Goal: Task Accomplishment & Management: Manage account settings

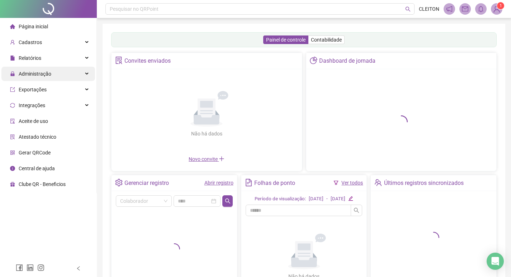
click at [51, 74] on div "Administração" at bounding box center [48, 74] width 94 height 14
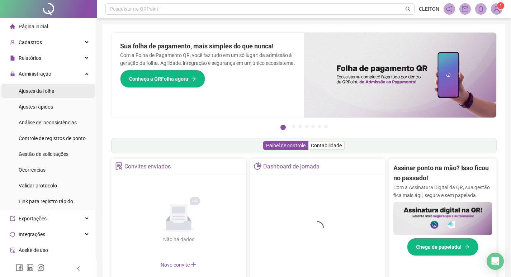
click at [67, 89] on li "Ajustes da folha" at bounding box center [48, 91] width 94 height 14
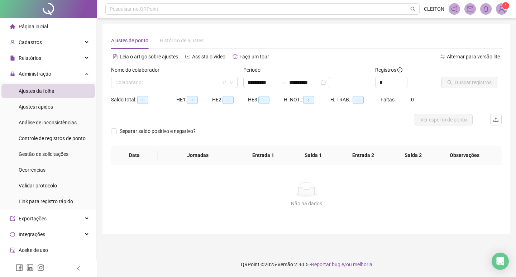
type input "**********"
click at [249, 82] on input "**********" at bounding box center [263, 83] width 30 height 8
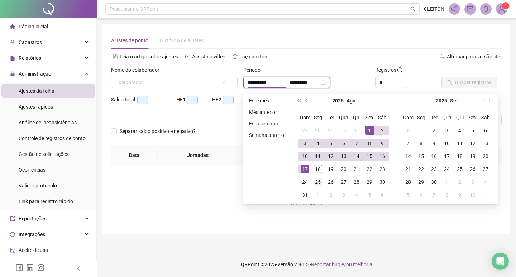
type input "**********"
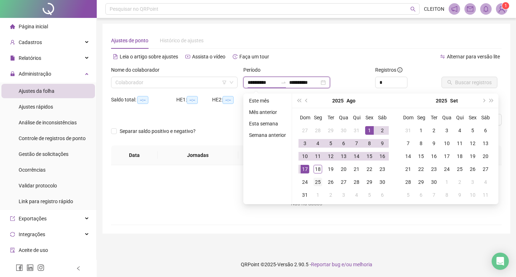
type input "**********"
click at [305, 101] on button "prev-year" at bounding box center [307, 101] width 8 height 14
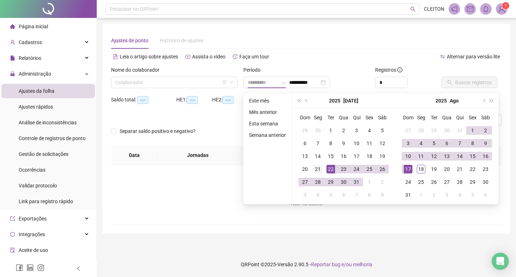
type input "**********"
click at [319, 173] on div "21" at bounding box center [318, 169] width 9 height 9
type input "**********"
click at [423, 171] on div "18" at bounding box center [421, 169] width 9 height 9
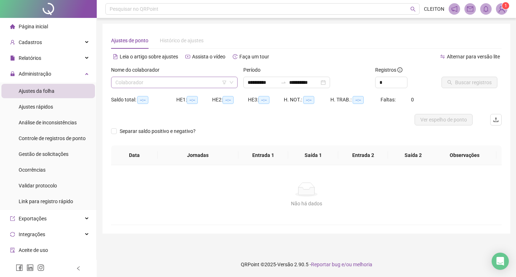
click at [204, 78] on input "search" at bounding box center [171, 82] width 112 height 11
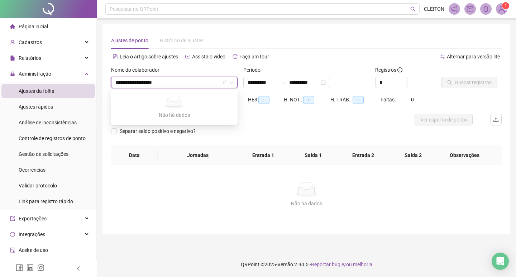
type input "**********"
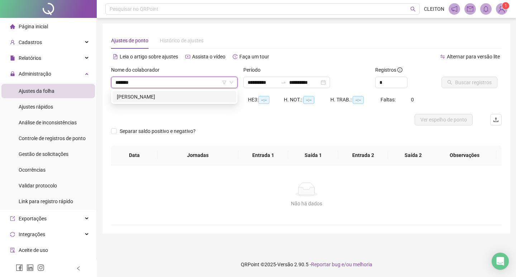
type input "*******"
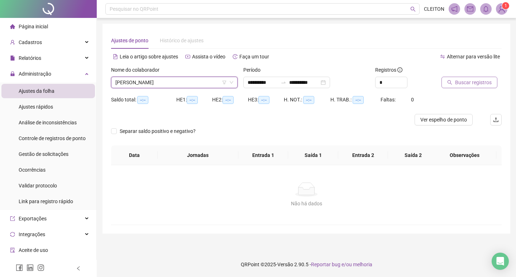
click at [458, 85] on span "Buscar registros" at bounding box center [473, 83] width 37 height 8
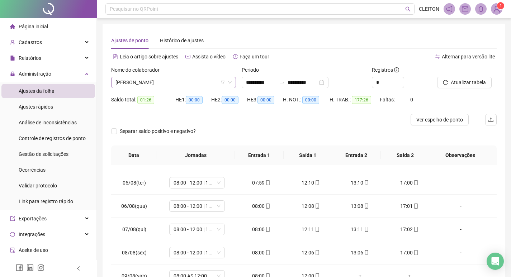
click at [193, 82] on span "CLEITON MUNIZ DE SOUZA" at bounding box center [173, 82] width 116 height 11
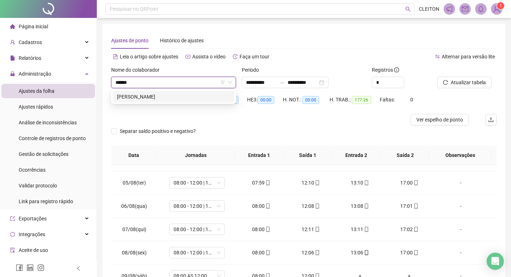
type input "******"
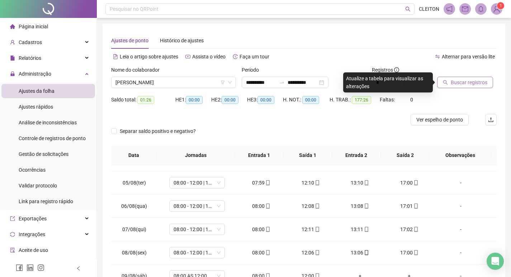
click at [473, 81] on span "Buscar registros" at bounding box center [469, 83] width 37 height 8
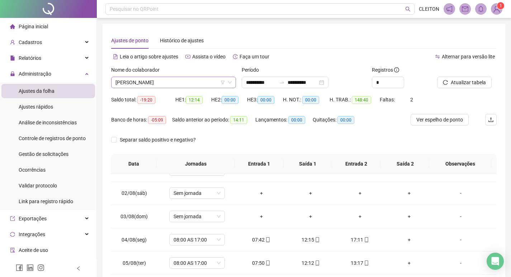
click at [155, 81] on span "AMANDA GAMBARATO" at bounding box center [173, 82] width 116 height 11
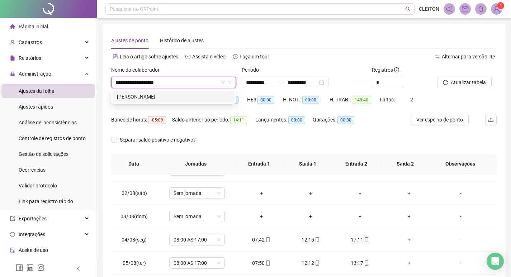
type input "**********"
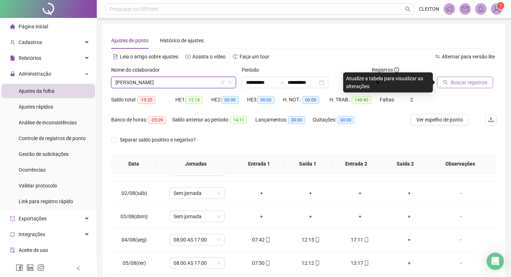
click at [453, 79] on span "Buscar registros" at bounding box center [469, 83] width 37 height 8
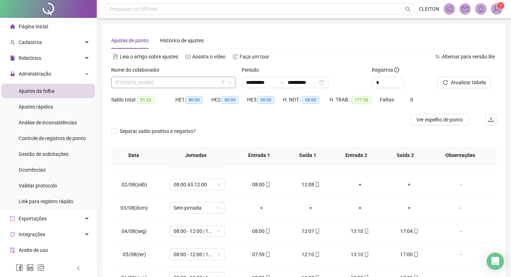
click at [184, 81] on span "CLEITON MUNIZ DE SOUZA" at bounding box center [173, 82] width 116 height 11
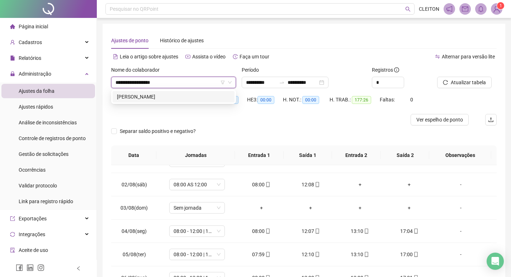
type input "**********"
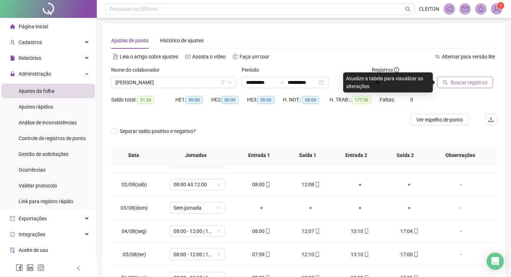
click at [477, 86] on button "Buscar registros" at bounding box center [465, 82] width 56 height 11
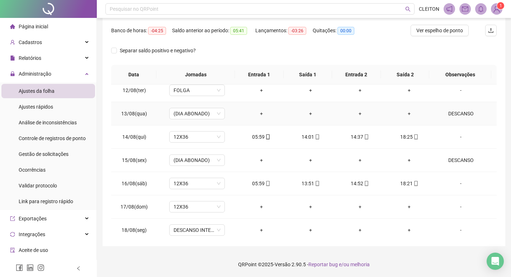
scroll to position [523, 0]
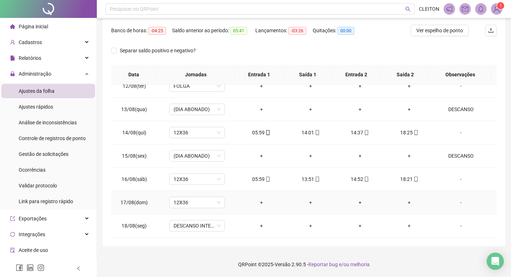
click at [458, 202] on div "-" at bounding box center [461, 203] width 42 height 8
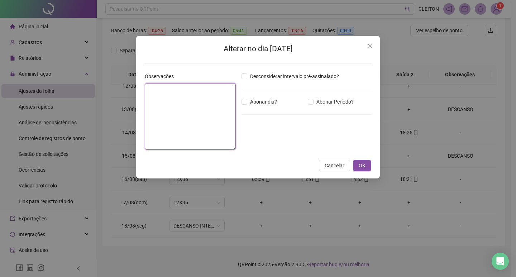
click at [211, 116] on textarea at bounding box center [190, 116] width 91 height 67
type textarea "********"
click at [251, 102] on span "Abonar dia?" at bounding box center [263, 102] width 33 height 8
click at [365, 165] on span "OK" at bounding box center [362, 166] width 7 height 8
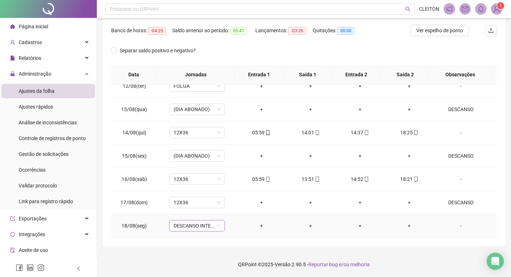
click at [199, 227] on span "DESCANSO INTER-JORNADA" at bounding box center [197, 226] width 47 height 11
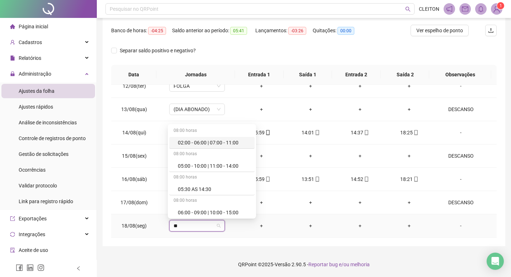
type input "***"
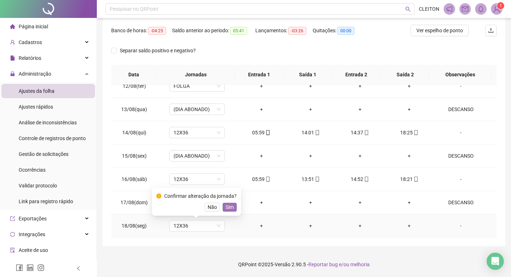
click at [228, 209] on span "Sim" at bounding box center [230, 207] width 8 height 8
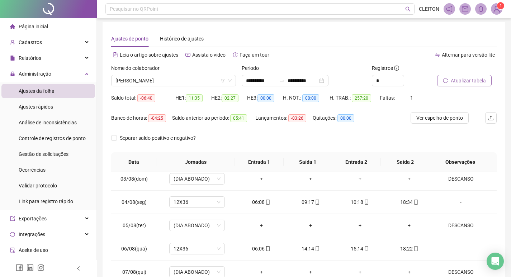
scroll to position [0, 0]
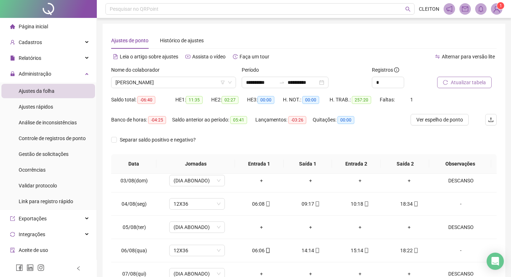
click at [449, 78] on button "Atualizar tabela" at bounding box center [464, 82] width 55 height 11
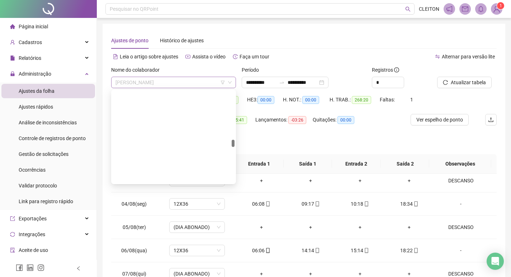
click at [145, 79] on span "LILIANE MARTINS DIAS" at bounding box center [173, 82] width 116 height 11
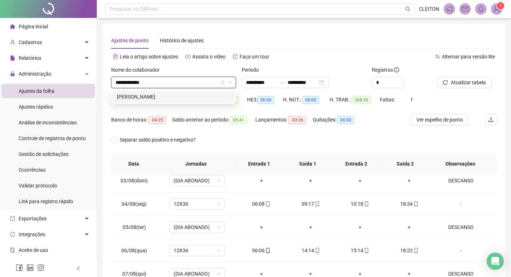
type input "**********"
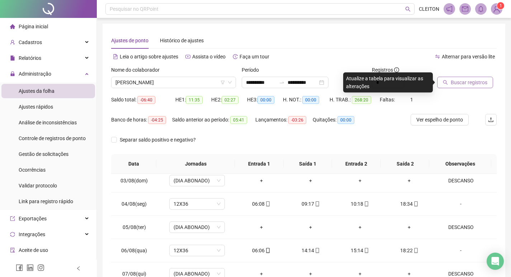
click at [464, 85] on span "Buscar registros" at bounding box center [469, 83] width 37 height 8
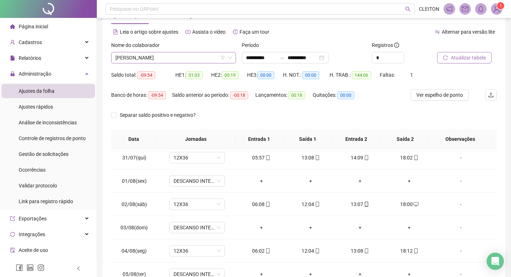
scroll to position [18, 0]
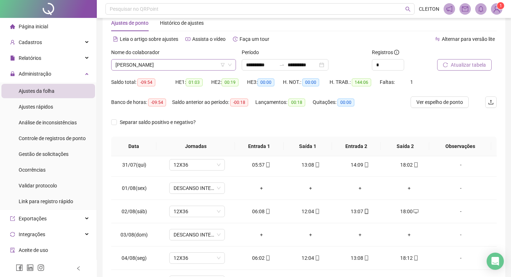
click at [190, 64] on span "PAULO ROGÉRIO QUIRINO" at bounding box center [173, 65] width 116 height 11
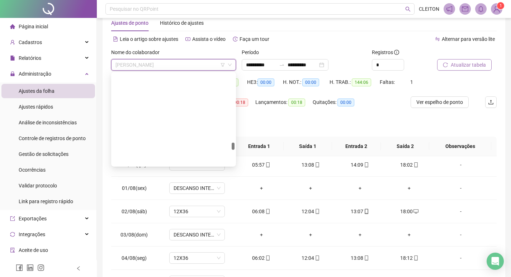
scroll to position [1125, 0]
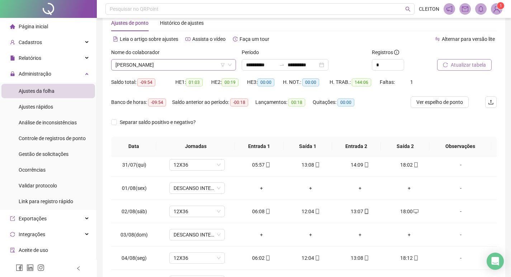
click at [199, 61] on span "PAULO ROGÉRIO QUIRINO" at bounding box center [173, 65] width 116 height 11
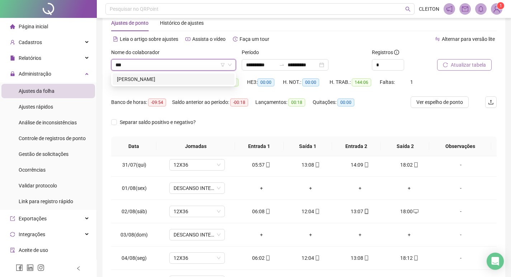
scroll to position [0, 0]
type input "**********"
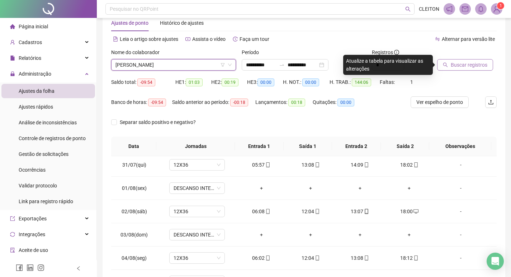
click at [477, 60] on button "Buscar registros" at bounding box center [465, 64] width 56 height 11
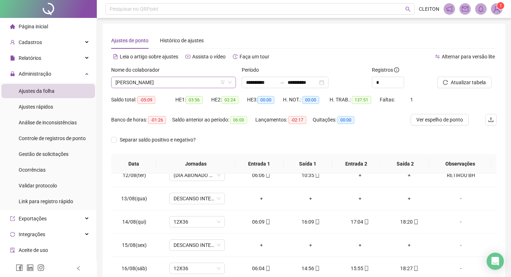
click at [157, 77] on span "CATIA [PERSON_NAME] [PERSON_NAME]" at bounding box center [173, 82] width 116 height 11
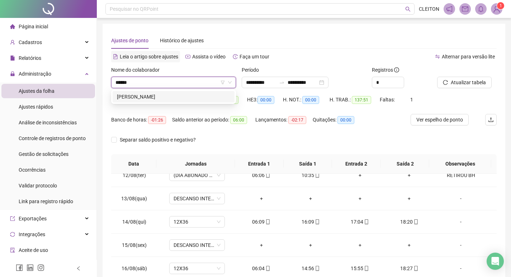
type input "******"
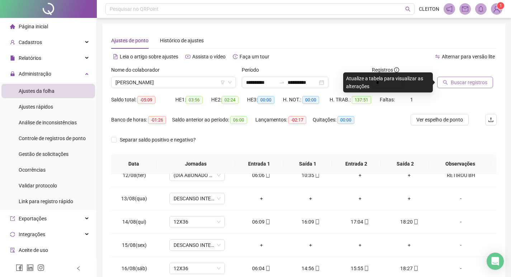
click at [482, 79] on span "Buscar registros" at bounding box center [469, 83] width 37 height 8
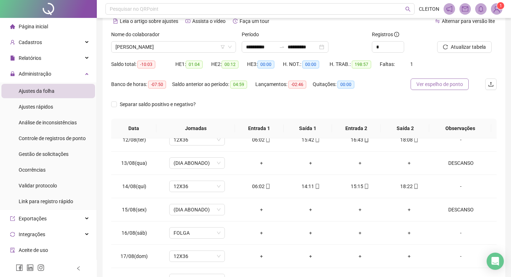
scroll to position [89, 0]
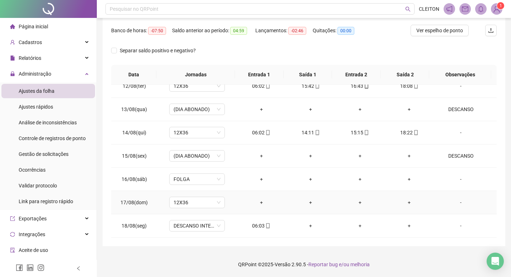
click at [460, 200] on div "-" at bounding box center [461, 203] width 42 height 8
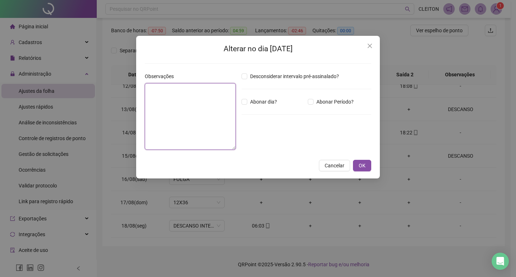
click at [218, 118] on textarea at bounding box center [190, 116] width 91 height 67
type textarea "********"
click at [248, 105] on span "Abonar dia?" at bounding box center [263, 102] width 33 height 8
click at [362, 167] on span "OK" at bounding box center [362, 166] width 7 height 8
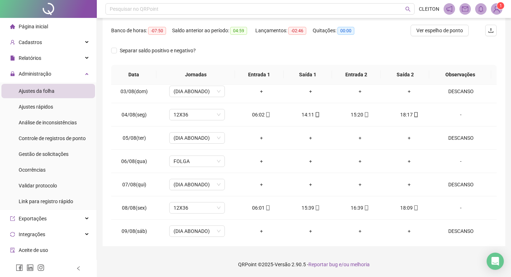
scroll to position [0, 0]
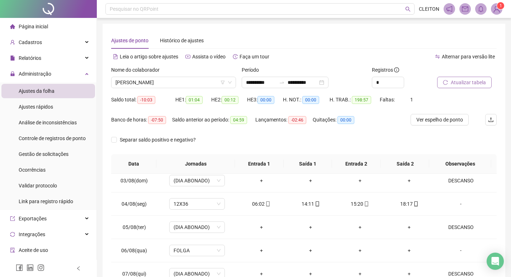
click at [444, 84] on icon "reload" at bounding box center [445, 82] width 5 height 5
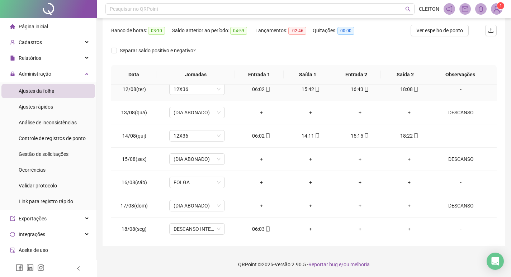
scroll to position [523, 0]
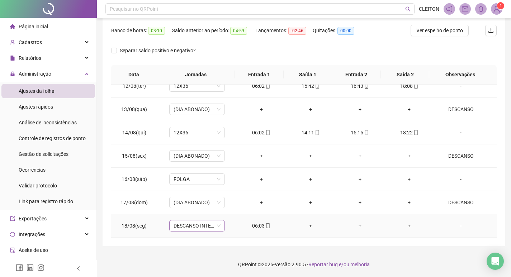
click at [178, 222] on span "DESCANSO INTER-JORNADA" at bounding box center [197, 226] width 47 height 11
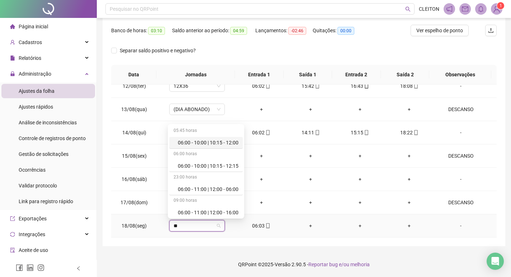
type input "***"
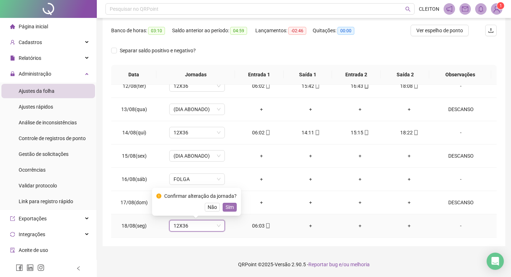
click at [227, 210] on span "Sim" at bounding box center [230, 207] width 8 height 8
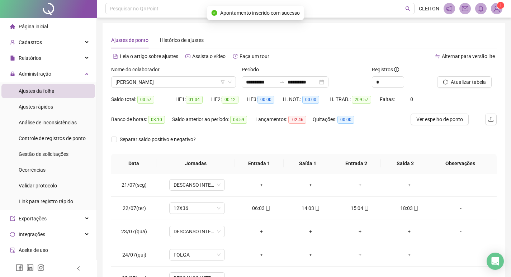
scroll to position [0, 0]
click at [463, 79] on button "Atualizar tabela" at bounding box center [464, 82] width 55 height 11
click at [201, 88] on div "Nome do colaborador INGRID MICHELE BATISTA DE SOUZA" at bounding box center [173, 80] width 131 height 28
click at [198, 82] on span "INGRID MICHELE BATISTA DE SOUZA" at bounding box center [173, 82] width 116 height 11
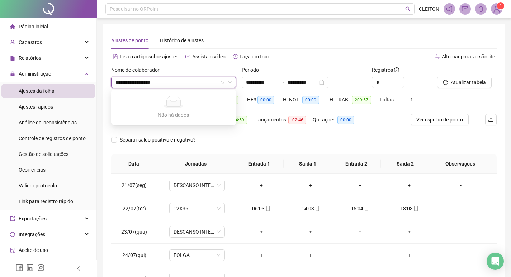
type input "**********"
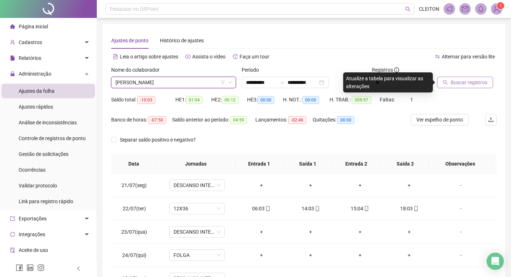
click at [460, 84] on span "Buscar registros" at bounding box center [469, 83] width 37 height 8
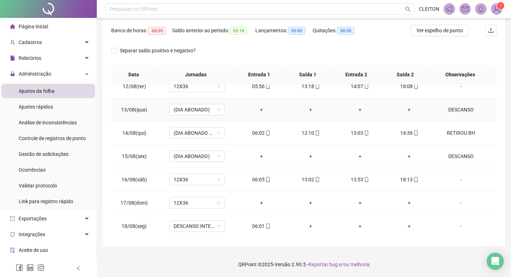
scroll to position [523, 0]
click at [455, 204] on div "-" at bounding box center [461, 203] width 42 height 8
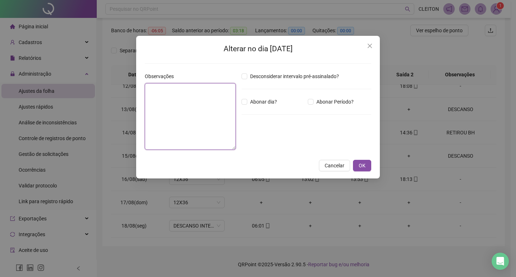
click at [195, 142] on textarea at bounding box center [190, 116] width 91 height 67
type textarea "********"
click at [259, 105] on span "Abonar dia?" at bounding box center [263, 102] width 33 height 8
click at [362, 169] on span "OK" at bounding box center [362, 166] width 7 height 8
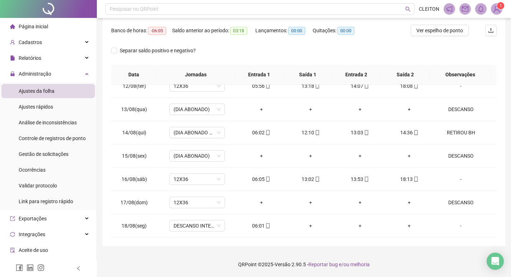
scroll to position [0, 0]
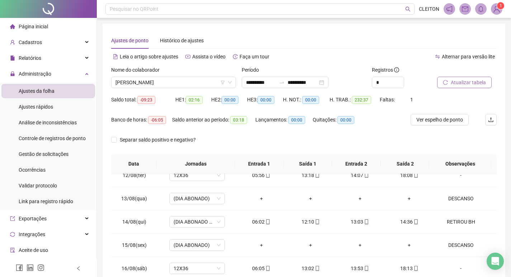
click at [470, 84] on span "Atualizar tabela" at bounding box center [468, 83] width 35 height 8
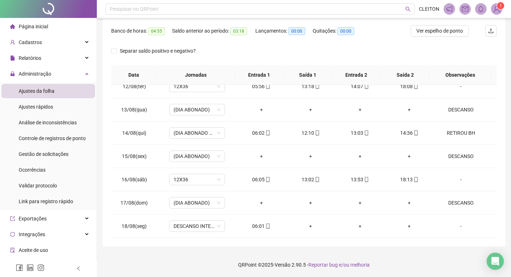
scroll to position [89, 0]
drag, startPoint x: 170, startPoint y: 218, endPoint x: 173, endPoint y: 223, distance: 6.3
click at [170, 218] on td "DESCANSO INTER-JORNADA" at bounding box center [197, 225] width 80 height 23
click at [174, 223] on span "DESCANSO INTER-JORNADA" at bounding box center [197, 226] width 47 height 11
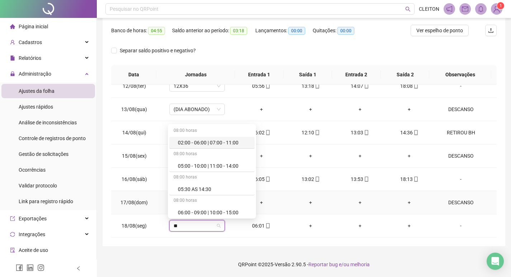
type input "***"
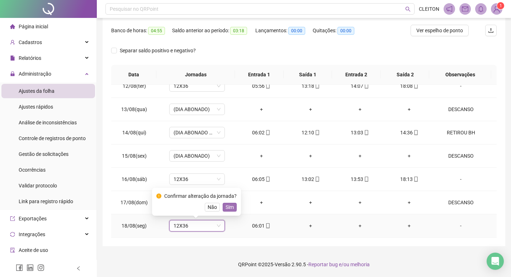
click at [228, 208] on span "Sim" at bounding box center [230, 207] width 8 height 8
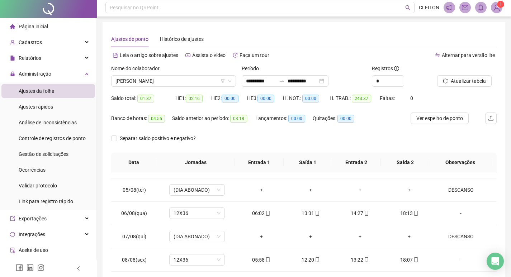
scroll to position [0, 0]
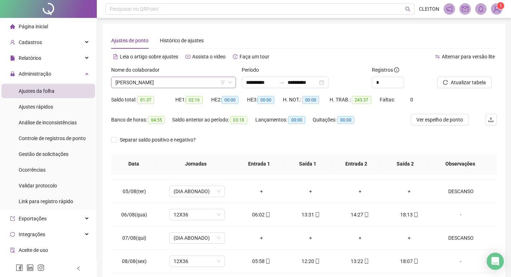
click at [183, 81] on span "CARLOS ROBERTO PICCELI JUNIOR" at bounding box center [173, 82] width 116 height 11
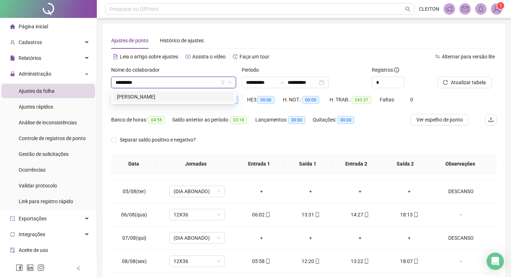
type input "*********"
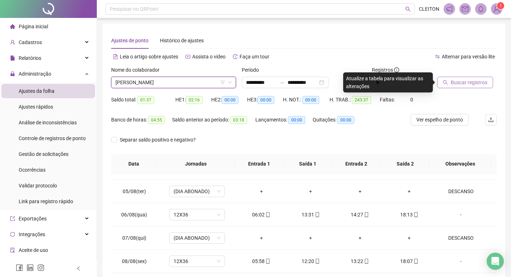
click at [445, 81] on icon "search" at bounding box center [445, 82] width 5 height 5
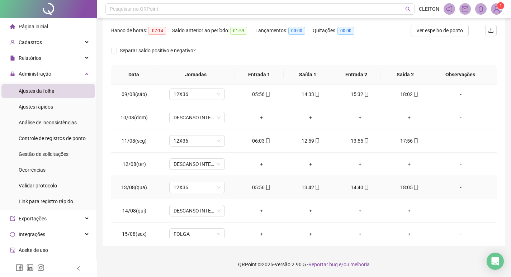
scroll to position [523, 0]
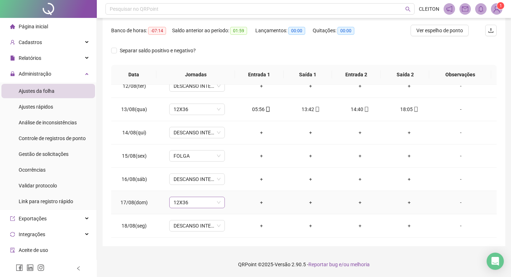
click at [205, 202] on span "12X36" at bounding box center [197, 202] width 47 height 11
click at [460, 211] on td "-" at bounding box center [465, 202] width 63 height 23
click at [176, 200] on span "12X36" at bounding box center [197, 202] width 47 height 11
type input "*****"
click at [227, 185] on span "Sim" at bounding box center [230, 184] width 8 height 8
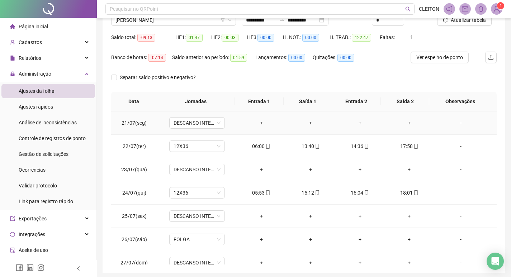
scroll to position [0, 0]
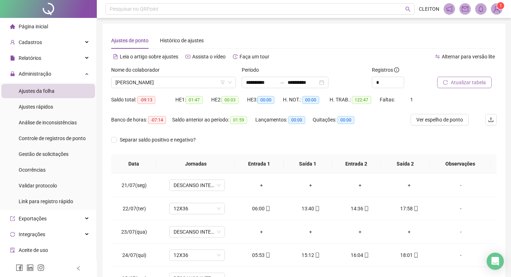
click at [452, 81] on span "Atualizar tabela" at bounding box center [468, 83] width 35 height 8
click at [161, 84] on span "ANA PAULA RODRIGUES JERONIMO FERREIRA" at bounding box center [173, 82] width 116 height 11
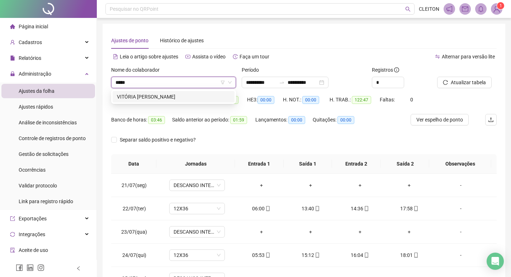
type input "******"
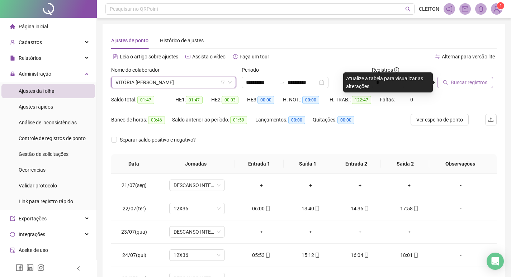
click at [443, 79] on button "Buscar registros" at bounding box center [465, 82] width 56 height 11
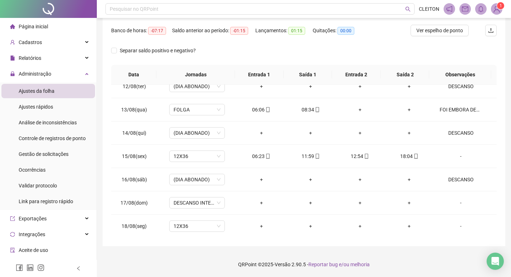
scroll to position [523, 0]
click at [204, 208] on td "DESCANSO INTER-JORNADA" at bounding box center [197, 202] width 80 height 23
click at [461, 222] on div "-" at bounding box center [461, 226] width 42 height 8
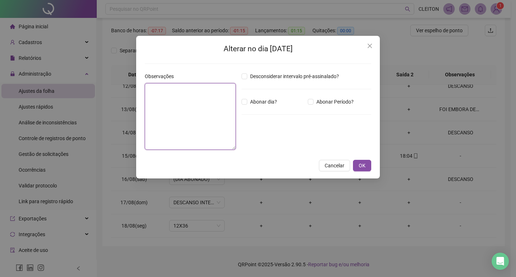
drag, startPoint x: 221, startPoint y: 139, endPoint x: 209, endPoint y: 138, distance: 11.6
click at [220, 139] on textarea at bounding box center [190, 116] width 91 height 67
type textarea "*"
type textarea "********"
click at [260, 105] on span "Abonar dia?" at bounding box center [263, 102] width 33 height 8
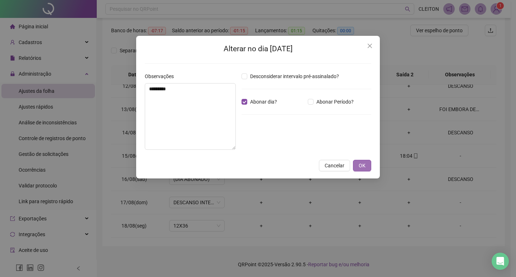
click at [354, 166] on button "OK" at bounding box center [362, 165] width 18 height 11
click at [366, 164] on button "OK" at bounding box center [362, 165] width 18 height 11
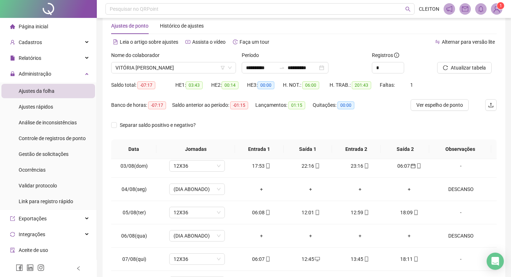
scroll to position [0, 0]
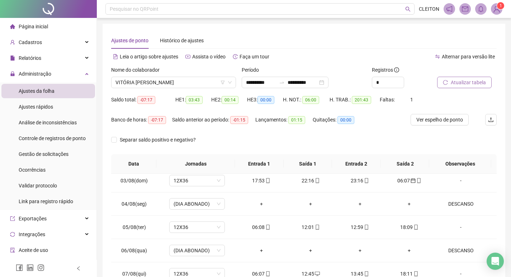
click at [459, 79] on span "Atualizar tabela" at bounding box center [468, 83] width 35 height 8
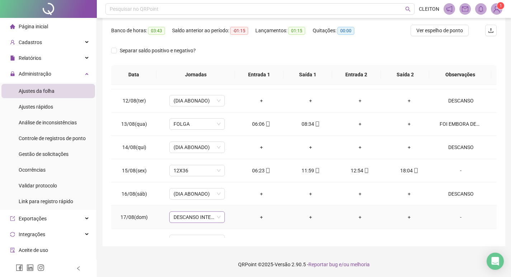
scroll to position [523, 0]
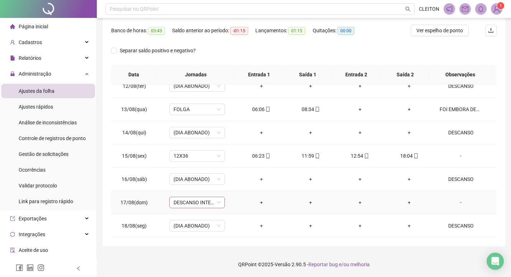
click at [201, 203] on span "DESCANSO INTER-JORNADA" at bounding box center [197, 202] width 47 height 11
type input "*****"
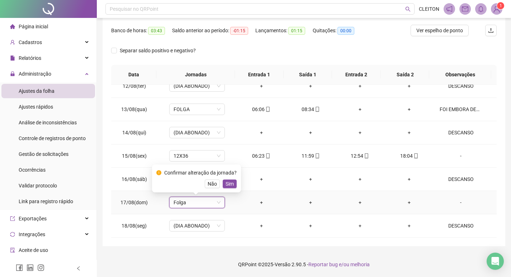
click at [226, 183] on span "Sim" at bounding box center [230, 184] width 8 height 8
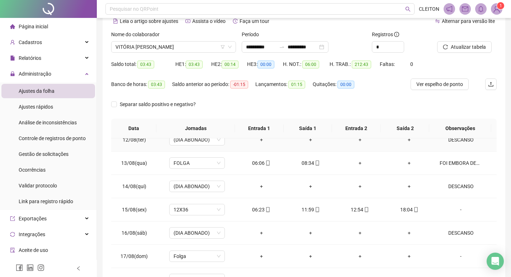
scroll to position [0, 0]
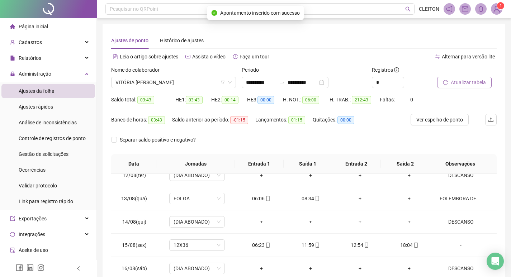
click at [450, 83] on button "Atualizar tabela" at bounding box center [464, 82] width 55 height 11
click at [157, 85] on span "VITÓRIA FACHINA CARDOSO" at bounding box center [173, 82] width 116 height 11
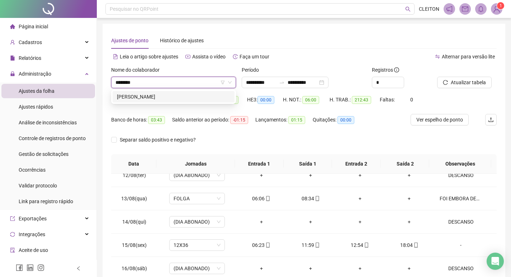
type input "********"
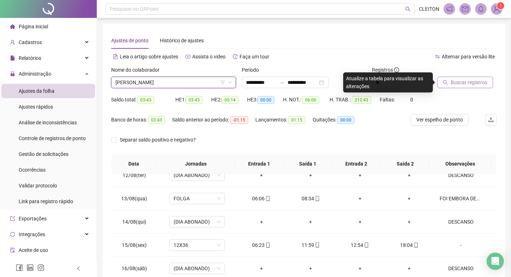
click at [475, 84] on span "Buscar registros" at bounding box center [469, 83] width 37 height 8
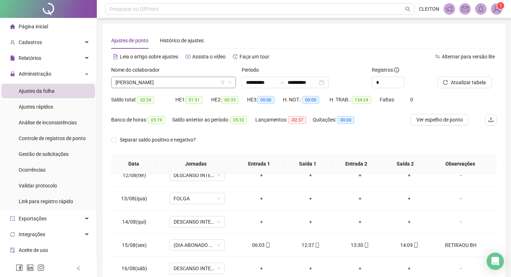
click at [194, 77] on span "DERLIANE PEREIRA DE SOUZA" at bounding box center [173, 82] width 116 height 11
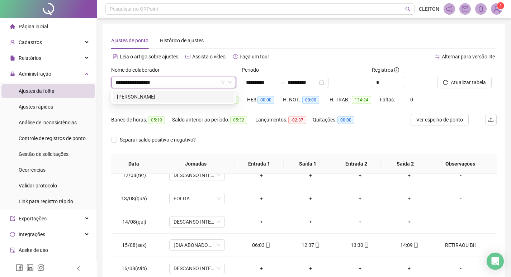
type input "**********"
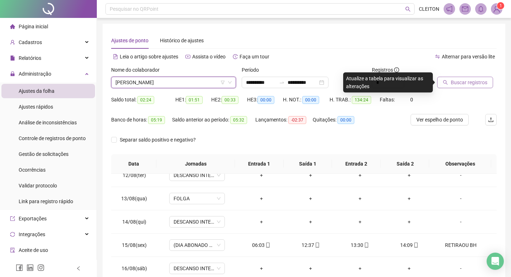
click at [441, 85] on button "Buscar registros" at bounding box center [465, 82] width 56 height 11
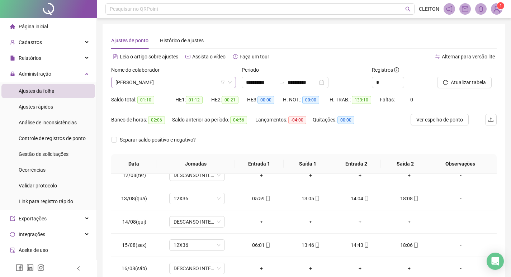
click at [175, 79] on span "ANDRESSA REGINA PARO" at bounding box center [173, 82] width 116 height 11
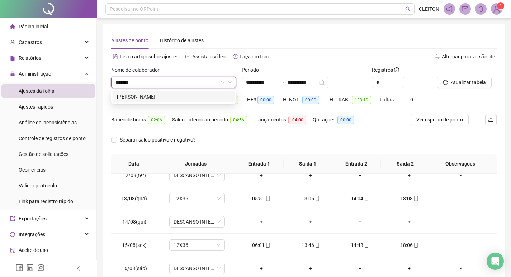
type input "*******"
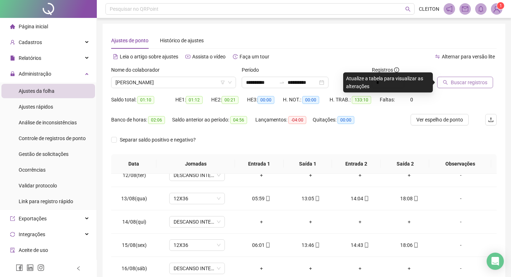
click at [462, 82] on span "Buscar registros" at bounding box center [469, 83] width 37 height 8
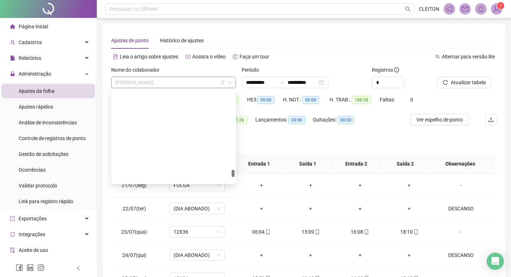
scroll to position [1285, 0]
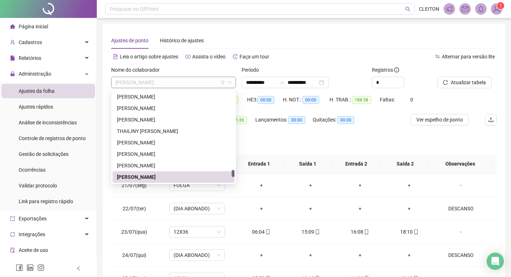
click at [191, 81] on span "VANESSA FRANCISCO DA SILVA" at bounding box center [173, 82] width 116 height 11
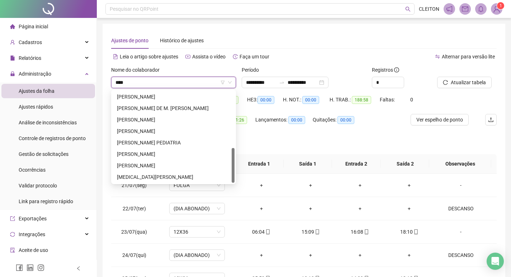
scroll to position [0, 0]
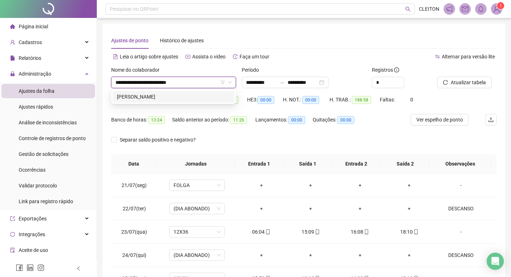
type input "**********"
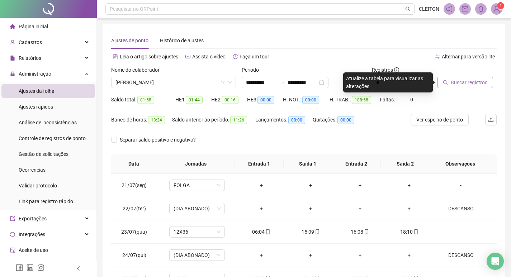
click at [447, 79] on button "Buscar registros" at bounding box center [465, 82] width 56 height 11
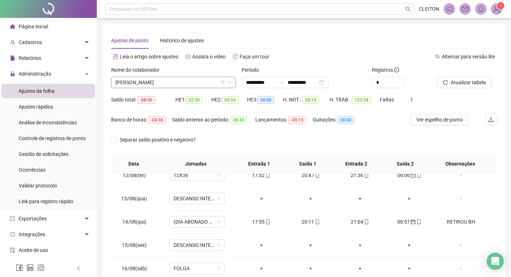
click at [184, 77] on span "MARIA ROSENILDA DE SOUSA LIMA" at bounding box center [173, 82] width 116 height 11
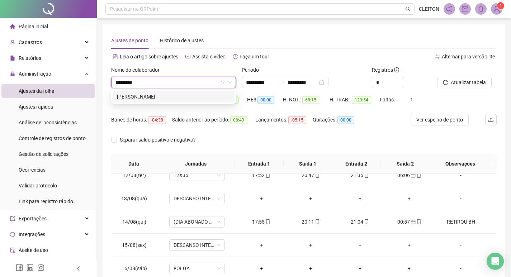
type input "**********"
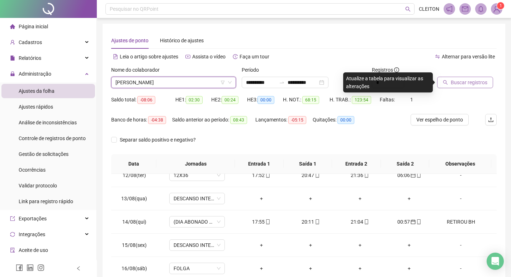
click at [442, 84] on button "Buscar registros" at bounding box center [465, 82] width 56 height 11
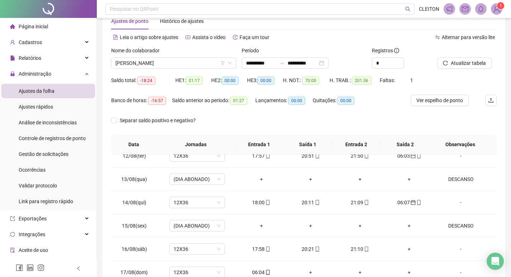
scroll to position [89, 0]
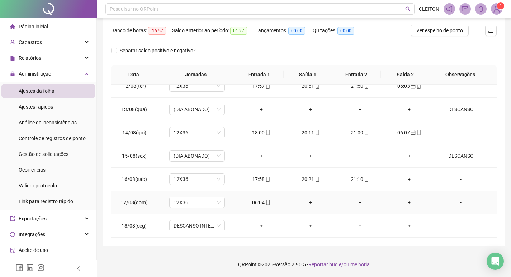
click at [254, 201] on div "06:04" at bounding box center [261, 203] width 38 height 8
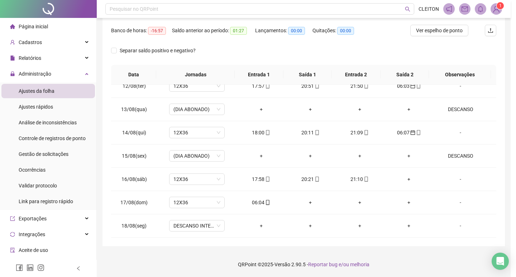
type input "**********"
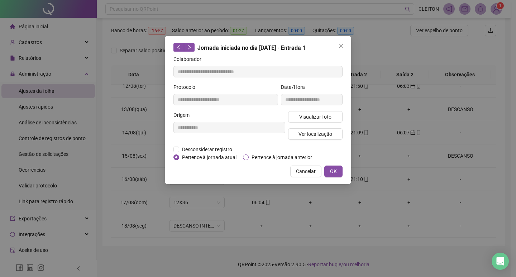
click at [259, 155] on span "Pertence à jornada anterior" at bounding box center [282, 157] width 66 height 8
click at [325, 168] on button "OK" at bounding box center [334, 171] width 18 height 11
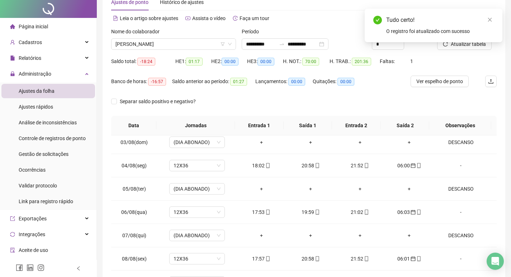
scroll to position [0, 0]
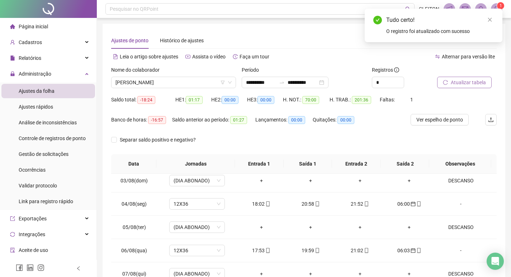
click at [471, 77] on button "Atualizar tabela" at bounding box center [464, 82] width 55 height 11
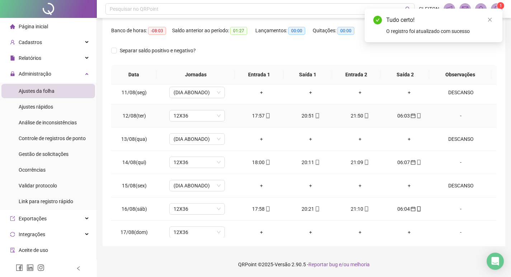
scroll to position [523, 0]
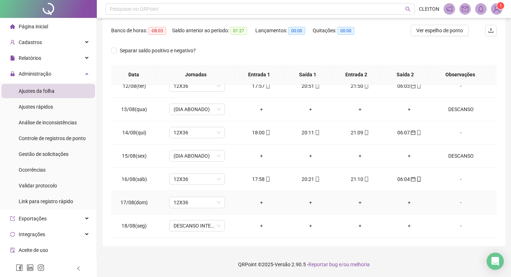
click at [456, 199] on div "-" at bounding box center [461, 203] width 42 height 8
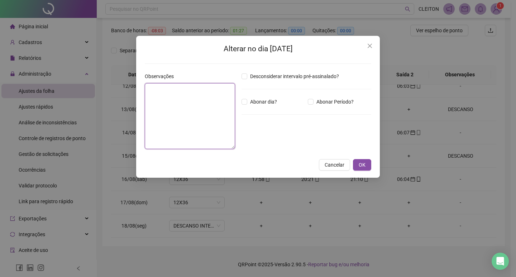
click at [221, 96] on textarea at bounding box center [190, 116] width 90 height 66
type textarea "********"
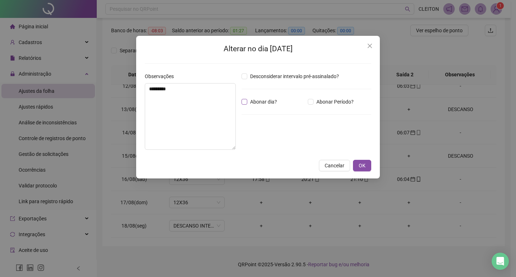
click at [250, 98] on span "Abonar dia?" at bounding box center [263, 102] width 33 height 8
click at [359, 163] on span "OK" at bounding box center [362, 166] width 7 height 8
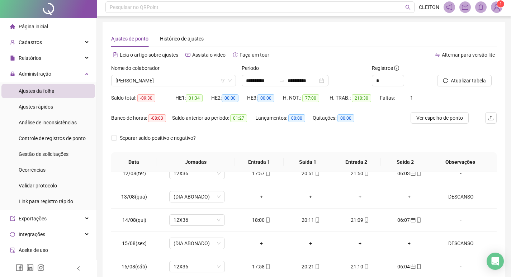
scroll to position [0, 0]
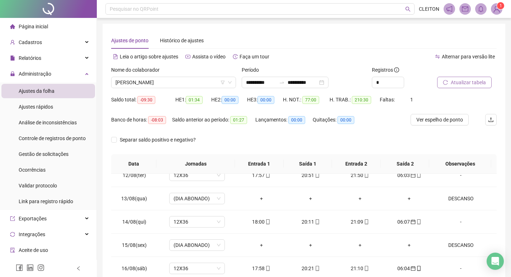
click at [458, 80] on span "Atualizar tabela" at bounding box center [468, 83] width 35 height 8
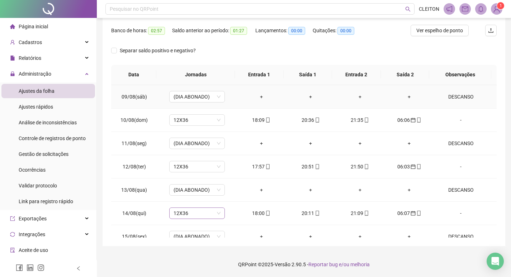
scroll to position [523, 0]
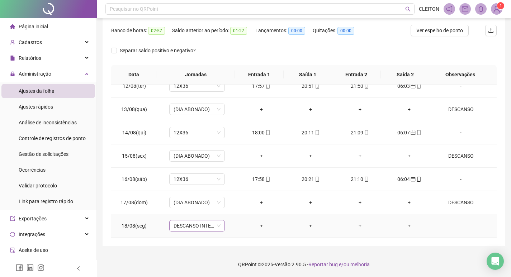
click at [184, 226] on span "DESCANSO INTER-JORNADA" at bounding box center [197, 226] width 47 height 11
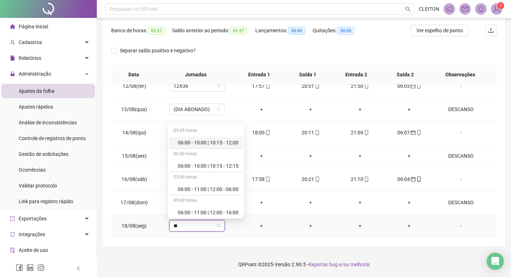
type input "***"
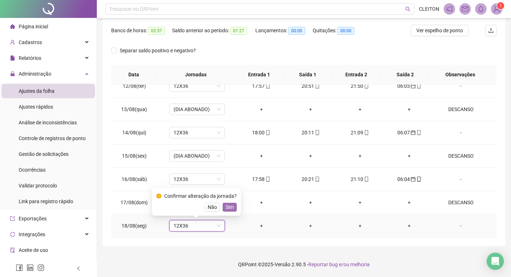
click at [226, 206] on span "Sim" at bounding box center [230, 207] width 8 height 8
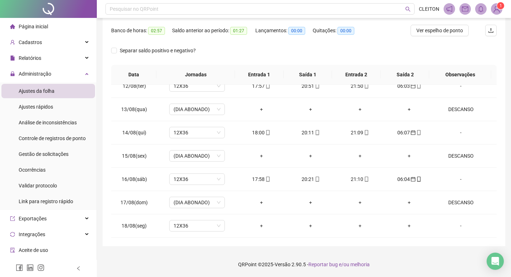
scroll to position [0, 0]
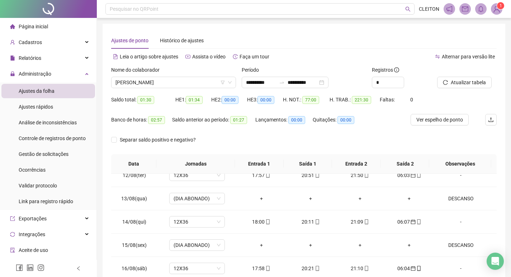
click at [449, 89] on div "Atualizar tabela" at bounding box center [466, 80] width 65 height 28
click at [449, 85] on button "Atualizar tabela" at bounding box center [464, 82] width 55 height 11
click at [150, 81] on span "JESSICA ANTONIA DE SOUZA ROCHA" at bounding box center [173, 82] width 116 height 11
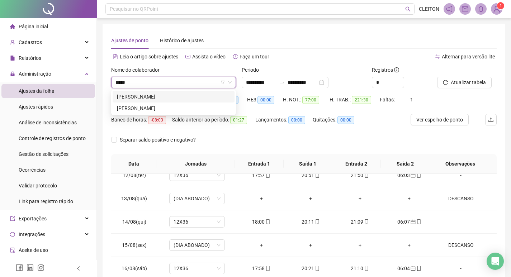
type input "*****"
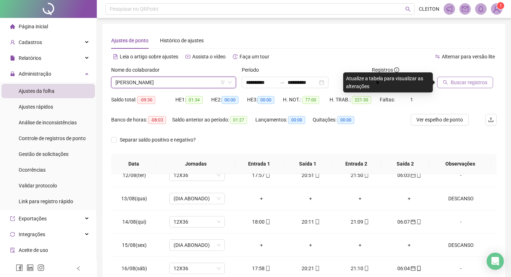
click at [477, 79] on span "Buscar registros" at bounding box center [469, 83] width 37 height 8
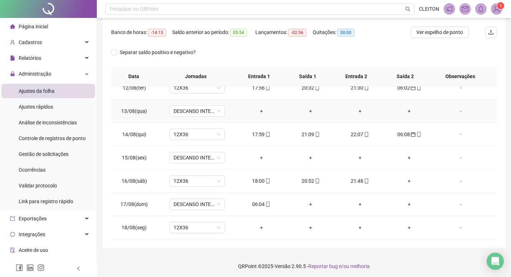
scroll to position [89, 0]
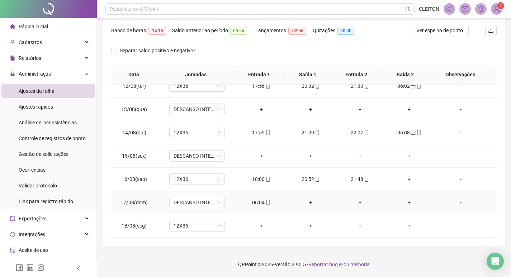
click at [259, 203] on div "06:04" at bounding box center [261, 203] width 38 height 8
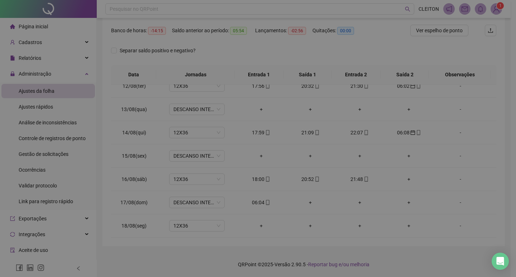
type input "**********"
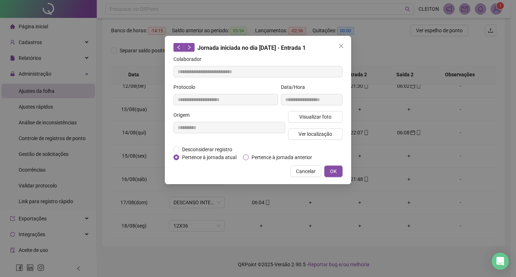
click at [256, 158] on span "Pertence à jornada anterior" at bounding box center [282, 157] width 66 height 8
click at [337, 169] on button "OK" at bounding box center [334, 171] width 18 height 11
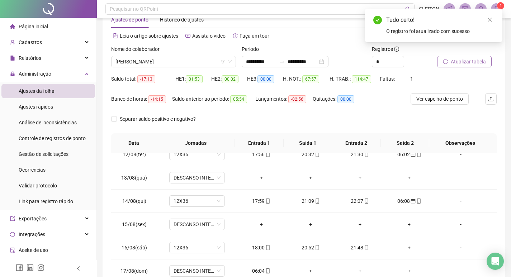
scroll to position [18, 0]
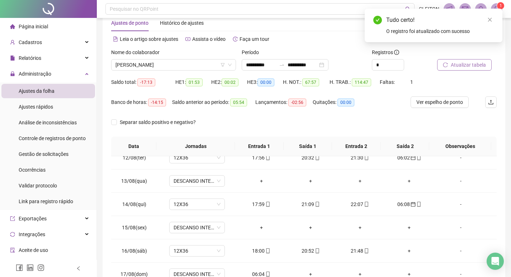
click at [461, 68] on span "Atualizar tabela" at bounding box center [468, 65] width 35 height 8
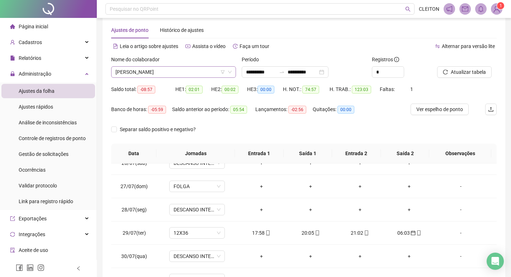
scroll to position [0, 0]
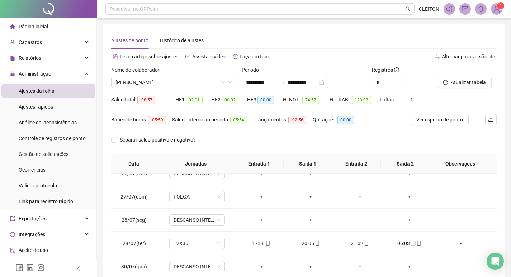
click at [178, 76] on div "Nome do colaborador" at bounding box center [173, 71] width 125 height 11
click at [181, 79] on span "KELLY CRISTINA DOS SANTOS LIMA" at bounding box center [173, 82] width 116 height 11
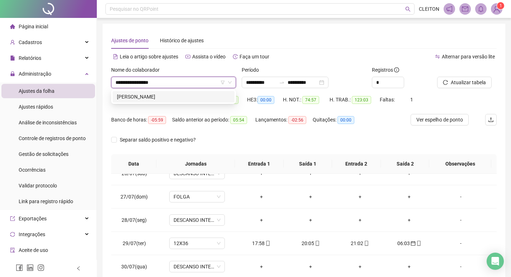
type input "**********"
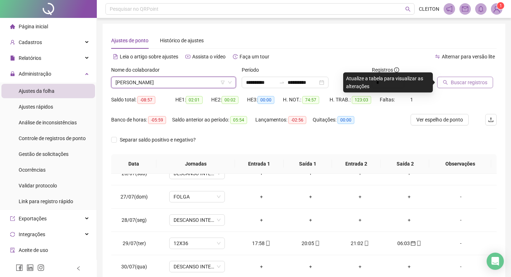
click at [451, 79] on button "Buscar registros" at bounding box center [465, 82] width 56 height 11
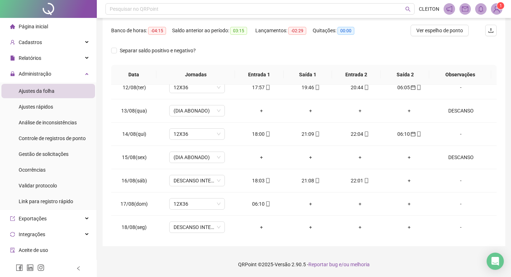
scroll to position [523, 0]
click at [256, 203] on div "06:10" at bounding box center [261, 203] width 38 height 8
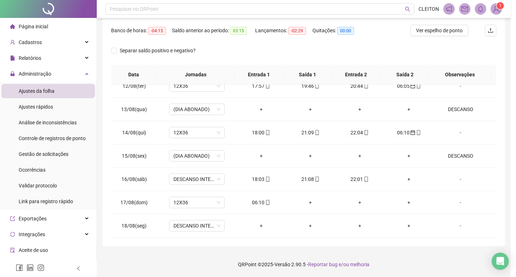
type input "**********"
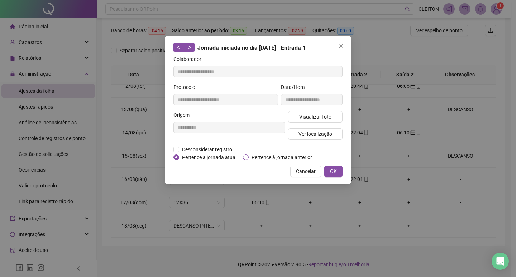
click at [268, 155] on span "Pertence à jornada anterior" at bounding box center [282, 157] width 66 height 8
click at [330, 170] on button "OK" at bounding box center [334, 171] width 18 height 11
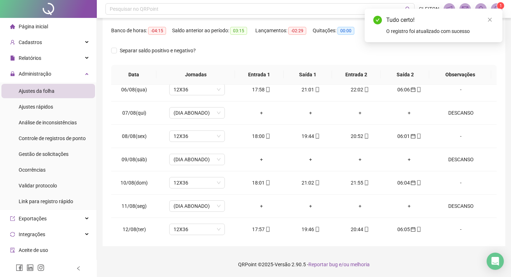
scroll to position [0, 0]
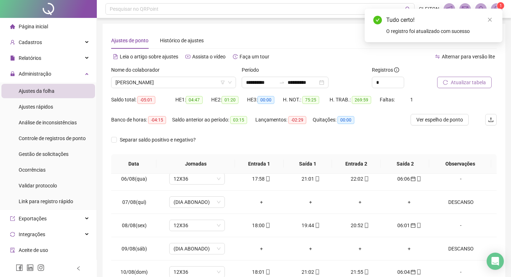
click at [483, 84] on span "Atualizar tabela" at bounding box center [468, 83] width 35 height 8
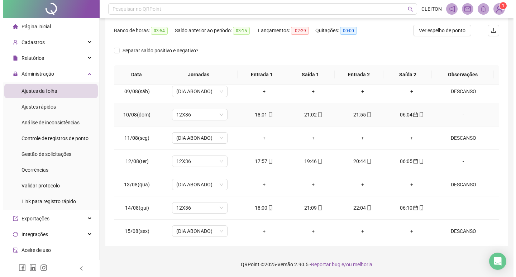
scroll to position [523, 0]
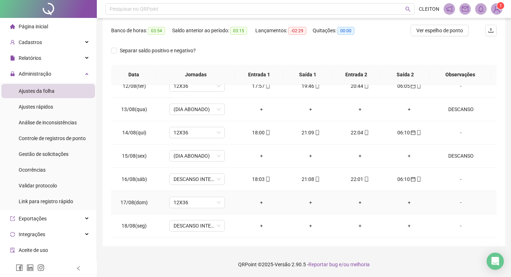
click at [460, 204] on div "-" at bounding box center [461, 203] width 42 height 8
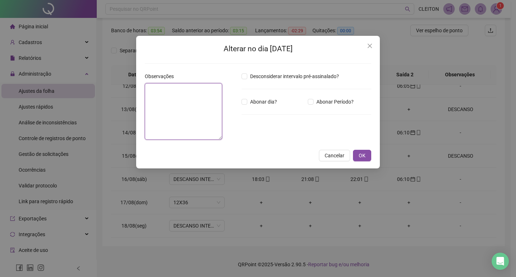
click at [197, 130] on textarea at bounding box center [183, 111] width 77 height 57
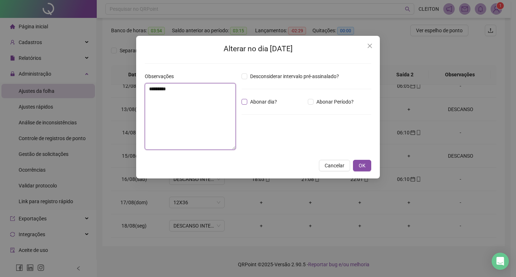
type textarea "********"
click at [244, 98] on label "Abonar dia?" at bounding box center [261, 102] width 38 height 8
click at [356, 167] on button "OK" at bounding box center [362, 165] width 18 height 11
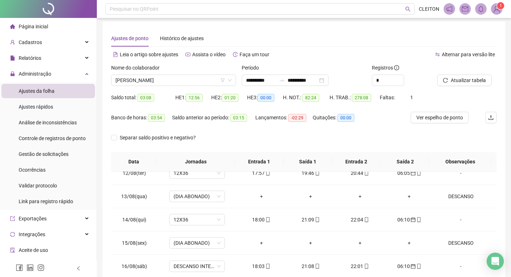
scroll to position [0, 0]
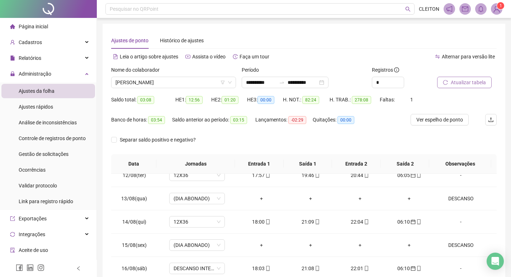
click at [441, 84] on button "Atualizar tabela" at bounding box center [464, 82] width 55 height 11
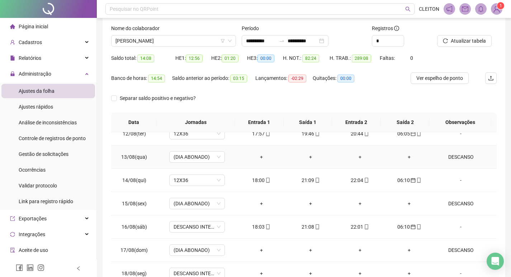
scroll to position [89, 0]
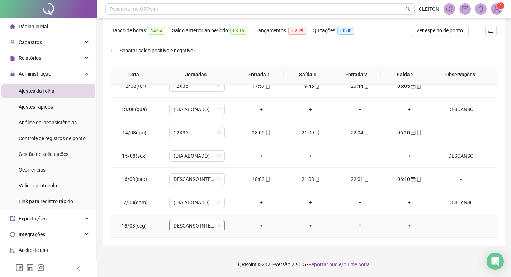
click at [196, 222] on span "DESCANSO INTER-JORNADA" at bounding box center [197, 226] width 47 height 11
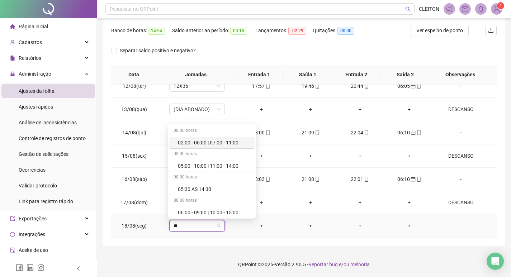
type input "***"
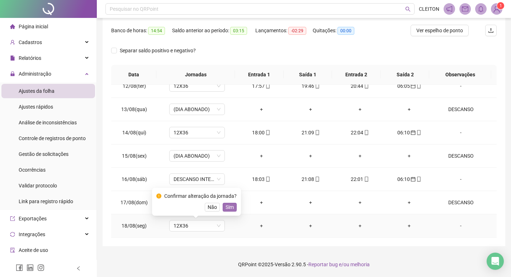
click at [226, 207] on span "Sim" at bounding box center [230, 207] width 8 height 8
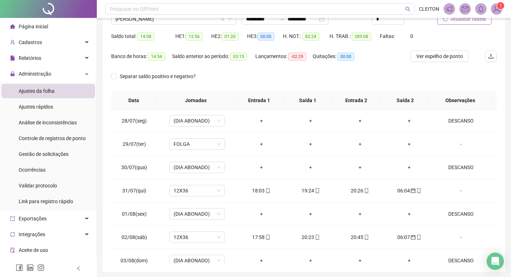
scroll to position [0, 0]
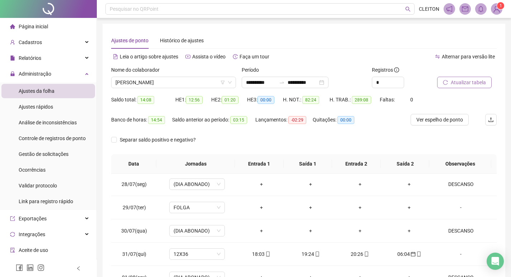
click at [465, 80] on span "Atualizar tabela" at bounding box center [468, 83] width 35 height 8
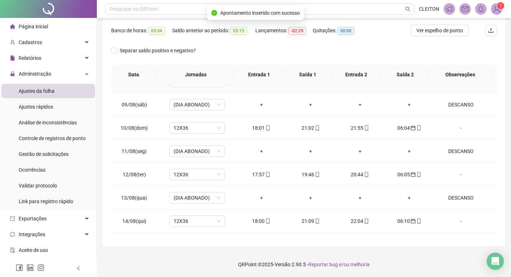
scroll to position [523, 0]
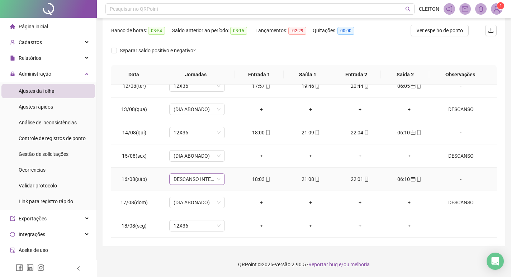
click at [190, 175] on span "DESCANSO INTER-JORNADA" at bounding box center [197, 179] width 47 height 11
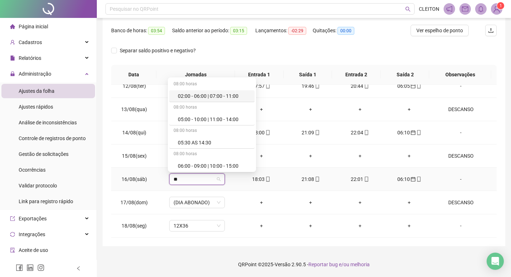
type input "***"
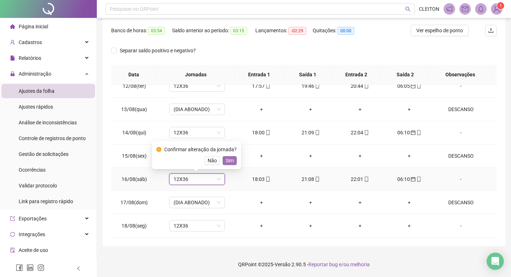
click at [226, 161] on span "Sim" at bounding box center [230, 161] width 8 height 8
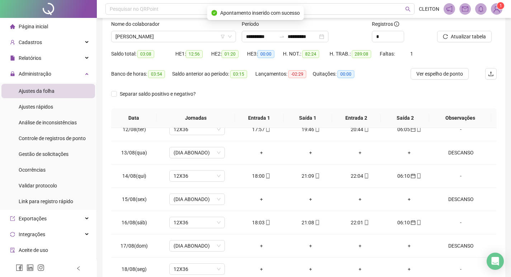
scroll to position [0, 0]
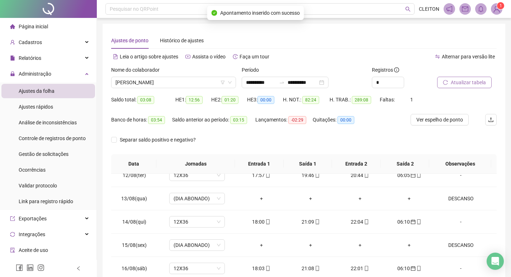
click at [462, 77] on button "Atualizar tabela" at bounding box center [464, 82] width 55 height 11
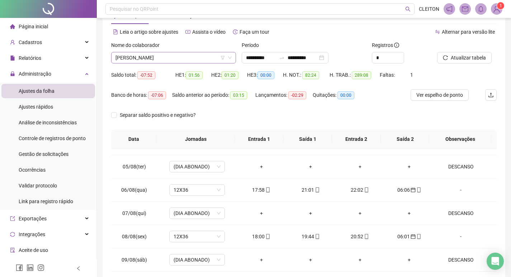
scroll to position [18, 0]
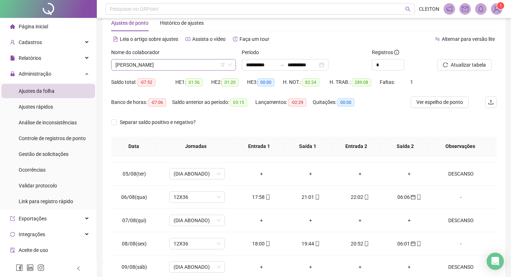
click at [173, 70] on div "CLEBER ROSA BARBOSA" at bounding box center [173, 64] width 125 height 11
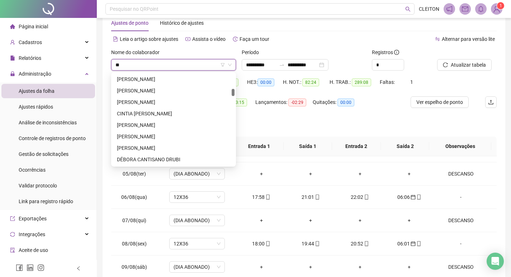
scroll to position [0, 0]
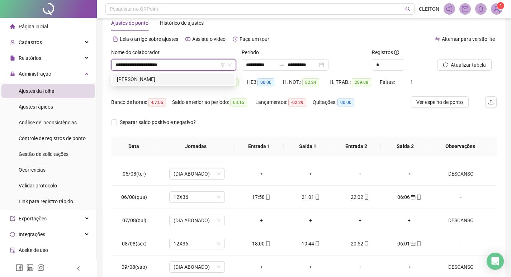
type input "**********"
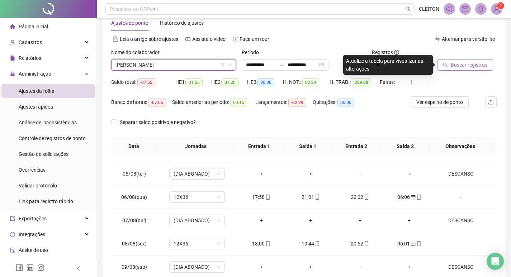
click at [449, 62] on button "Buscar registros" at bounding box center [465, 64] width 56 height 11
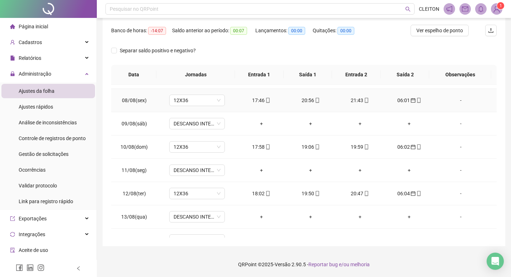
scroll to position [523, 0]
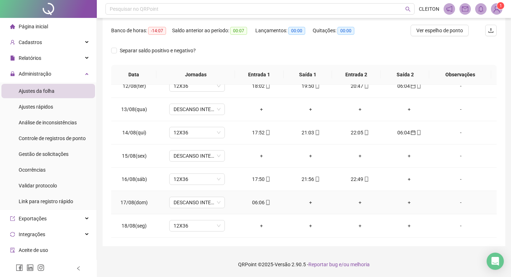
click at [256, 202] on div "06:06" at bounding box center [261, 203] width 38 height 8
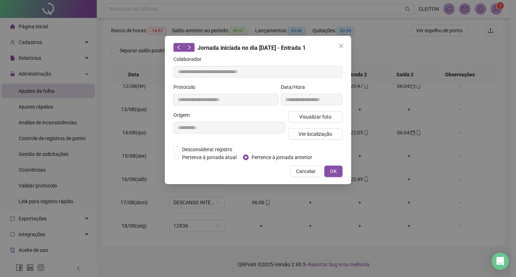
type input "**********"
drag, startPoint x: 302, startPoint y: 167, endPoint x: 313, endPoint y: 160, distance: 12.9
click at [303, 167] on span "Cancelar" at bounding box center [306, 171] width 20 height 8
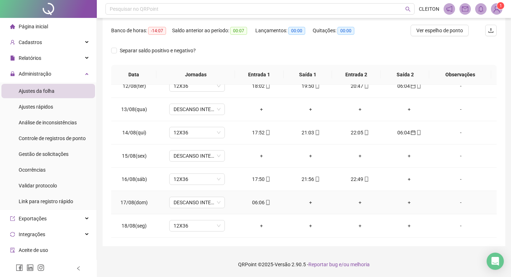
click at [256, 201] on div "06:06" at bounding box center [261, 203] width 38 height 8
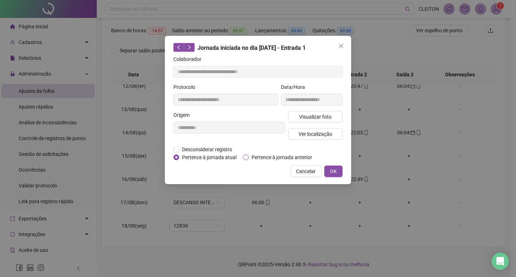
click at [270, 157] on span "Pertence à jornada anterior" at bounding box center [282, 157] width 66 height 8
click at [340, 170] on button "OK" at bounding box center [334, 171] width 18 height 11
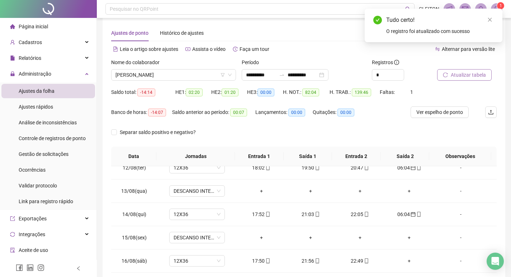
scroll to position [0, 0]
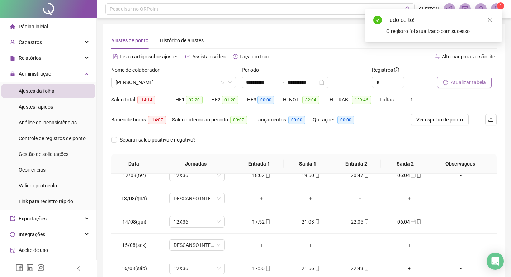
click at [471, 87] on button "Atualizar tabela" at bounding box center [464, 82] width 55 height 11
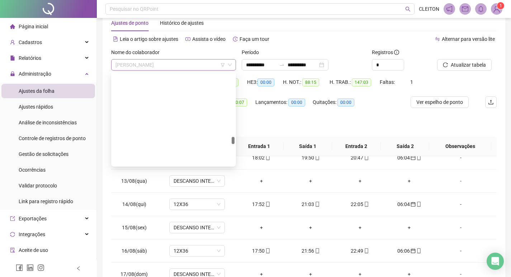
scroll to position [1033, 0]
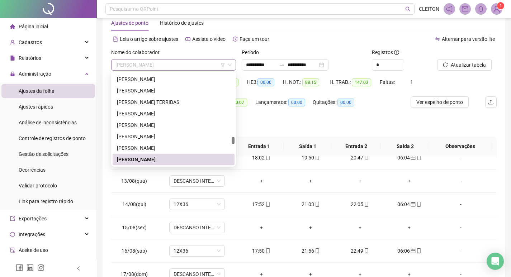
click at [203, 62] on span "NHAIADE PEREIRA DA SILVA GUIDETTI" at bounding box center [173, 65] width 116 height 11
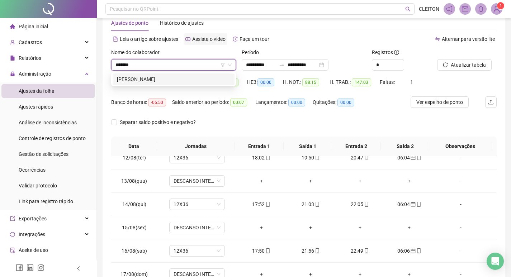
type input "*******"
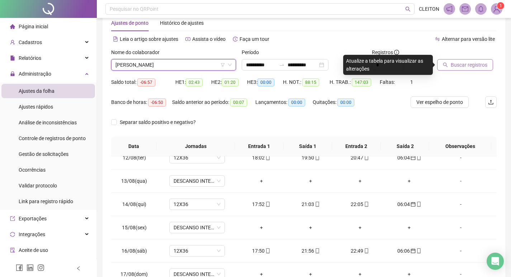
click at [474, 63] on span "Buscar registros" at bounding box center [469, 65] width 37 height 8
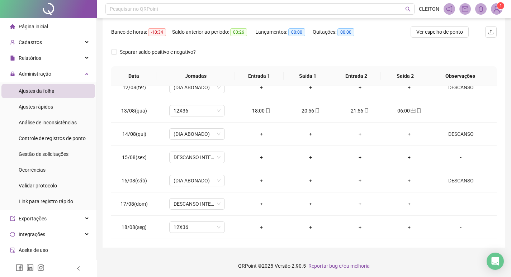
scroll to position [89, 0]
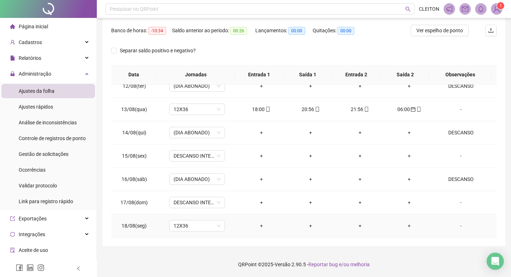
click at [458, 218] on td "-" at bounding box center [465, 225] width 63 height 23
click at [458, 221] on td "-" at bounding box center [465, 225] width 63 height 23
click at [457, 223] on div "-" at bounding box center [461, 226] width 42 height 8
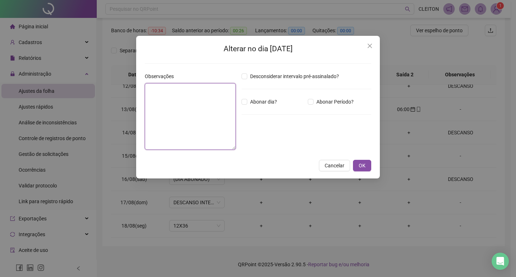
click at [198, 128] on textarea at bounding box center [190, 116] width 91 height 67
type textarea "*"
type textarea "********"
click at [254, 101] on span "Abonar dia?" at bounding box center [263, 102] width 33 height 8
click at [356, 162] on button "OK" at bounding box center [362, 165] width 18 height 11
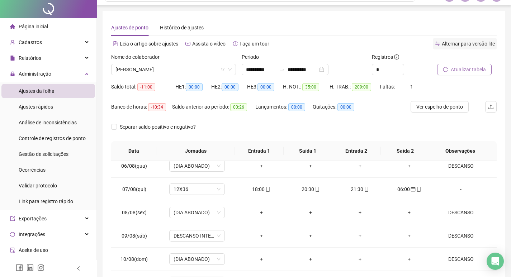
scroll to position [0, 0]
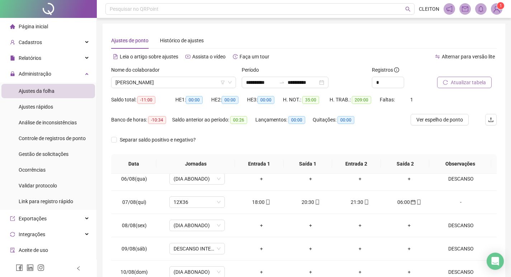
click at [467, 78] on button "Atualizar tabela" at bounding box center [464, 82] width 55 height 11
click at [189, 82] on span "WILLIAM CLEBER DE SOUZA ULIAN" at bounding box center [173, 82] width 116 height 11
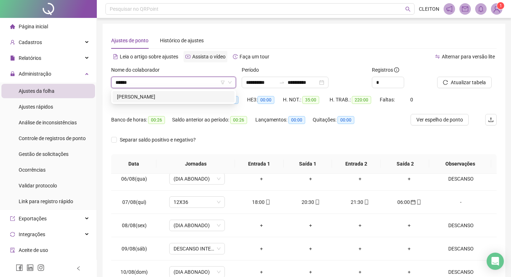
type input "******"
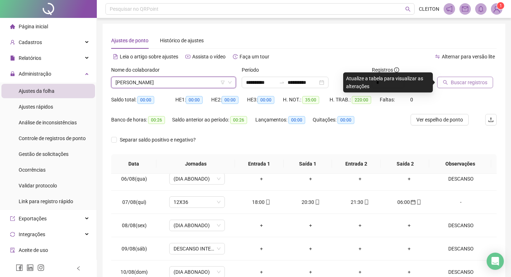
click at [452, 81] on span "Buscar registros" at bounding box center [469, 83] width 37 height 8
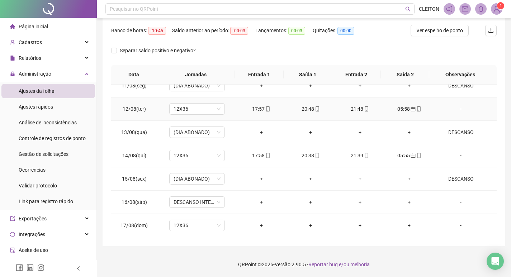
scroll to position [523, 0]
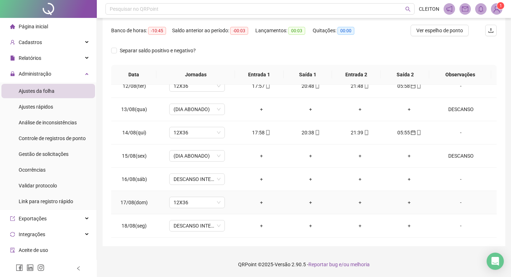
click at [458, 202] on div "-" at bounding box center [461, 203] width 42 height 8
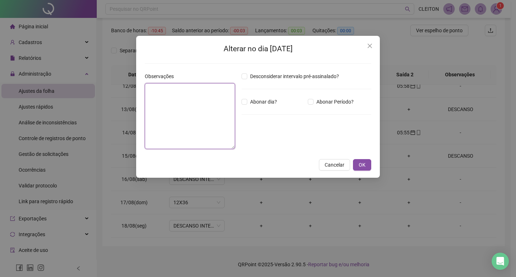
click at [181, 141] on textarea at bounding box center [190, 116] width 90 height 66
type textarea "********"
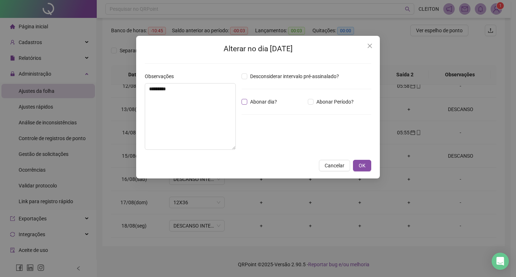
click at [265, 98] on span "Abonar dia?" at bounding box center [263, 102] width 33 height 8
click at [366, 162] on button "OK" at bounding box center [362, 165] width 18 height 11
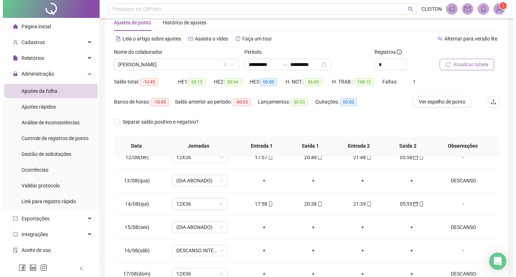
scroll to position [18, 0]
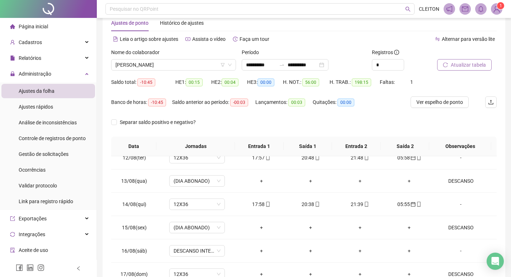
click at [475, 64] on span "Atualizar tabela" at bounding box center [468, 65] width 35 height 8
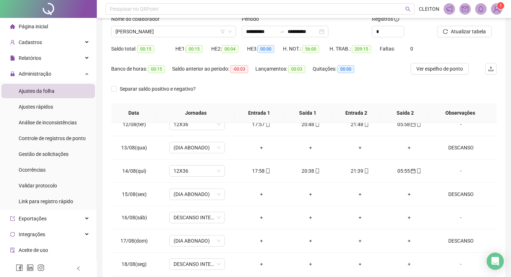
scroll to position [89, 0]
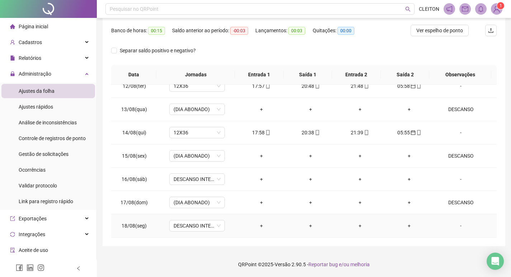
click at [204, 232] on td "DESCANSO INTER-JORNADA" at bounding box center [197, 225] width 80 height 23
click at [203, 225] on span "DESCANSO INTER-JORNADA" at bounding box center [197, 226] width 47 height 11
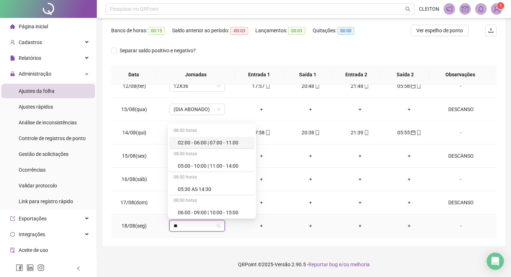
type input "***"
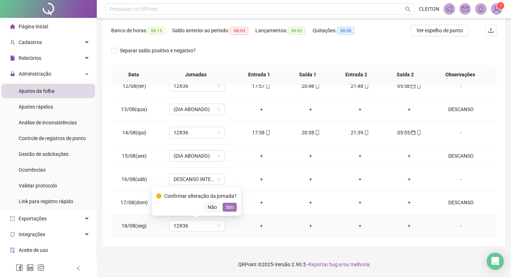
click at [223, 210] on button "Sim" at bounding box center [230, 207] width 14 height 9
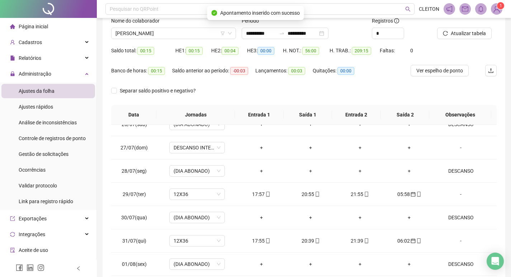
scroll to position [0, 0]
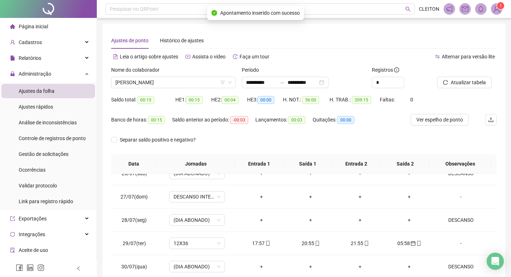
click at [459, 76] on div at bounding box center [458, 71] width 42 height 11
click at [462, 78] on div "Atualizar tabela" at bounding box center [458, 77] width 42 height 22
click at [462, 79] on span "Atualizar tabela" at bounding box center [468, 83] width 35 height 8
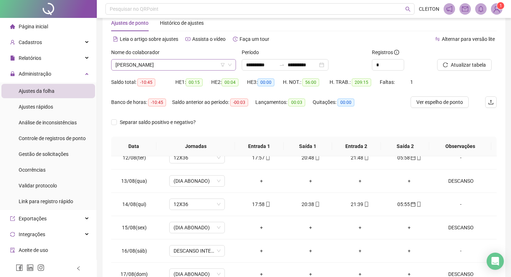
scroll to position [1354, 0]
click at [197, 61] on span "WILIAM BARBARESCO" at bounding box center [173, 65] width 116 height 11
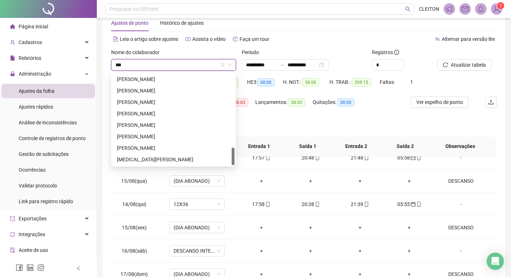
scroll to position [0, 0]
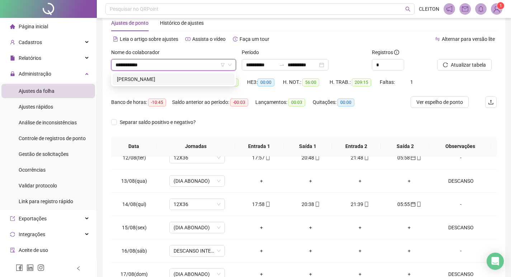
type input "**********"
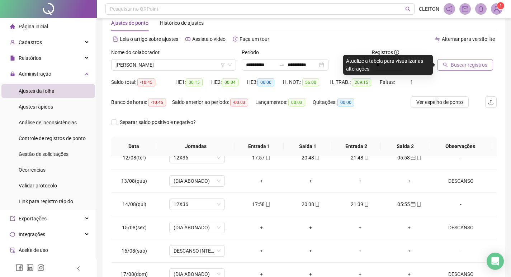
click at [448, 66] on button "Buscar registros" at bounding box center [465, 64] width 56 height 11
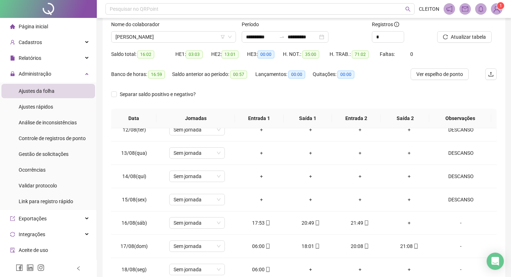
scroll to position [89, 0]
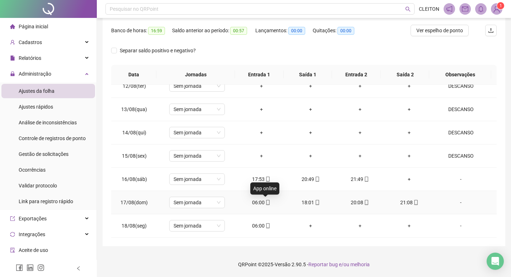
click at [268, 203] on icon "mobile" at bounding box center [267, 202] width 5 height 5
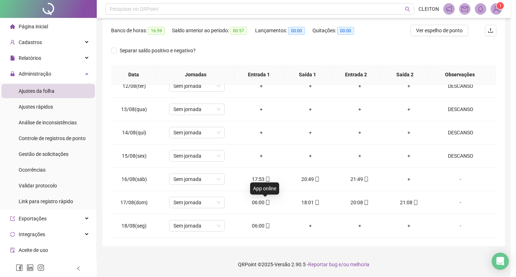
type input "**********"
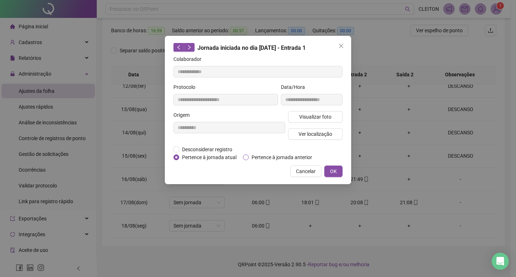
click at [277, 158] on span "Pertence à jornada anterior" at bounding box center [282, 157] width 66 height 8
click at [322, 169] on div "Cancelar OK" at bounding box center [258, 171] width 169 height 11
click at [330, 169] on button "OK" at bounding box center [334, 171] width 18 height 11
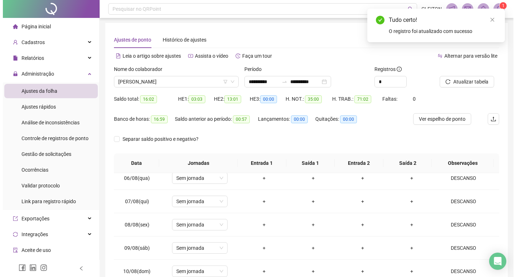
scroll to position [0, 0]
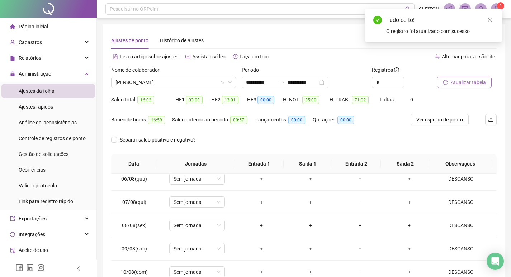
click at [467, 86] on span "Atualizar tabela" at bounding box center [468, 83] width 35 height 8
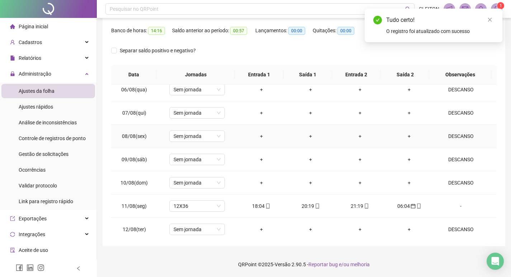
scroll to position [523, 0]
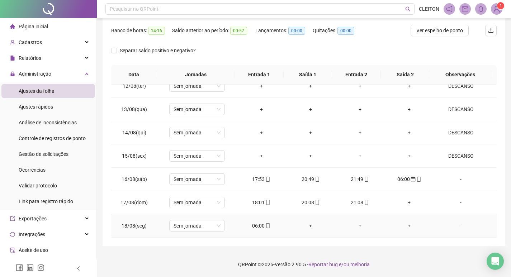
click at [256, 225] on div "06:00" at bounding box center [261, 226] width 38 height 8
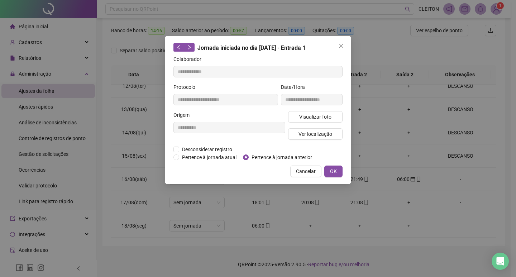
type input "**********"
click at [269, 157] on span "Pertence à jornada anterior" at bounding box center [282, 157] width 66 height 8
click at [330, 169] on span "OK" at bounding box center [333, 171] width 7 height 8
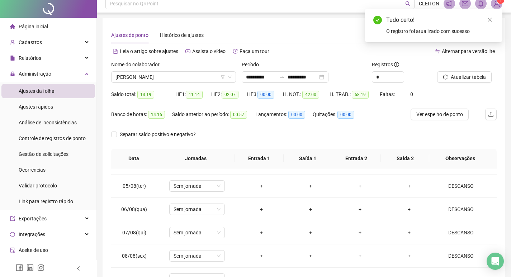
scroll to position [0, 0]
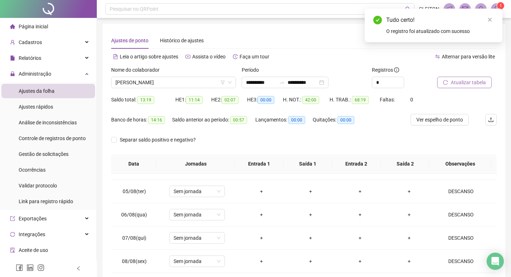
click at [475, 80] on span "Atualizar tabela" at bounding box center [468, 83] width 35 height 8
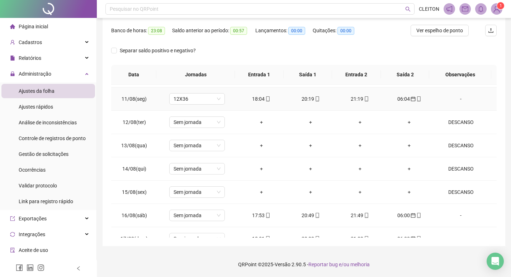
scroll to position [523, 0]
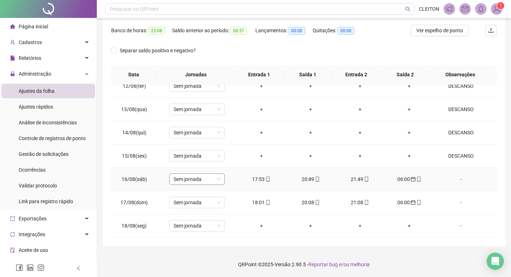
click at [184, 176] on span "Sem jornada" at bounding box center [197, 179] width 47 height 11
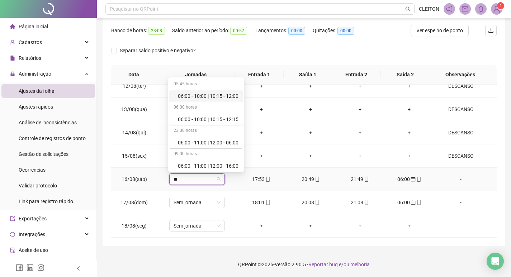
type input "***"
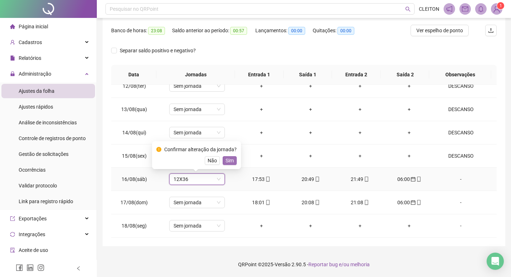
click at [231, 160] on span "Sim" at bounding box center [230, 161] width 8 height 8
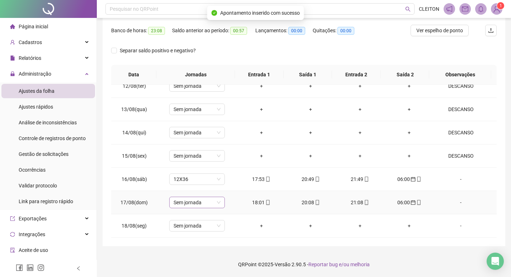
click at [177, 208] on div "Sem jornada" at bounding box center [197, 202] width 56 height 11
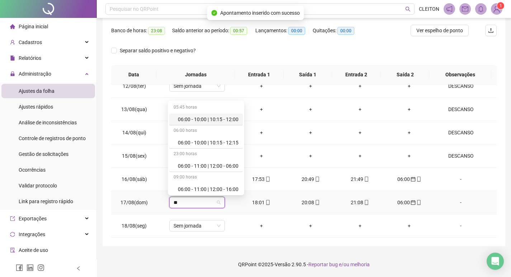
type input "***"
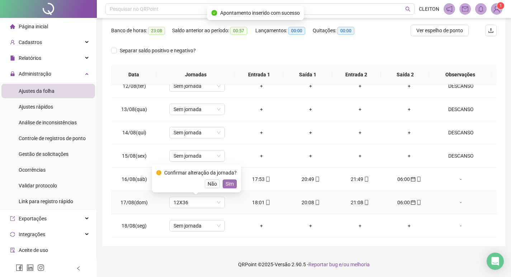
click at [232, 186] on button "Sim" at bounding box center [230, 184] width 14 height 9
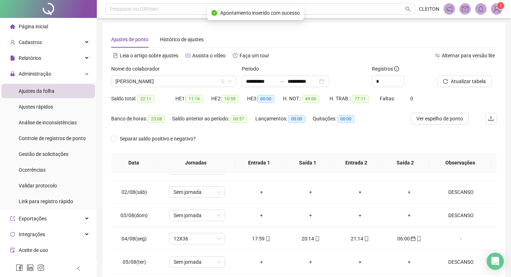
scroll to position [0, 0]
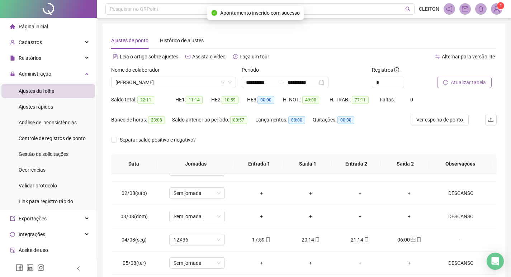
click at [449, 87] on button "Atualizar tabela" at bounding box center [464, 82] width 55 height 11
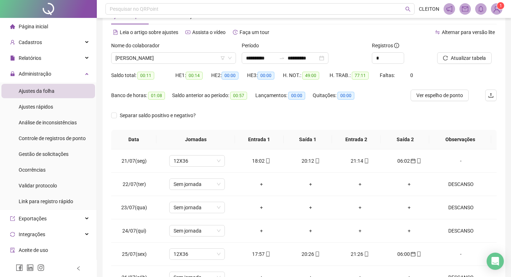
scroll to position [18, 0]
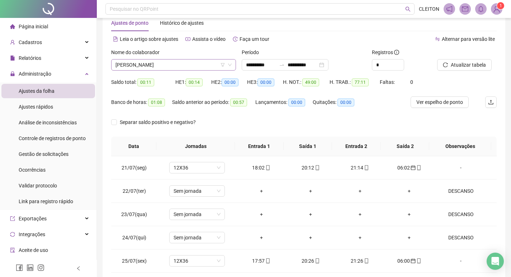
click at [159, 62] on span "GIOVANI PERES" at bounding box center [173, 65] width 116 height 11
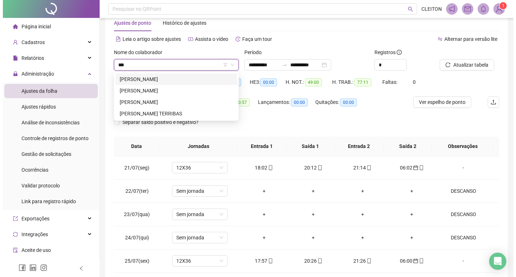
scroll to position [0, 0]
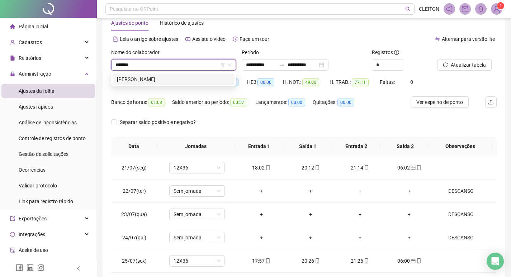
type input "*******"
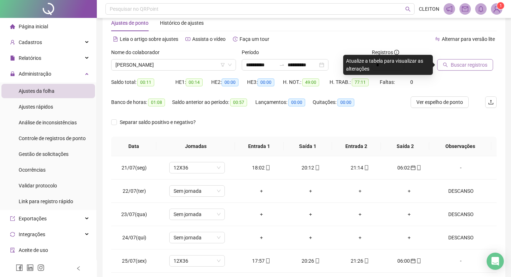
click at [450, 65] on button "Buscar registros" at bounding box center [465, 64] width 56 height 11
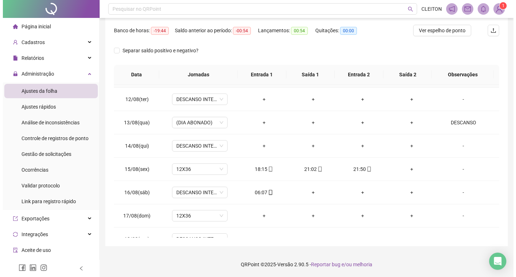
scroll to position [523, 0]
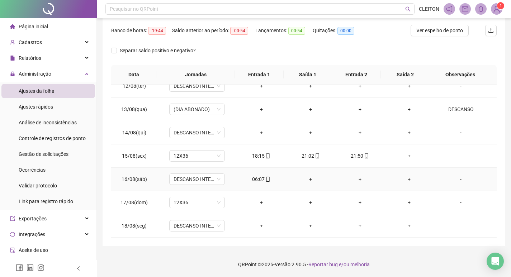
click at [254, 177] on div "06:07" at bounding box center [261, 179] width 38 height 8
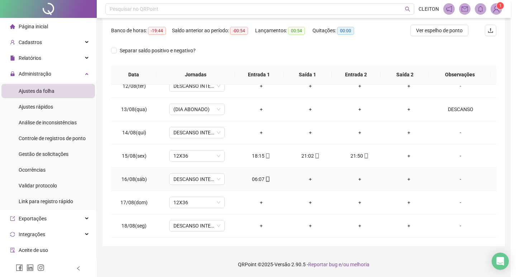
type input "**********"
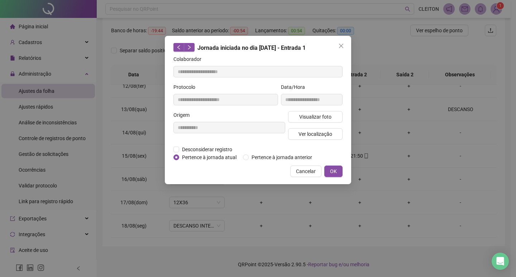
click at [264, 152] on div "Desconsiderar registro Pertence ao lanche" at bounding box center [258, 150] width 169 height 8
click at [264, 155] on span "Pertence à jornada anterior" at bounding box center [282, 157] width 66 height 8
click at [329, 169] on button "OK" at bounding box center [334, 171] width 18 height 11
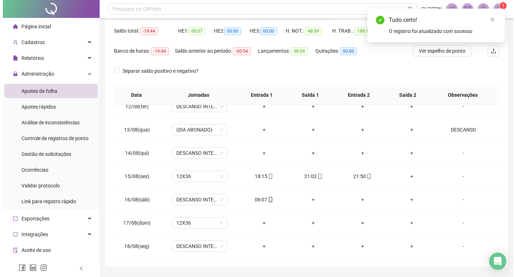
scroll to position [0, 0]
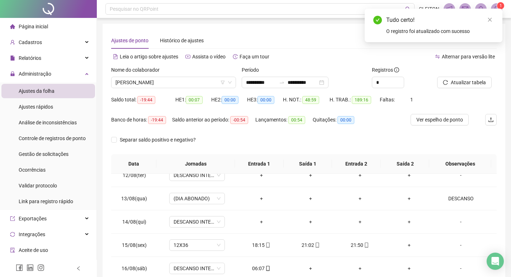
click at [469, 76] on div at bounding box center [458, 71] width 42 height 11
click at [468, 80] on span "Atualizar tabela" at bounding box center [468, 83] width 35 height 8
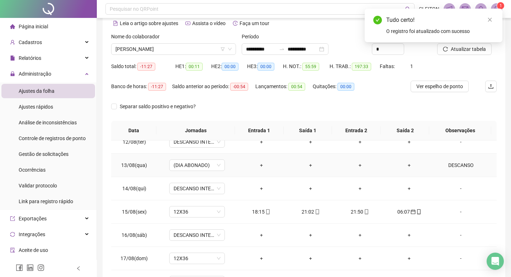
scroll to position [89, 0]
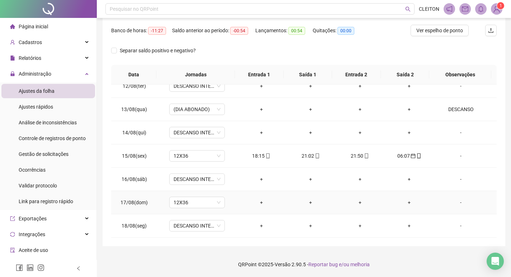
click at [453, 199] on div "-" at bounding box center [461, 203] width 42 height 8
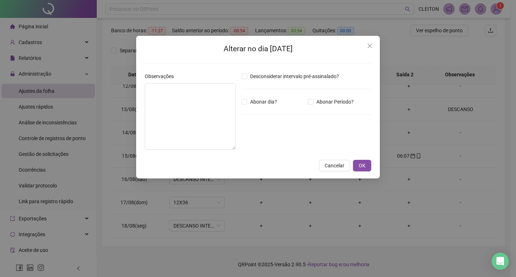
click at [237, 138] on div "Observações" at bounding box center [190, 113] width 97 height 83
click at [200, 133] on textarea at bounding box center [190, 116] width 91 height 67
type textarea "********"
click at [259, 102] on span "Abonar dia?" at bounding box center [263, 102] width 33 height 8
click at [365, 163] on span "OK" at bounding box center [362, 166] width 7 height 8
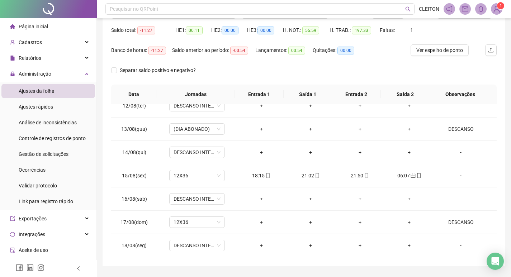
scroll to position [0, 0]
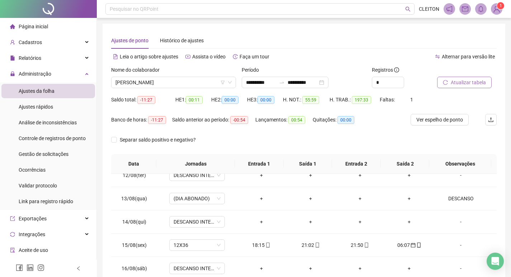
click at [467, 80] on span "Atualizar tabela" at bounding box center [468, 83] width 35 height 8
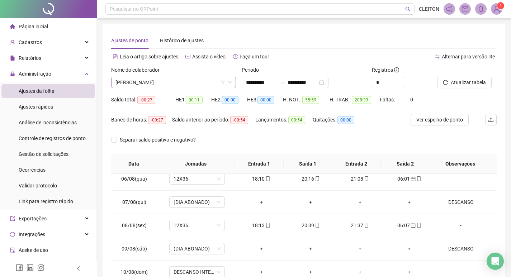
click at [188, 83] on span "ELIELZA PABLINE MARANO" at bounding box center [173, 82] width 116 height 11
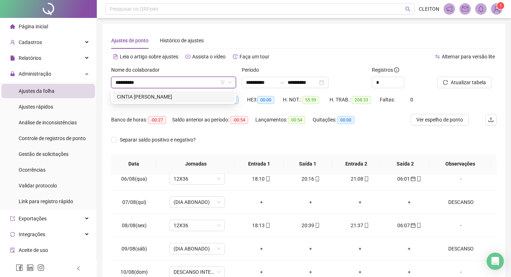
type input "**********"
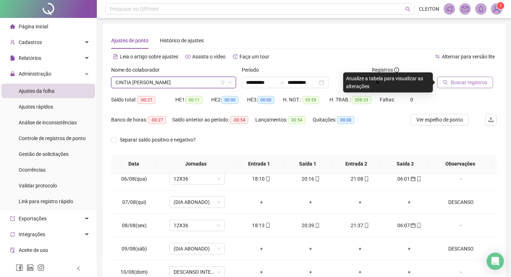
click at [448, 82] on icon "search" at bounding box center [445, 82] width 5 height 5
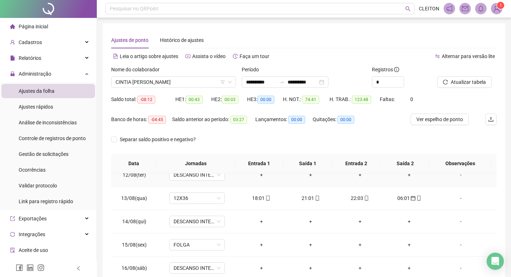
scroll to position [89, 0]
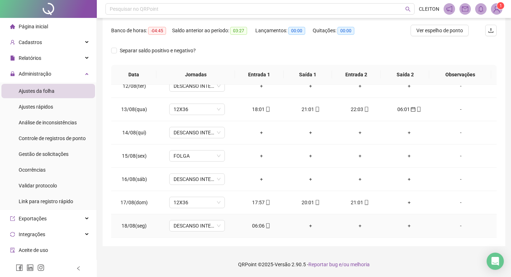
click at [255, 228] on div "06:06" at bounding box center [261, 226] width 38 height 8
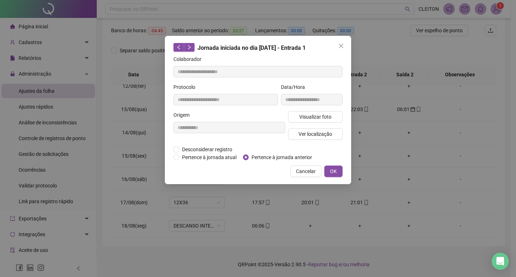
type input "**********"
click at [269, 158] on span "Pertence à jornada anterior" at bounding box center [282, 157] width 66 height 8
click at [335, 168] on span "OK" at bounding box center [333, 171] width 7 height 8
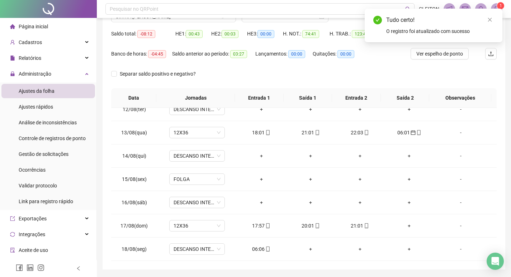
scroll to position [0, 0]
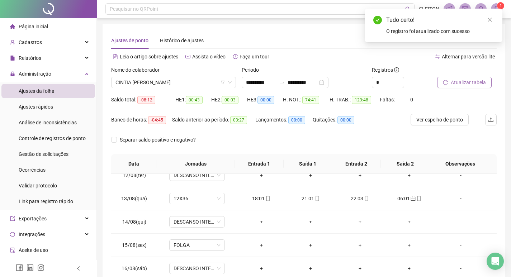
click at [474, 86] on span "Atualizar tabela" at bounding box center [468, 83] width 35 height 8
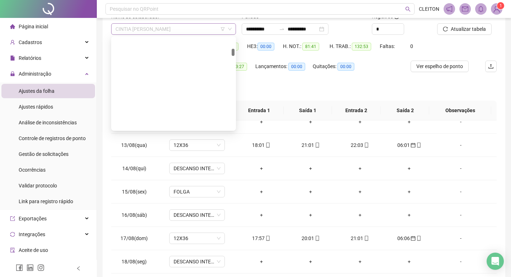
scroll to position [184, 0]
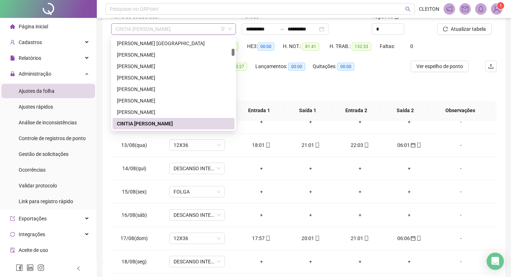
click at [173, 32] on span "CINTIA CRISTINA ALBINO" at bounding box center [173, 29] width 116 height 11
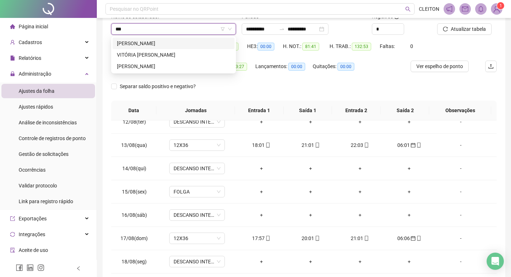
scroll to position [0, 0]
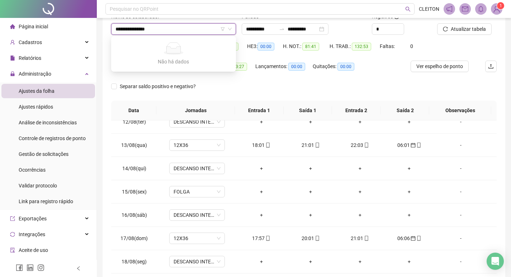
type input "**********"
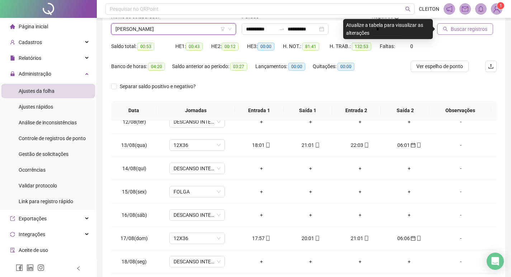
click at [449, 30] on button "Buscar registros" at bounding box center [465, 28] width 56 height 11
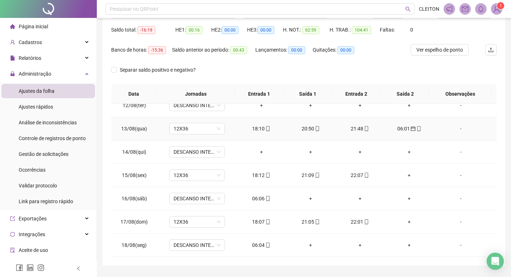
scroll to position [89, 0]
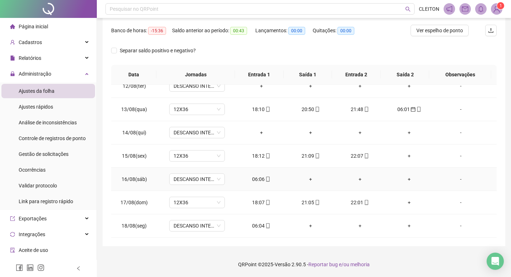
click at [258, 181] on div "06:06" at bounding box center [261, 179] width 38 height 8
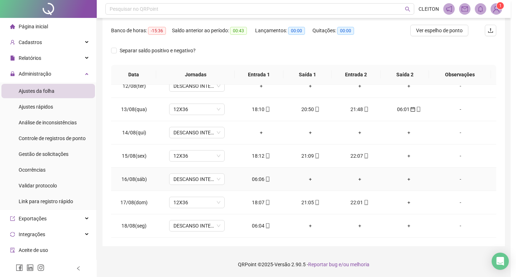
type input "**********"
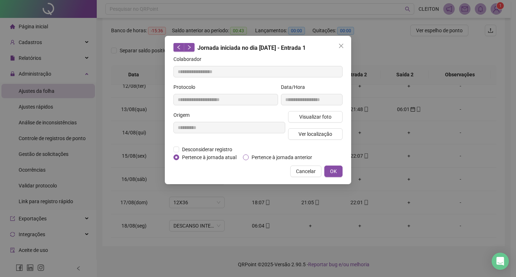
click at [254, 157] on span "Pertence à jornada anterior" at bounding box center [282, 157] width 66 height 8
click at [335, 171] on span "OK" at bounding box center [333, 171] width 7 height 8
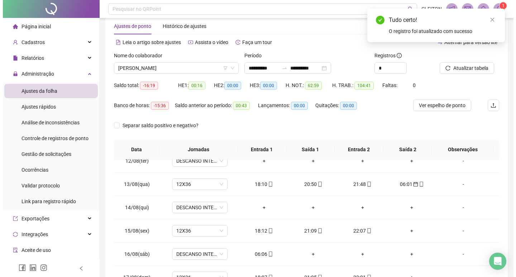
scroll to position [0, 0]
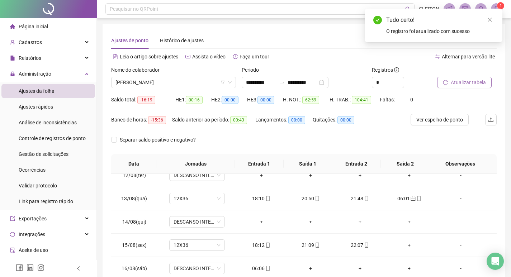
click at [456, 79] on span "Atualizar tabela" at bounding box center [468, 83] width 35 height 8
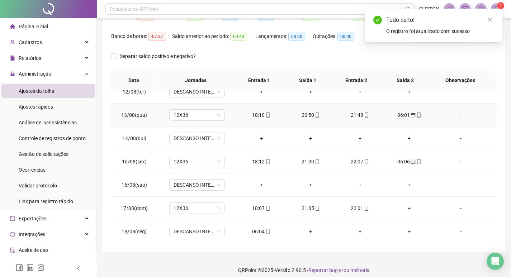
scroll to position [89, 0]
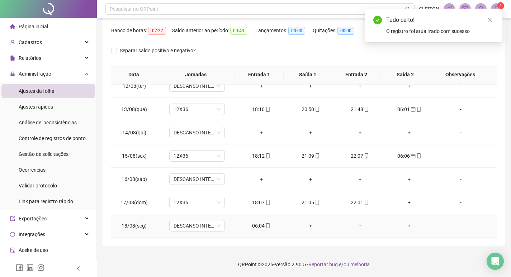
click at [255, 228] on div "06:04" at bounding box center [261, 226] width 38 height 8
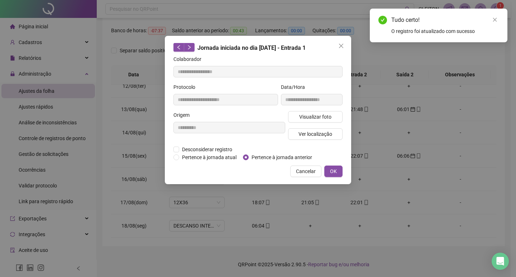
type input "**********"
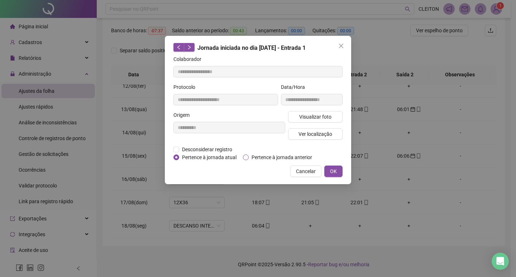
click at [254, 159] on span "Pertence à jornada anterior" at bounding box center [282, 157] width 66 height 8
click at [329, 168] on button "OK" at bounding box center [334, 171] width 18 height 11
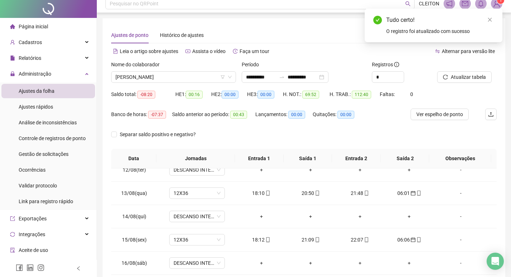
scroll to position [0, 0]
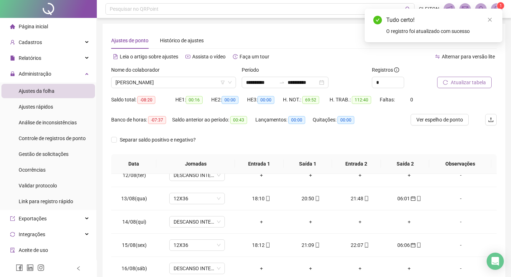
click at [445, 79] on button "Atualizar tabela" at bounding box center [464, 82] width 55 height 11
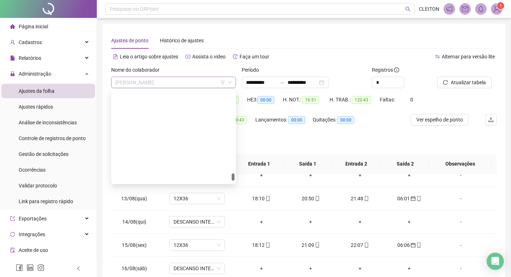
click at [176, 81] on span "VITOR LEITE GENTINI" at bounding box center [173, 82] width 116 height 11
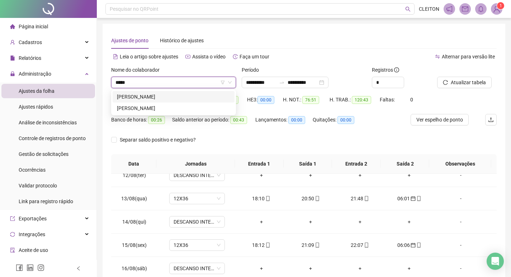
type input "*****"
click at [178, 109] on div "KELLY CRISTINA PIRES BARBOSA OLIVEIRA" at bounding box center [173, 108] width 113 height 8
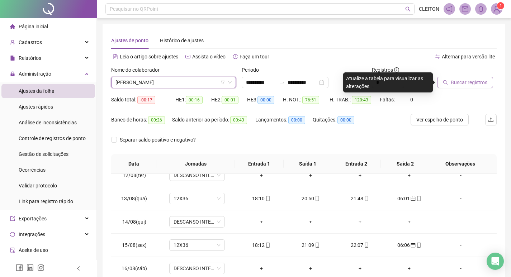
click at [447, 79] on button "Buscar registros" at bounding box center [465, 82] width 56 height 11
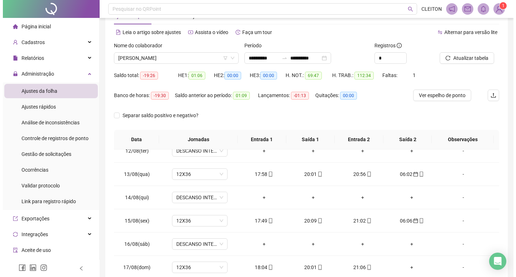
scroll to position [89, 0]
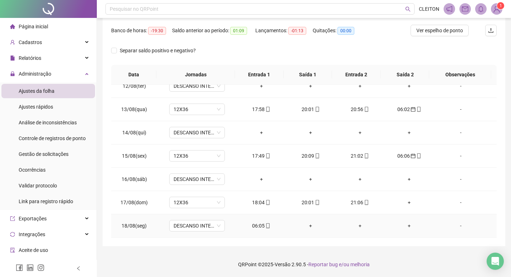
click at [258, 223] on div "06:05" at bounding box center [261, 226] width 38 height 8
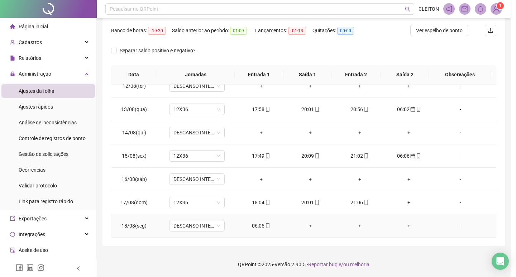
type input "**********"
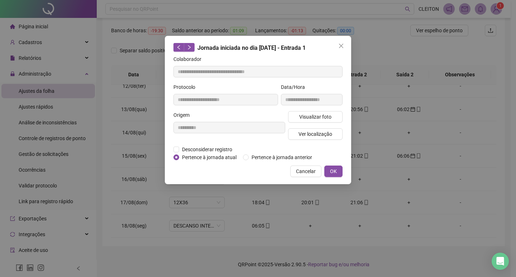
click at [278, 153] on div "Desconsiderar registro Pertence ao lanche" at bounding box center [258, 150] width 169 height 8
click at [279, 154] on span "Pertence à jornada anterior" at bounding box center [282, 157] width 66 height 8
click at [327, 172] on button "OK" at bounding box center [334, 171] width 18 height 11
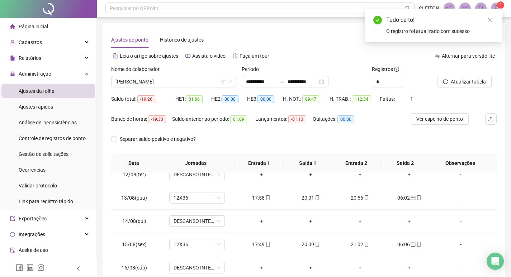
scroll to position [0, 0]
click at [451, 82] on span "Atualizar tabela" at bounding box center [468, 83] width 35 height 8
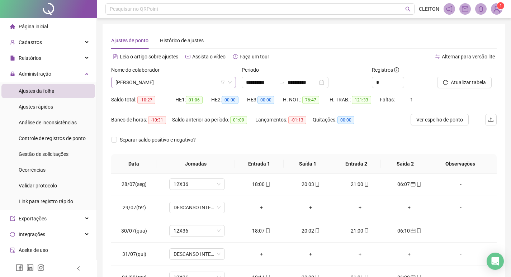
click at [172, 82] on span "KELLY CRISTINA PIRES BARBOSA OLIVEIRA" at bounding box center [173, 82] width 116 height 11
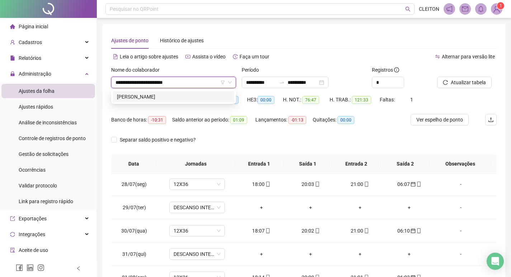
type input "**********"
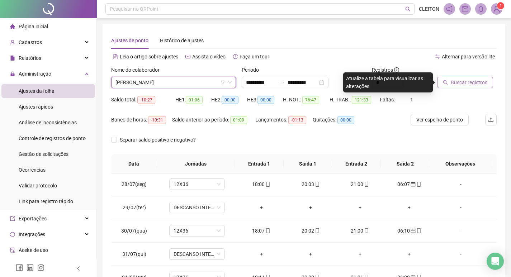
click at [486, 79] on span "Buscar registros" at bounding box center [469, 83] width 37 height 8
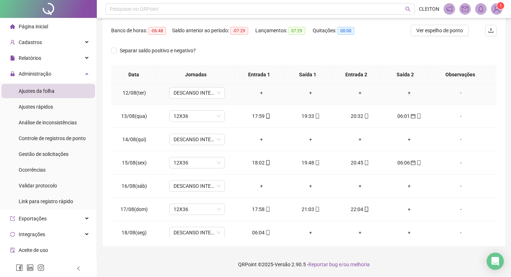
scroll to position [523, 0]
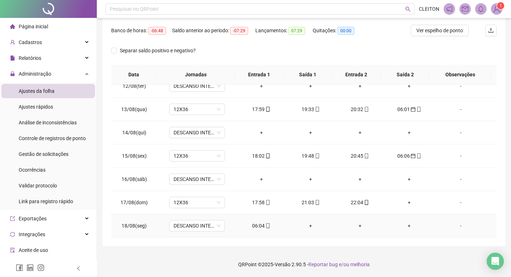
click at [252, 226] on div "06:04" at bounding box center [261, 226] width 38 height 8
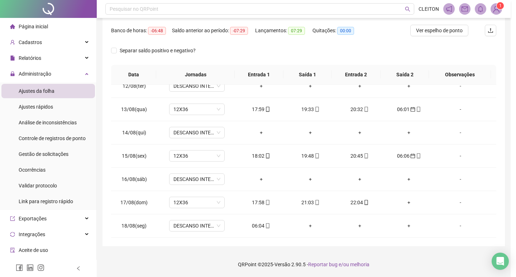
type input "**********"
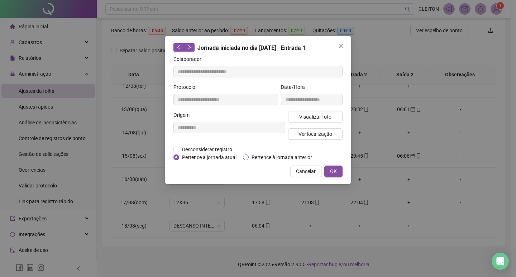
click at [258, 159] on span "Pertence à jornada anterior" at bounding box center [282, 157] width 66 height 8
click at [336, 171] on span "OK" at bounding box center [333, 171] width 7 height 8
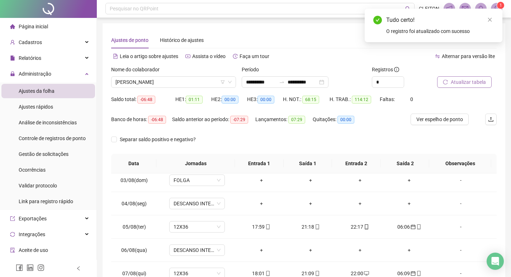
scroll to position [0, 0]
click at [446, 83] on icon "reload" at bounding box center [445, 82] width 5 height 5
click at [193, 86] on span "NAIARA LUIZA SILVA DE ASSIS" at bounding box center [173, 82] width 116 height 11
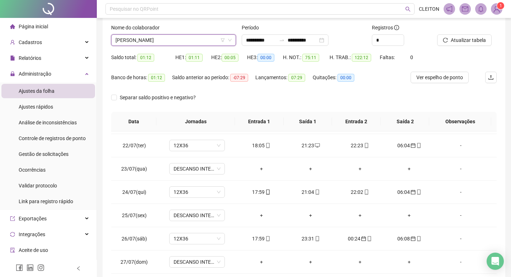
scroll to position [0, 0]
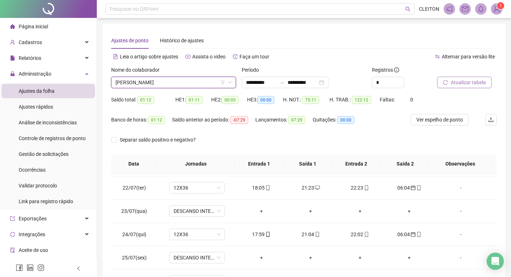
click at [452, 80] on span "Atualizar tabela" at bounding box center [468, 83] width 35 height 8
click at [178, 82] on span "NAIARA LUIZA SILVA DE ASSIS" at bounding box center [173, 82] width 116 height 11
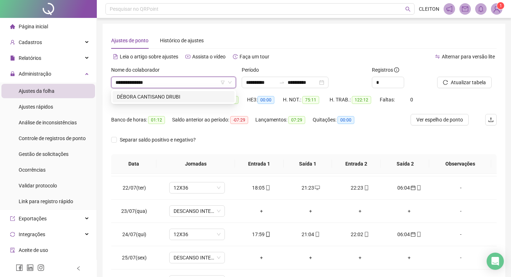
type input "**********"
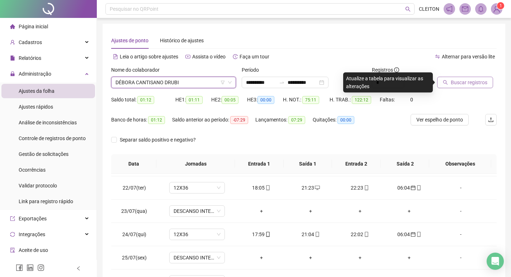
click at [452, 79] on span "Buscar registros" at bounding box center [469, 83] width 37 height 8
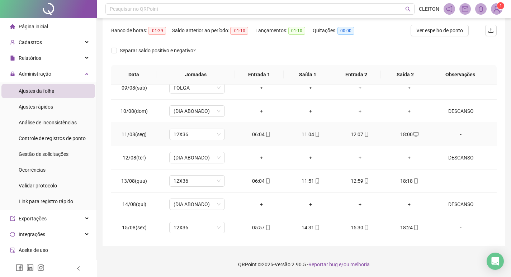
scroll to position [523, 0]
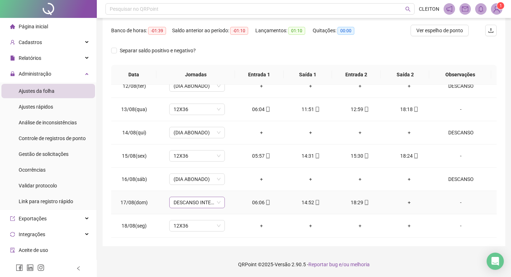
click at [208, 200] on span "DESCANSO INTER-JORNADA" at bounding box center [197, 202] width 47 height 11
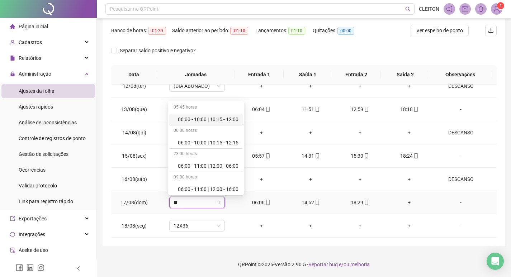
type input "***"
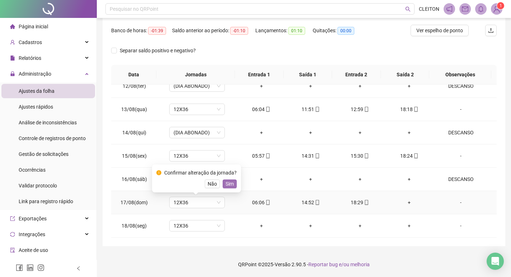
click at [227, 185] on span "Sim" at bounding box center [230, 184] width 8 height 8
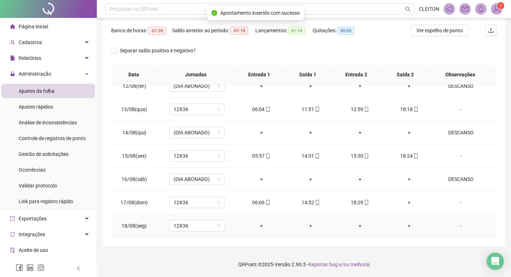
click at [458, 226] on div "-" at bounding box center [461, 226] width 42 height 8
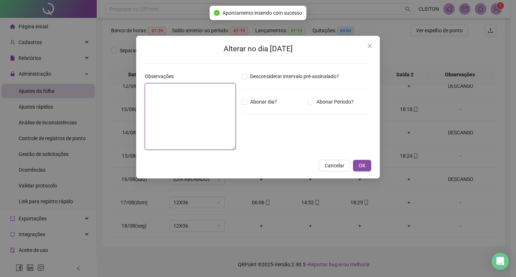
click at [203, 131] on textarea at bounding box center [190, 116] width 91 height 67
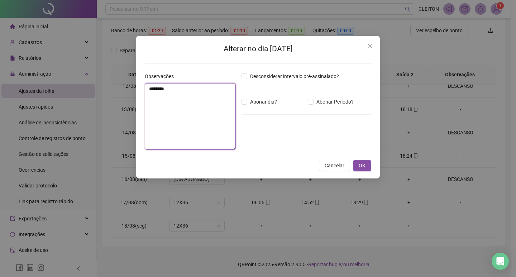
type textarea "********"
click at [246, 107] on div "Desconsiderar intervalo pré-assinalado? Abonar dia? Abonar Período? Horas a abo…" at bounding box center [307, 113] width 136 height 83
click at [246, 106] on div "Desconsiderar intervalo pré-assinalado? Abonar dia? Abonar Período? Horas a abo…" at bounding box center [307, 113] width 136 height 83
click at [362, 165] on span "OK" at bounding box center [362, 166] width 7 height 8
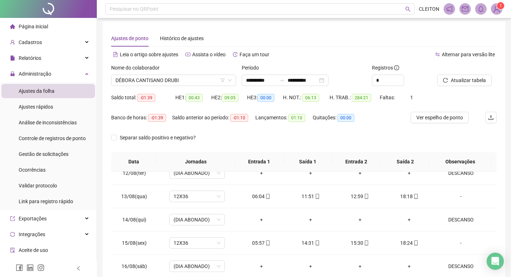
scroll to position [0, 0]
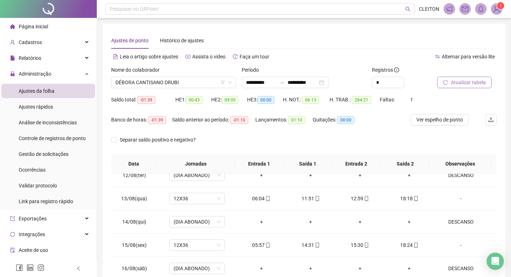
click at [450, 82] on button "Atualizar tabela" at bounding box center [464, 82] width 55 height 11
click at [179, 80] on span "DÉBORA CANTISANO DRUBI" at bounding box center [173, 82] width 116 height 11
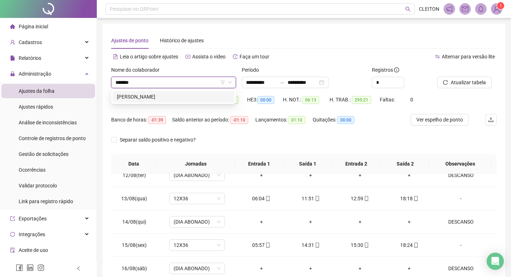
type input "********"
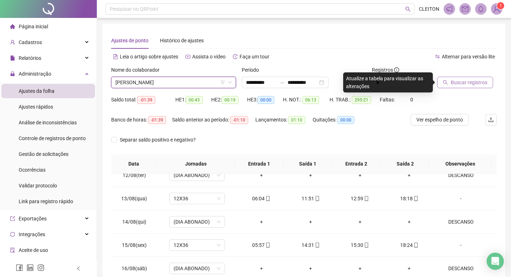
click at [442, 84] on button "Buscar registros" at bounding box center [465, 82] width 56 height 11
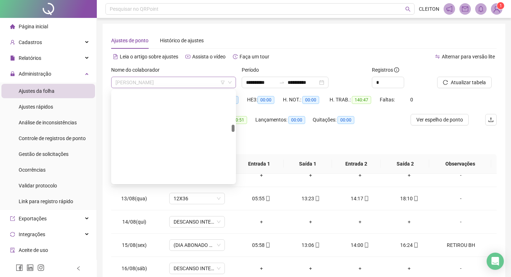
click at [186, 86] on span "JHONATAN RAMOS COSTA" at bounding box center [173, 82] width 116 height 11
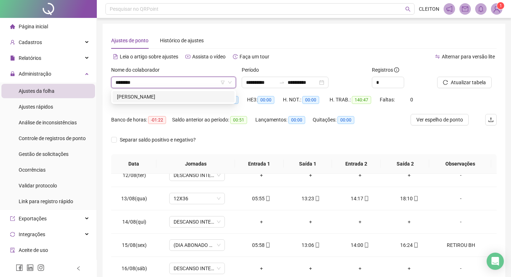
type input "*******"
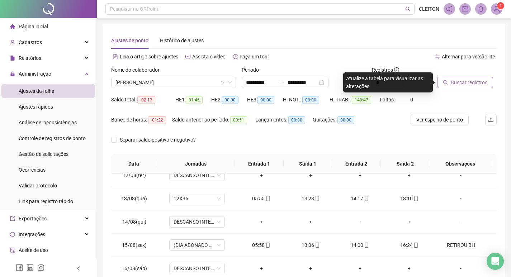
click at [464, 84] on span "Buscar registros" at bounding box center [469, 83] width 37 height 8
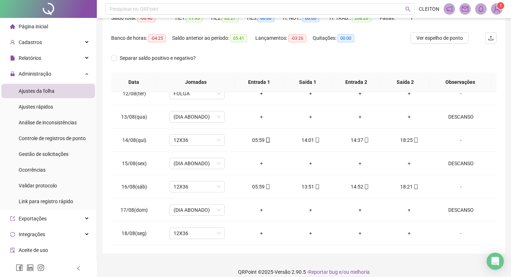
scroll to position [89, 0]
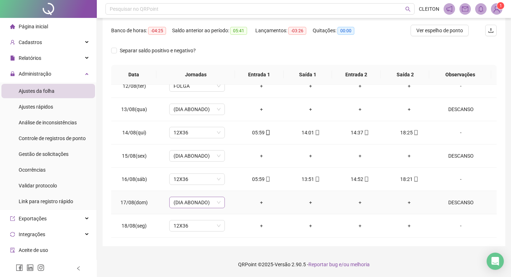
click at [186, 205] on span "(DIA ABONADO)" at bounding box center [197, 202] width 47 height 11
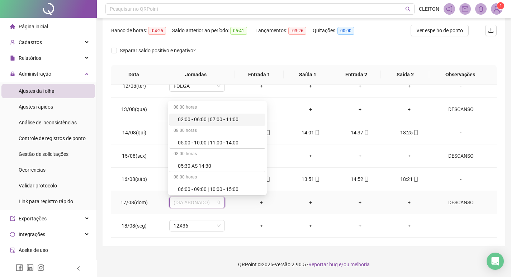
drag, startPoint x: 389, startPoint y: 212, endPoint x: 431, endPoint y: 220, distance: 43.3
click at [389, 212] on td "+" at bounding box center [409, 202] width 49 height 23
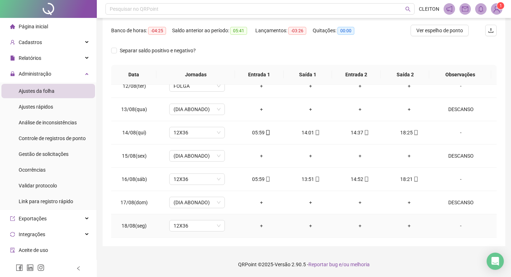
click at [456, 223] on div "-" at bounding box center [461, 226] width 42 height 8
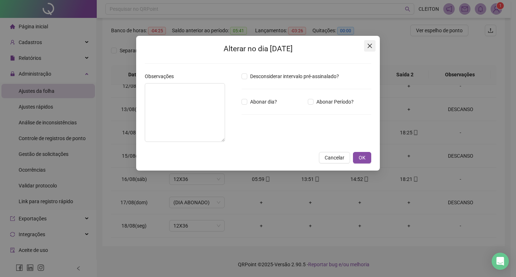
click at [372, 49] on button "Close" at bounding box center [369, 45] width 11 height 11
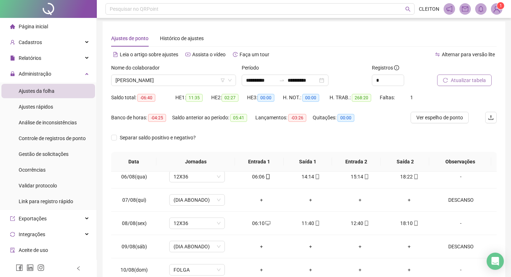
scroll to position [0, 0]
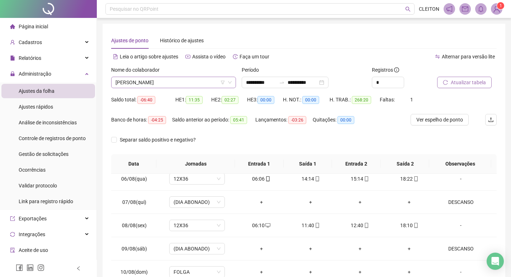
click at [194, 85] on span "LILIANE MARTINS DIAS" at bounding box center [173, 82] width 116 height 11
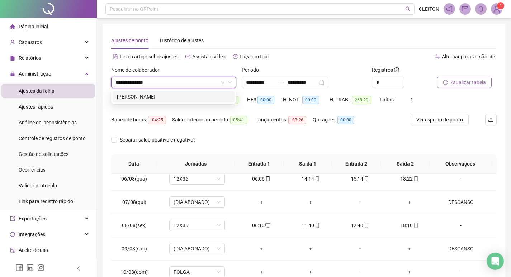
type input "**********"
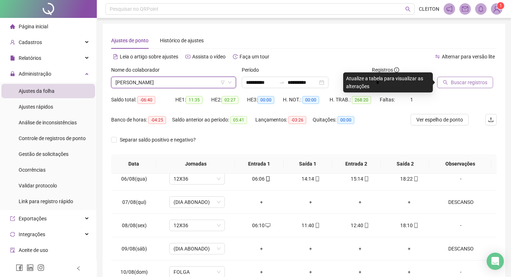
click at [481, 82] on span "Buscar registros" at bounding box center [469, 83] width 37 height 8
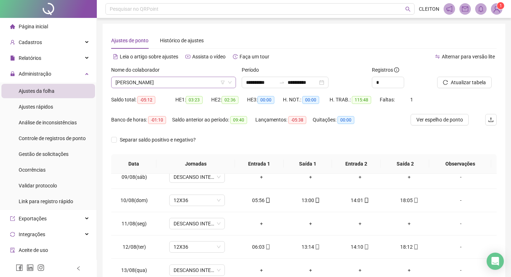
click at [198, 85] on span "SIMONE MARIANOS LOPES CHIARELLI" at bounding box center [173, 82] width 116 height 11
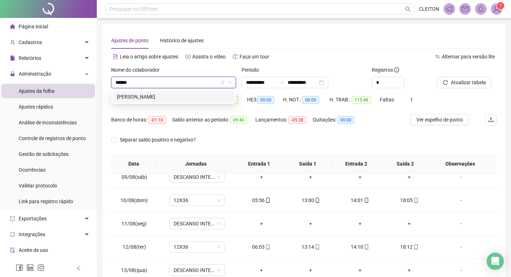
type input "******"
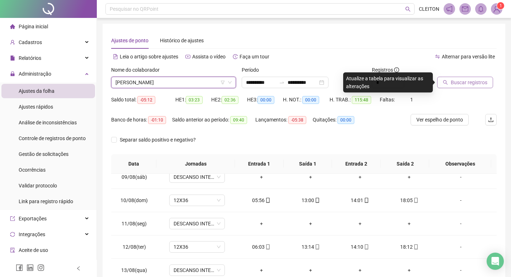
click at [447, 83] on icon "search" at bounding box center [445, 82] width 5 height 5
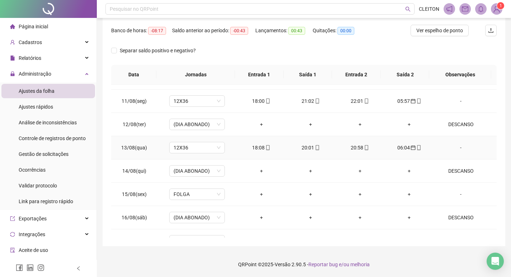
scroll to position [523, 0]
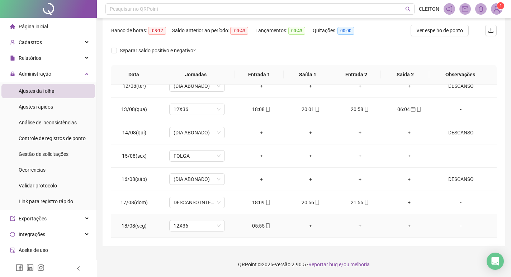
click at [252, 225] on div "05:55" at bounding box center [261, 226] width 38 height 8
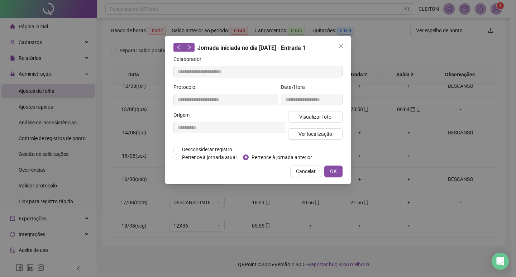
type input "**********"
click at [257, 157] on span "Pertence à jornada anterior" at bounding box center [282, 157] width 66 height 8
click at [340, 169] on button "OK" at bounding box center [334, 171] width 18 height 11
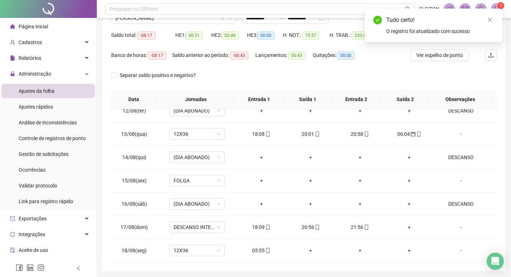
scroll to position [0, 0]
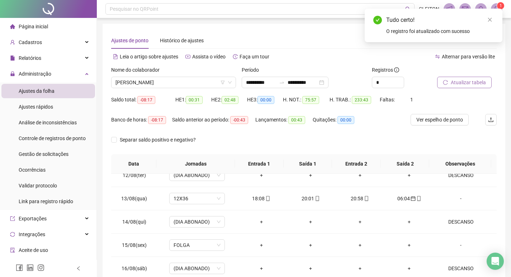
click at [462, 80] on span "Atualizar tabela" at bounding box center [468, 83] width 35 height 8
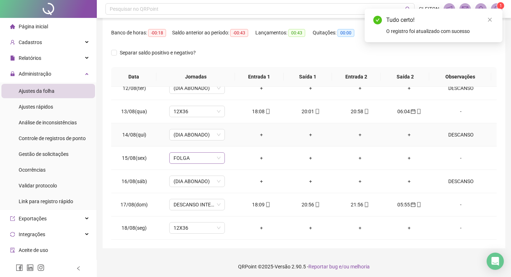
scroll to position [89, 0]
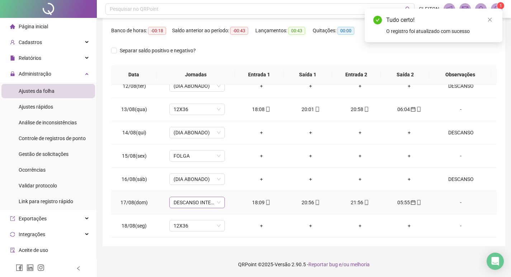
click at [199, 199] on span "DESCANSO INTER-JORNADA" at bounding box center [197, 202] width 47 height 11
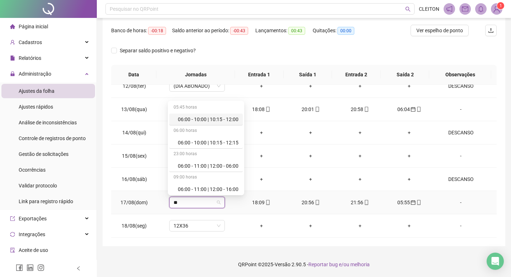
type input "***"
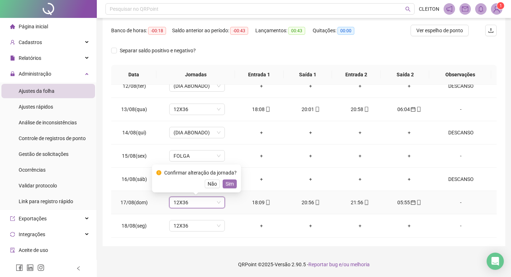
click at [226, 185] on span "Sim" at bounding box center [230, 184] width 8 height 8
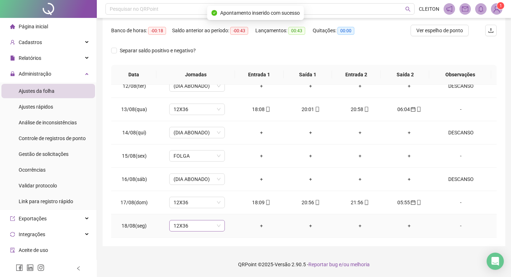
click at [205, 226] on span "12X36" at bounding box center [197, 226] width 47 height 11
click at [452, 229] on div "-" at bounding box center [461, 226] width 42 height 8
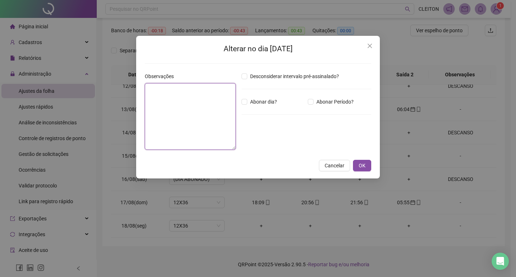
click at [184, 128] on textarea at bounding box center [190, 116] width 91 height 67
type textarea "********"
click at [367, 163] on button "OK" at bounding box center [362, 165] width 18 height 11
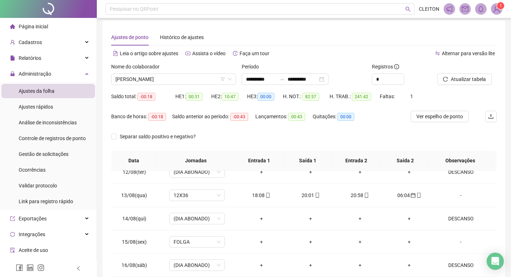
scroll to position [0, 0]
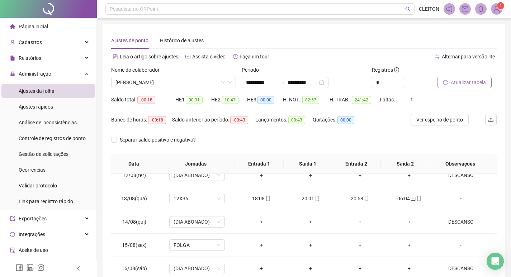
click at [464, 81] on span "Atualizar tabela" at bounding box center [468, 83] width 35 height 8
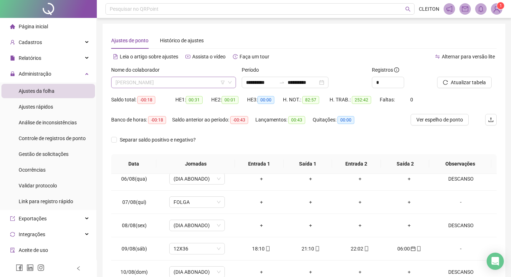
click at [187, 81] on span "DAIELE HENRIQUE DE SOUZA" at bounding box center [173, 82] width 116 height 11
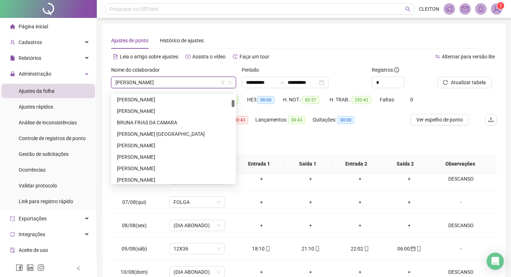
click at [304, 68] on div "Período" at bounding box center [304, 71] width 125 height 11
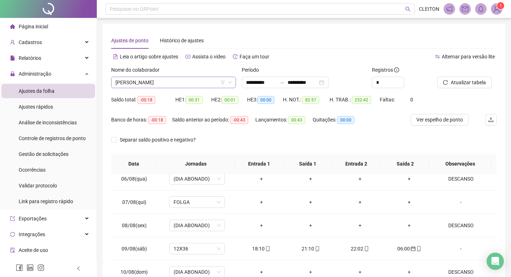
scroll to position [218, 0]
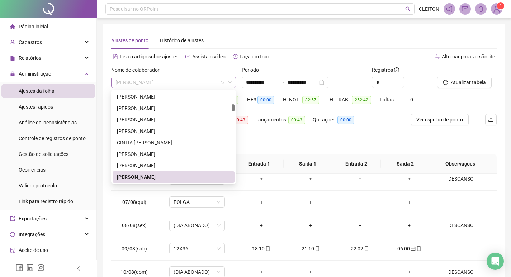
click at [188, 78] on span "DAIELE HENRIQUE DE SOUZA" at bounding box center [173, 82] width 116 height 11
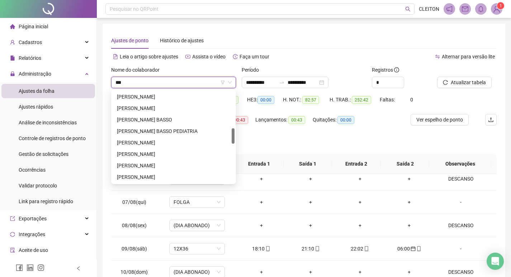
scroll to position [0, 0]
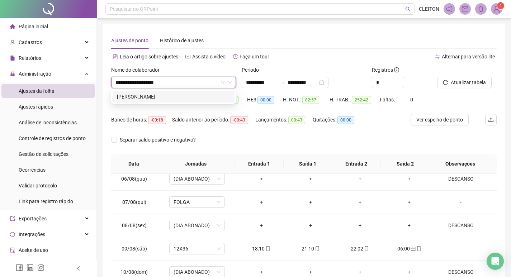
type input "**********"
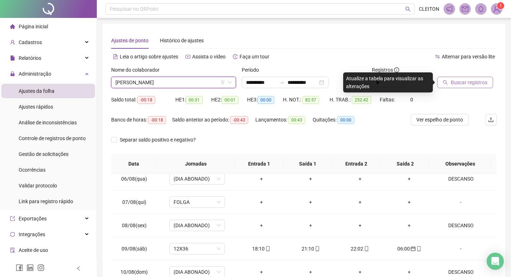
click at [452, 83] on span "Buscar registros" at bounding box center [469, 83] width 37 height 8
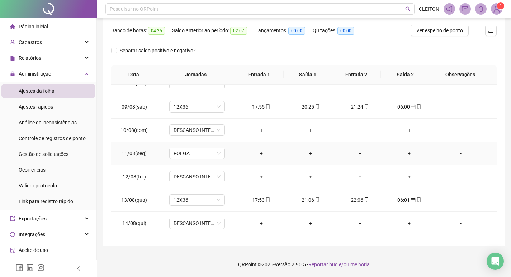
scroll to position [523, 0]
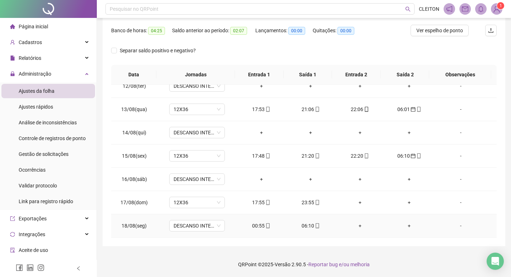
click at [254, 227] on div "00:55" at bounding box center [261, 226] width 38 height 8
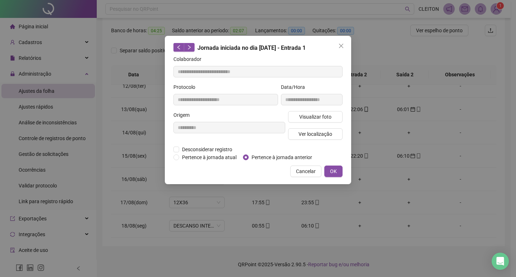
type input "**********"
click at [253, 154] on span "Pertence à jornada anterior" at bounding box center [282, 157] width 66 height 8
click at [332, 171] on span "OK" at bounding box center [333, 171] width 7 height 8
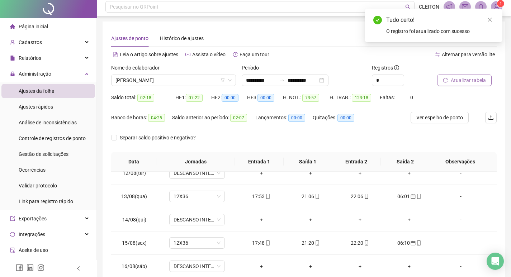
scroll to position [0, 0]
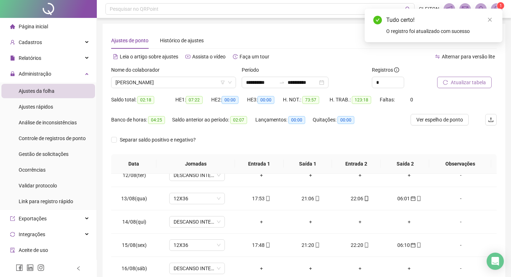
click at [467, 83] on span "Atualizar tabela" at bounding box center [468, 83] width 35 height 8
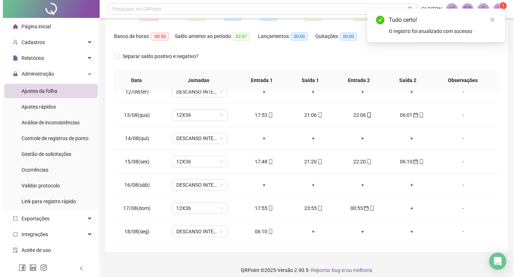
scroll to position [89, 0]
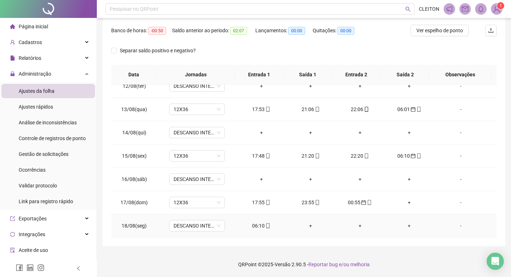
click at [254, 225] on div "06:10" at bounding box center [261, 226] width 38 height 8
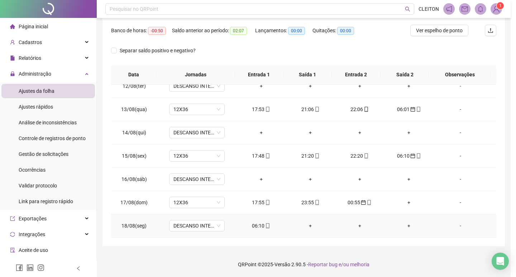
type input "**********"
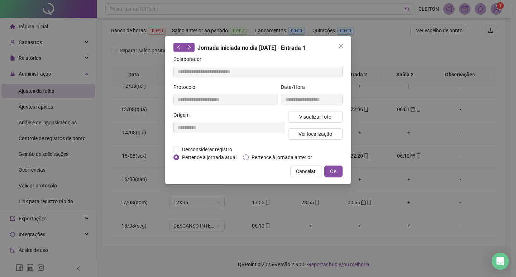
click at [256, 155] on span "Pertence à jornada anterior" at bounding box center [282, 157] width 66 height 8
click at [329, 170] on button "OK" at bounding box center [334, 171] width 18 height 11
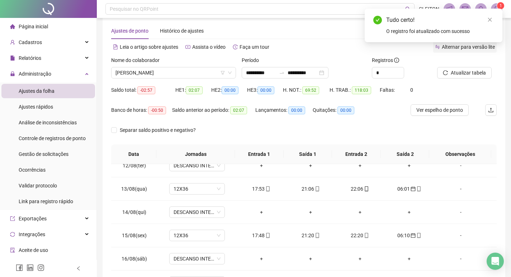
scroll to position [0, 0]
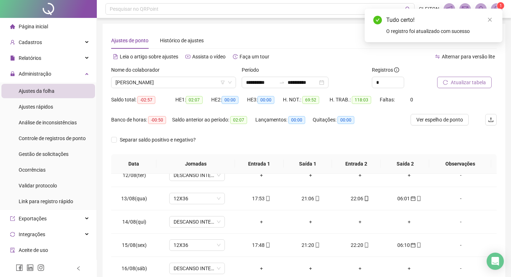
click at [465, 81] on span "Atualizar tabela" at bounding box center [468, 83] width 35 height 8
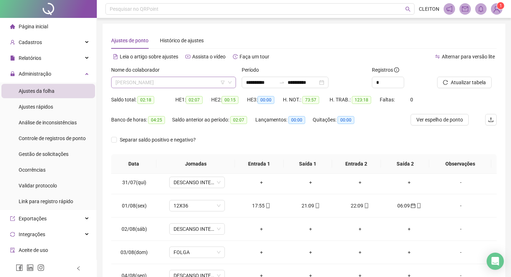
scroll to position [1010, 0]
click at [178, 87] on span "NAYARA APARECIDA RAMOS TOMAS" at bounding box center [173, 82] width 116 height 11
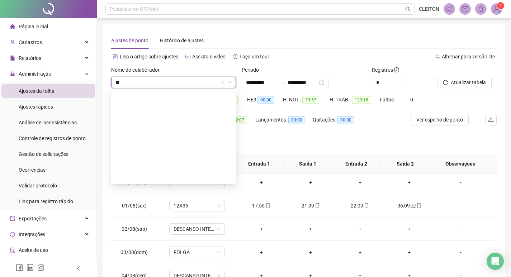
scroll to position [0, 0]
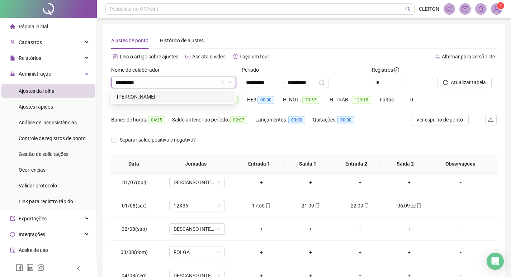
type input "**********"
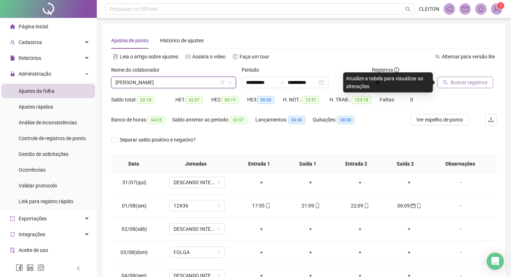
click at [466, 82] on span "Buscar registros" at bounding box center [469, 83] width 37 height 8
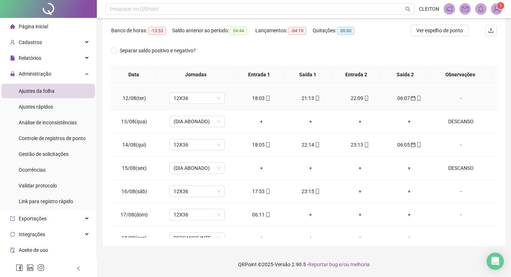
scroll to position [523, 0]
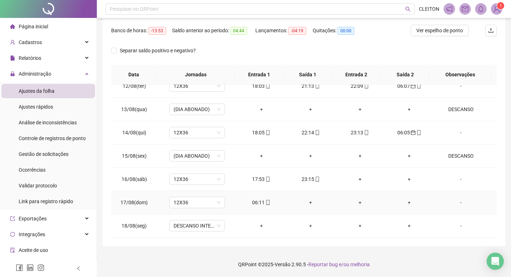
click at [251, 203] on div "06:11" at bounding box center [261, 203] width 38 height 8
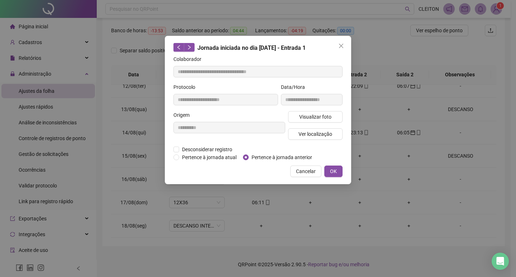
type input "**********"
click at [262, 156] on span "Pertence à jornada anterior" at bounding box center [282, 157] width 66 height 8
click at [332, 169] on span "OK" at bounding box center [333, 171] width 7 height 8
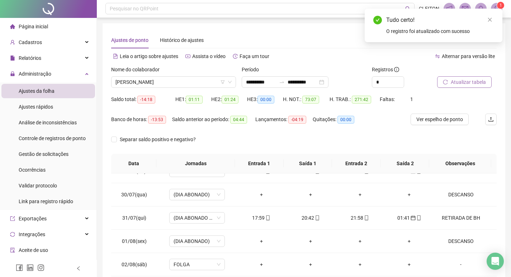
scroll to position [0, 0]
click at [468, 81] on span "Atualizar tabela" at bounding box center [468, 83] width 35 height 8
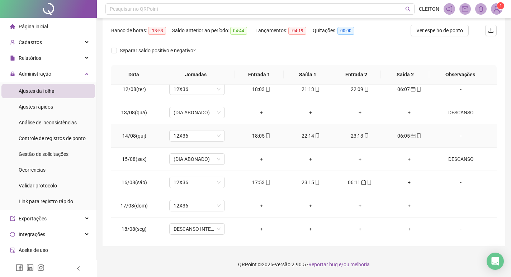
scroll to position [523, 0]
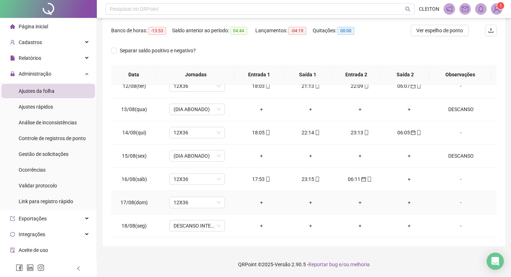
click at [455, 204] on div "-" at bounding box center [461, 203] width 42 height 8
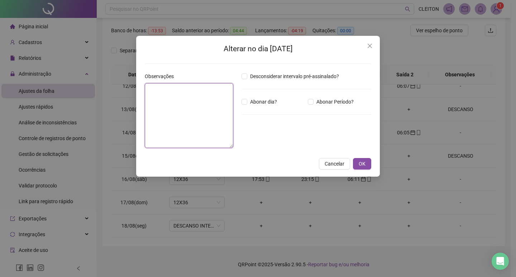
click at [193, 145] on textarea at bounding box center [189, 115] width 89 height 65
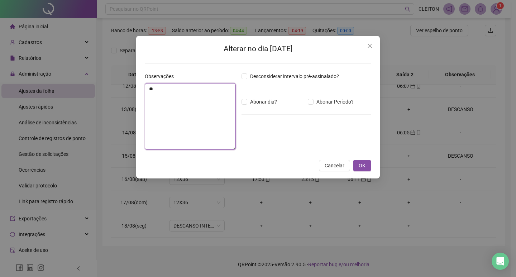
type textarea "*"
type textarea "********"
click at [250, 104] on span "Abonar dia?" at bounding box center [263, 102] width 33 height 8
click at [366, 166] on button "OK" at bounding box center [362, 165] width 18 height 11
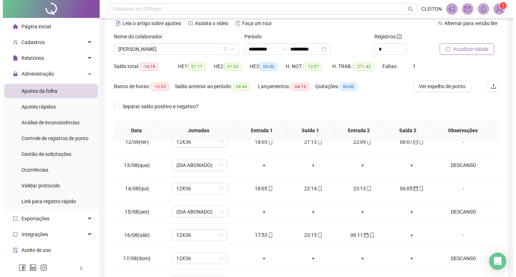
scroll to position [18, 0]
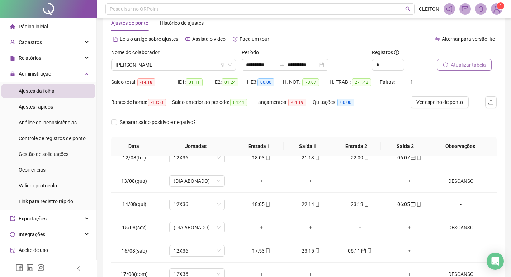
click at [458, 69] on button "Atualizar tabela" at bounding box center [464, 64] width 55 height 11
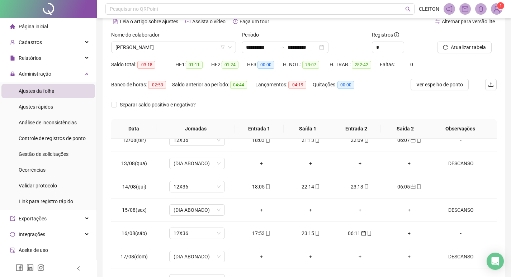
scroll to position [89, 0]
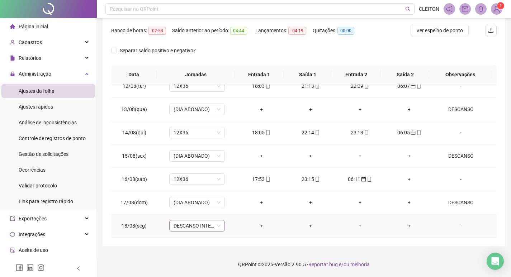
click at [185, 224] on span "DESCANSO INTER-JORNADA" at bounding box center [197, 226] width 47 height 11
type input "***"
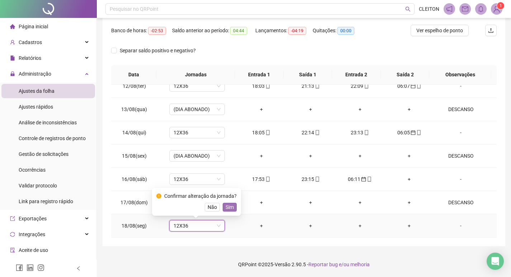
click at [226, 208] on span "Sim" at bounding box center [230, 207] width 8 height 8
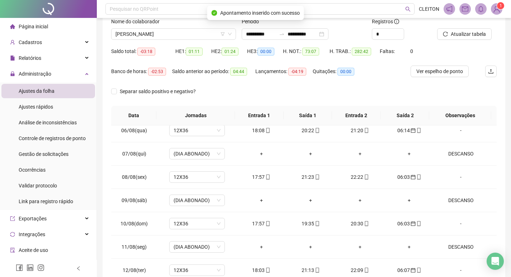
scroll to position [0, 0]
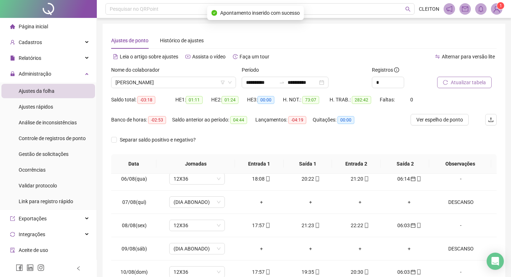
click at [470, 77] on button "Atualizar tabela" at bounding box center [464, 82] width 55 height 11
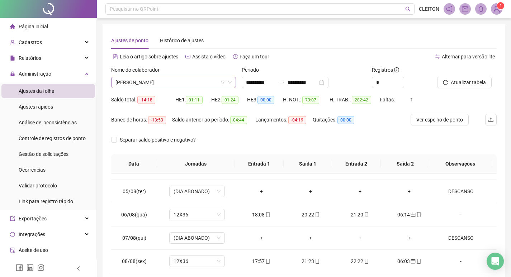
click at [192, 80] on span "ALESSANDRA ESTEFANI DE OLIVEIRA ROCHA" at bounding box center [173, 82] width 116 height 11
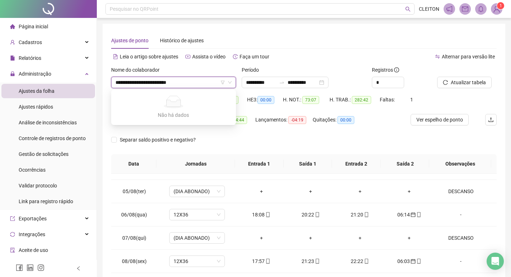
type input "**********"
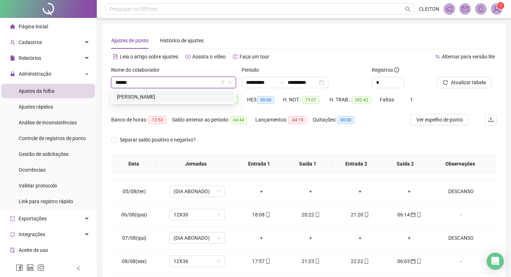
type input "*******"
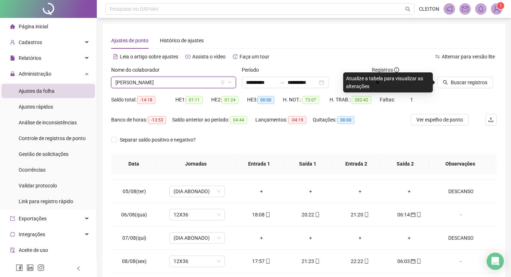
click at [467, 74] on div at bounding box center [458, 71] width 42 height 11
click at [469, 82] on span "Buscar registros" at bounding box center [469, 83] width 37 height 8
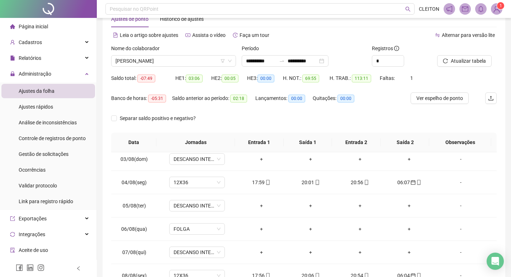
scroll to position [18, 0]
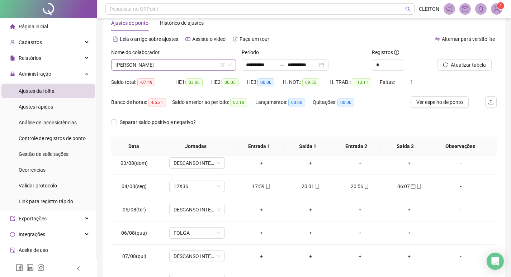
click at [174, 62] on span "ANA CAROLINA DOS SANTOS SILVA" at bounding box center [173, 65] width 116 height 11
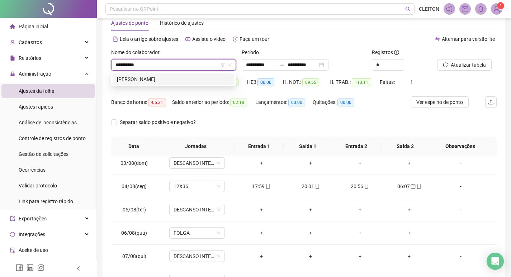
type input "**********"
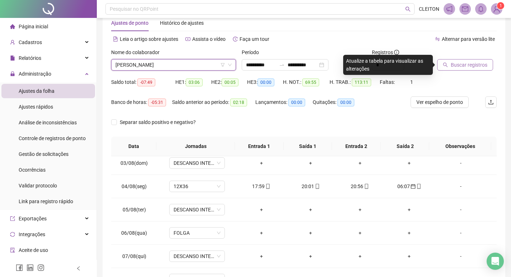
click at [478, 64] on span "Buscar registros" at bounding box center [469, 65] width 37 height 8
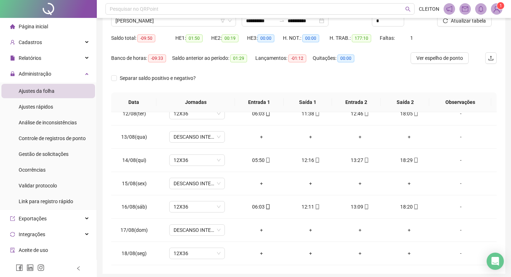
scroll to position [0, 0]
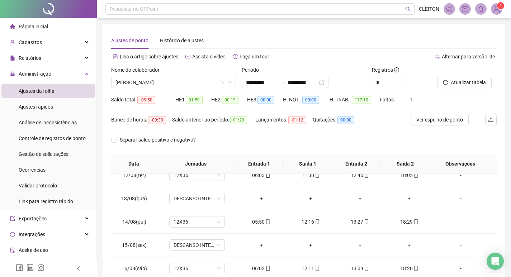
click at [167, 74] on div "Nome do colaborador" at bounding box center [173, 71] width 125 height 11
click at [168, 77] on span "JULIANA DA CRUZ ALVES FERREIRA" at bounding box center [173, 82] width 116 height 11
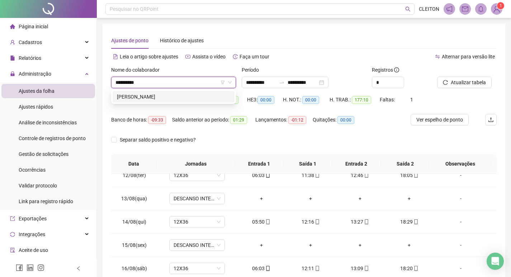
type input "**********"
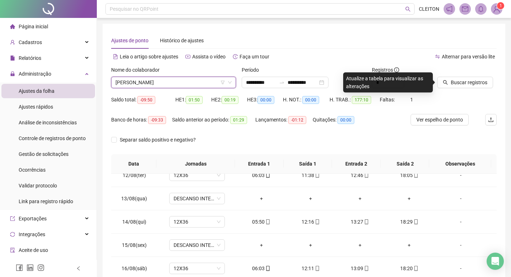
click at [449, 89] on div "Buscar registros" at bounding box center [466, 80] width 65 height 28
click at [450, 85] on button "Buscar registros" at bounding box center [465, 82] width 56 height 11
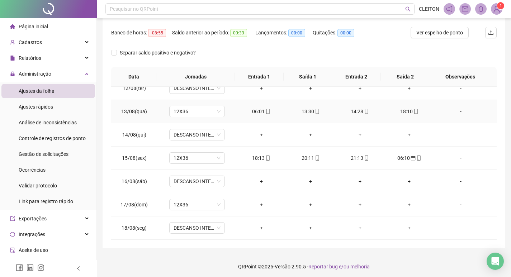
scroll to position [89, 0]
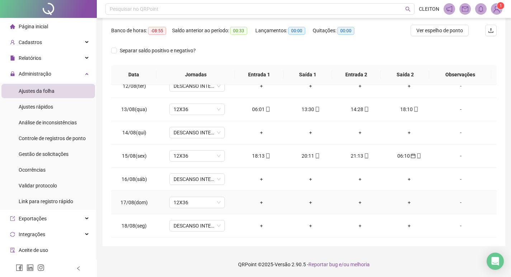
click at [463, 202] on div "-" at bounding box center [461, 203] width 42 height 8
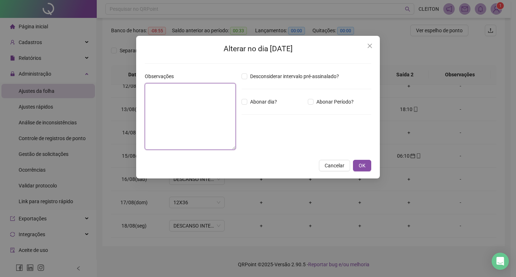
click at [216, 118] on textarea at bounding box center [190, 116] width 91 height 67
type textarea "********"
click at [268, 107] on div "Desconsiderar intervalo pré-assinalado? Abonar dia? Abonar Período? Horas a abo…" at bounding box center [307, 113] width 136 height 83
click at [268, 102] on span "Abonar dia?" at bounding box center [263, 102] width 33 height 8
click at [356, 162] on button "OK" at bounding box center [362, 165] width 18 height 11
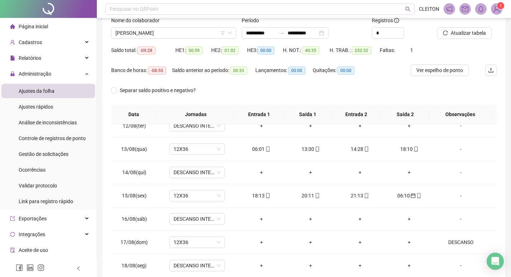
scroll to position [0, 0]
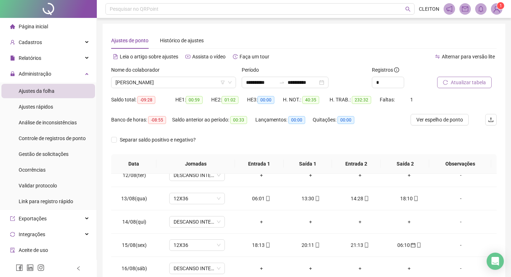
click at [466, 81] on span "Atualizar tabela" at bounding box center [468, 83] width 35 height 8
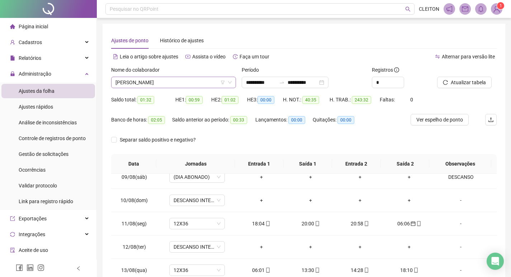
click at [176, 81] on span "NAYARA LEVA" at bounding box center [173, 82] width 116 height 11
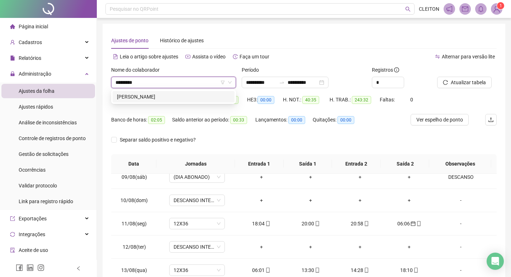
type input "*********"
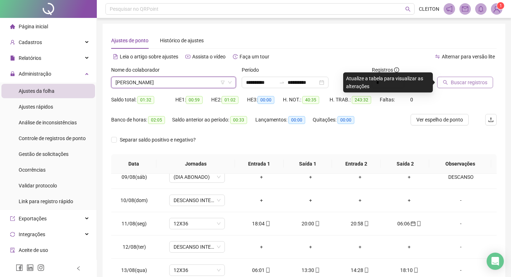
click at [456, 86] on button "Buscar registros" at bounding box center [465, 82] width 56 height 11
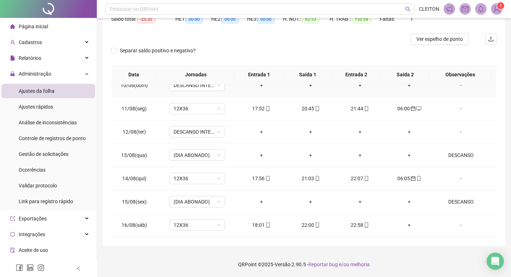
scroll to position [523, 0]
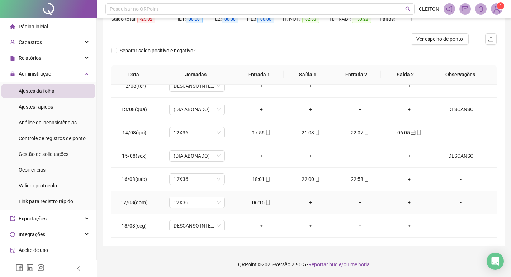
click at [254, 205] on div "06:16" at bounding box center [261, 203] width 38 height 8
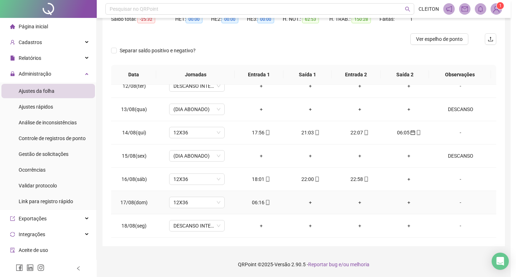
type input "**********"
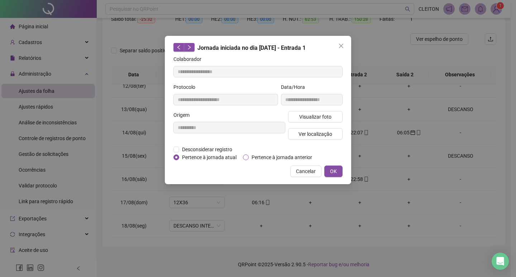
click at [274, 154] on span "Pertence à jornada anterior" at bounding box center [282, 157] width 66 height 8
click at [334, 169] on span "OK" at bounding box center [333, 171] width 7 height 8
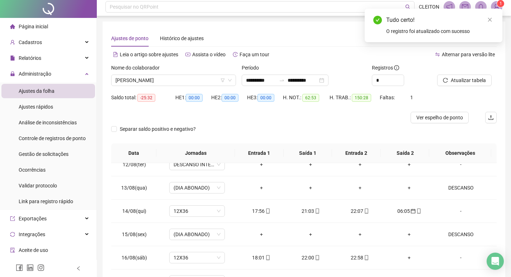
scroll to position [0, 0]
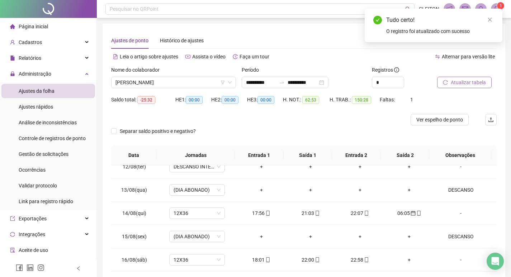
click at [444, 88] on button "Atualizar tabela" at bounding box center [464, 82] width 55 height 11
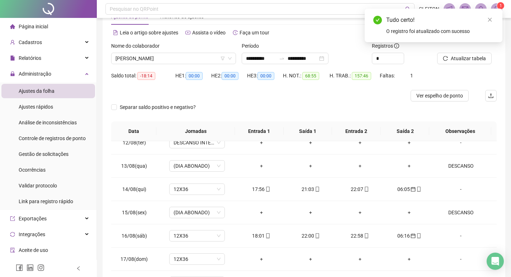
scroll to position [81, 0]
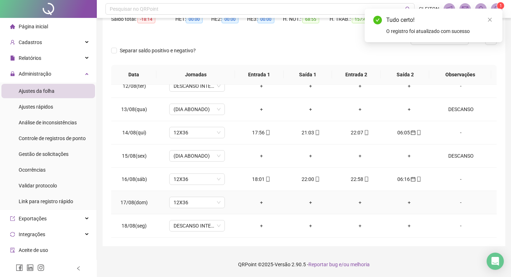
click at [454, 203] on div "-" at bounding box center [461, 203] width 42 height 8
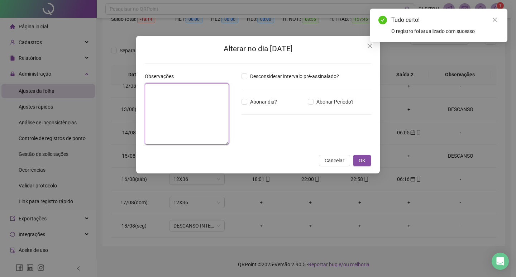
click at [193, 129] on textarea at bounding box center [187, 114] width 84 height 62
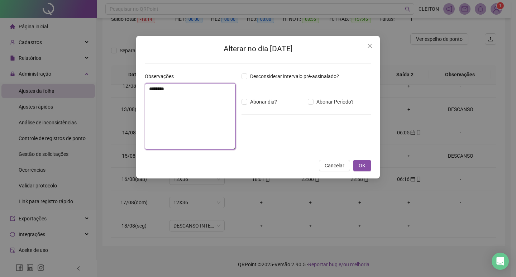
type textarea "********"
click at [244, 106] on div "Desconsiderar intervalo pré-assinalado? Abonar dia? Abonar Período? Horas a abo…" at bounding box center [307, 113] width 136 height 83
click at [245, 105] on label "Abonar dia?" at bounding box center [261, 102] width 38 height 8
click at [362, 164] on span "OK" at bounding box center [362, 166] width 7 height 8
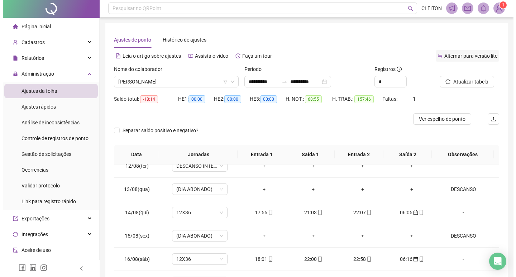
scroll to position [0, 0]
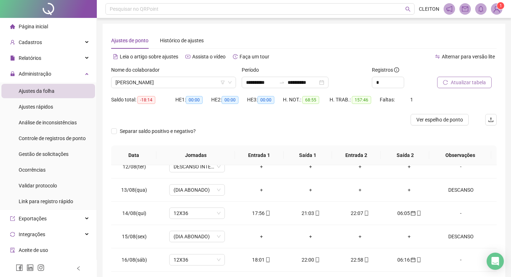
click at [467, 77] on button "Atualizar tabela" at bounding box center [464, 82] width 55 height 11
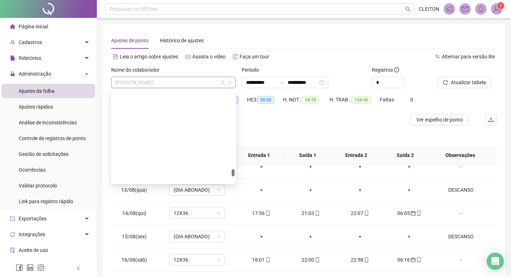
click at [165, 85] on span "VALQUIRIA DE SOUZA" at bounding box center [173, 82] width 116 height 11
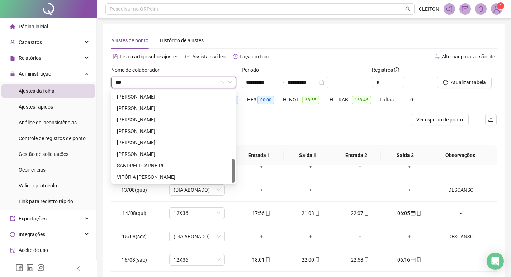
scroll to position [80, 0]
type input "*****"
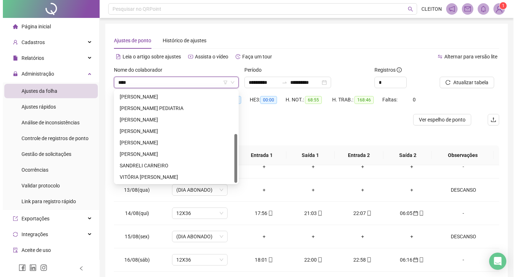
scroll to position [0, 0]
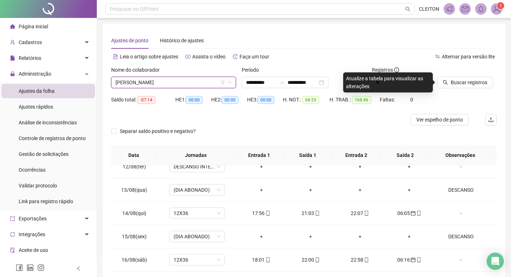
click at [445, 92] on div "Buscar registros" at bounding box center [466, 80] width 65 height 28
click at [445, 88] on button "Buscar registros" at bounding box center [465, 82] width 56 height 11
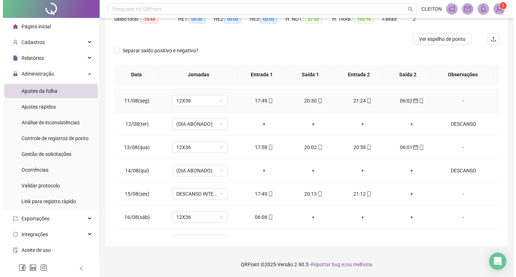
scroll to position [150, 0]
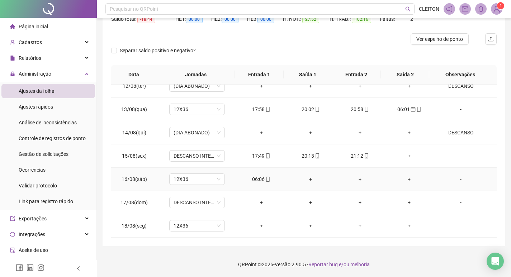
click at [255, 179] on div "06:06" at bounding box center [261, 179] width 38 height 8
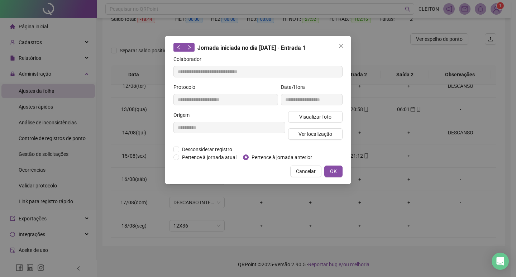
type input "**********"
click at [252, 156] on span "Pertence à jornada anterior" at bounding box center [282, 157] width 66 height 8
click at [327, 170] on button "OK" at bounding box center [334, 171] width 18 height 11
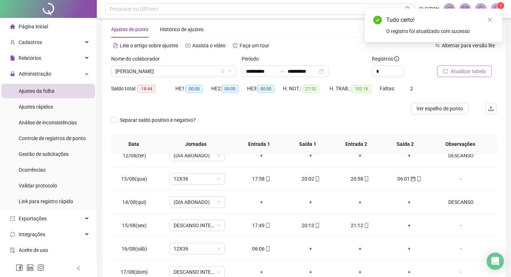
scroll to position [9, 0]
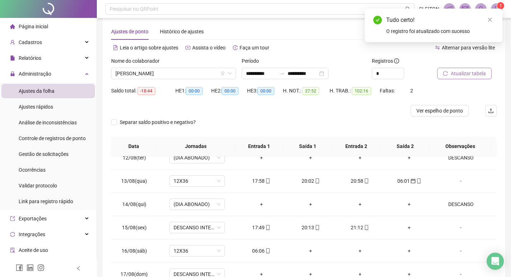
click at [454, 76] on span "Atualizar tabela" at bounding box center [468, 74] width 35 height 8
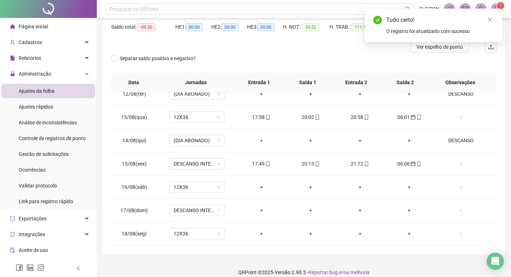
scroll to position [81, 0]
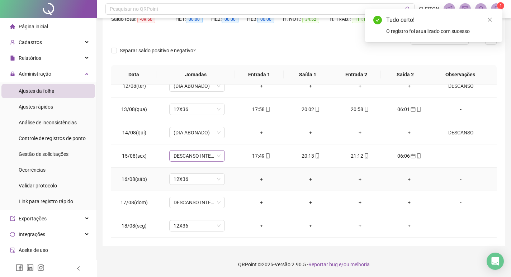
click at [190, 159] on span "DESCANSO INTER-JORNADA" at bounding box center [197, 156] width 47 height 11
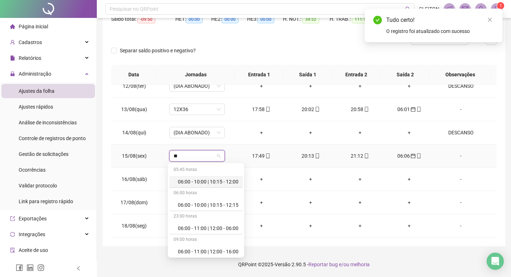
type input "***"
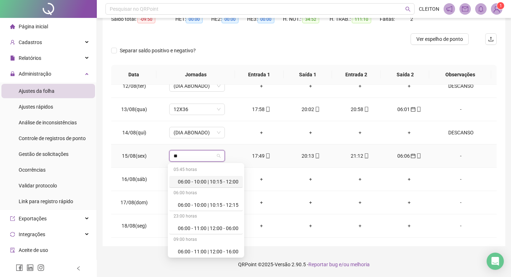
type input "***"
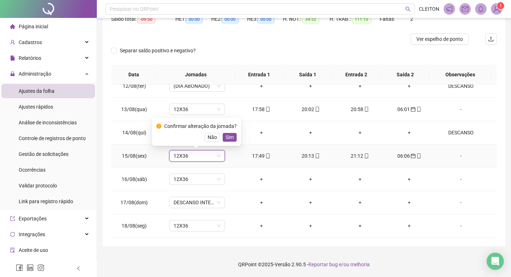
click at [232, 139] on span "Sim" at bounding box center [230, 137] width 8 height 8
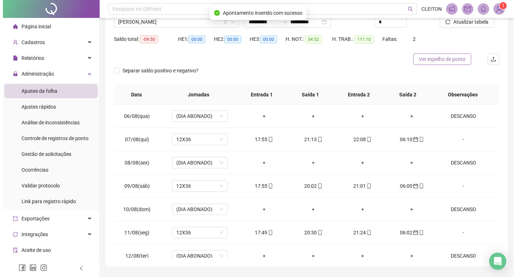
scroll to position [9, 0]
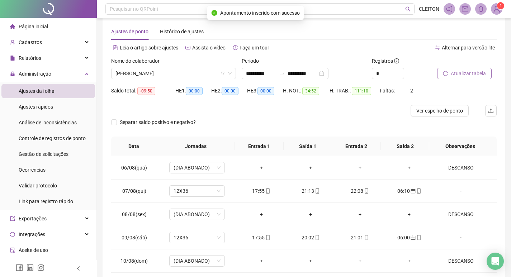
click at [451, 69] on button "Atualizar tabela" at bounding box center [464, 73] width 55 height 11
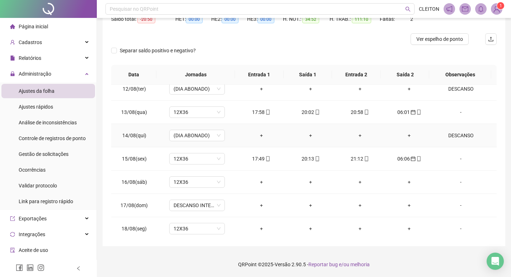
scroll to position [150, 0]
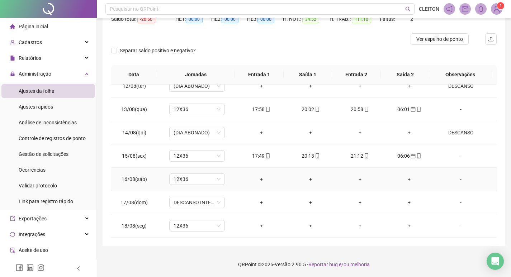
click at [458, 178] on div "-" at bounding box center [461, 179] width 42 height 8
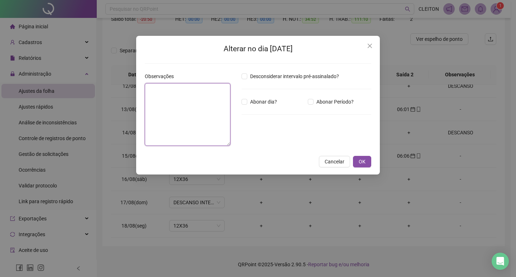
click at [152, 106] on textarea at bounding box center [188, 114] width 86 height 63
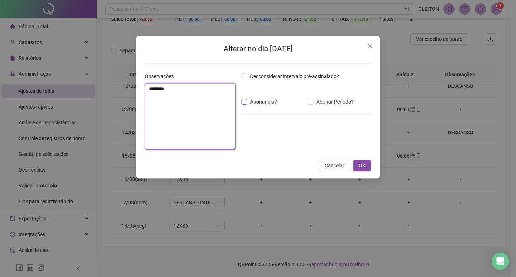
type textarea "********"
click at [250, 103] on span "Abonar dia?" at bounding box center [263, 102] width 33 height 8
click at [369, 162] on button "OK" at bounding box center [362, 165] width 18 height 11
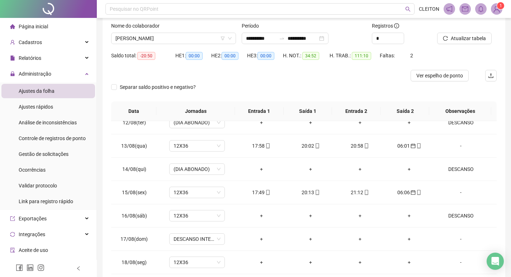
scroll to position [9, 0]
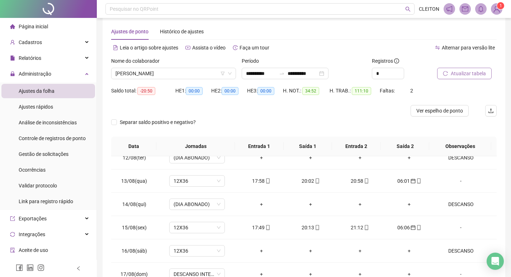
click at [480, 72] on span "Atualizar tabela" at bounding box center [468, 74] width 35 height 8
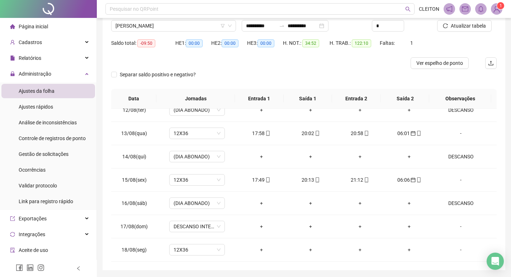
scroll to position [0, 0]
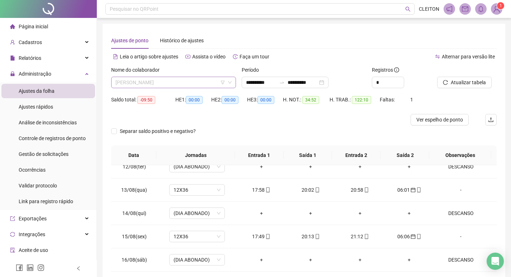
click at [189, 77] on span "CARLA DANIELA DE OLIVEIRA CAMPOS" at bounding box center [173, 82] width 116 height 11
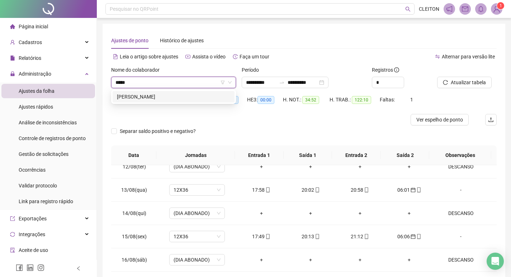
type input "******"
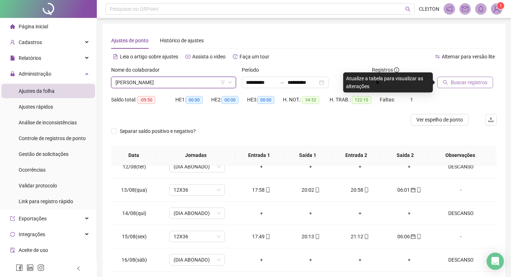
click at [441, 84] on button "Buscar registros" at bounding box center [465, 82] width 56 height 11
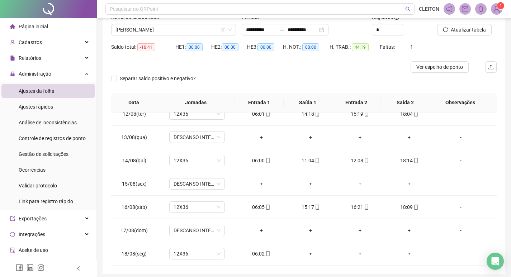
scroll to position [9, 0]
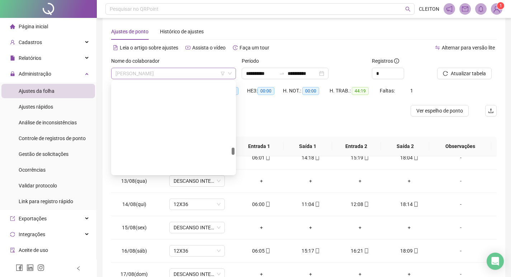
click at [176, 69] on span "PALOMA CRISTINA DA SILVA CARVALHO" at bounding box center [173, 73] width 116 height 11
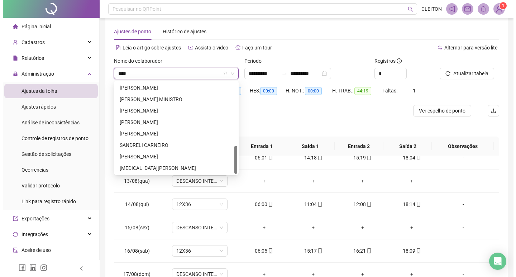
scroll to position [0, 0]
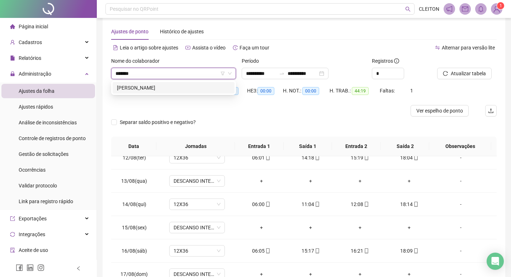
type input "*******"
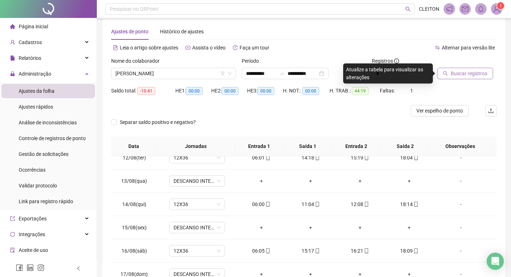
click at [457, 75] on span "Buscar registros" at bounding box center [469, 74] width 37 height 8
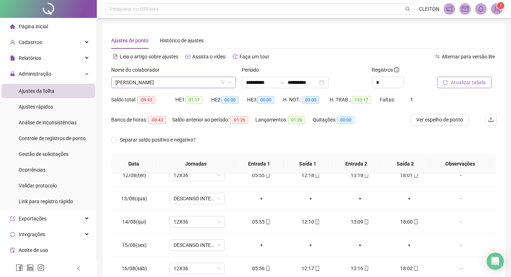
click at [180, 86] on span "ROSA DE OLIVEIRA MARTINS" at bounding box center [173, 82] width 116 height 11
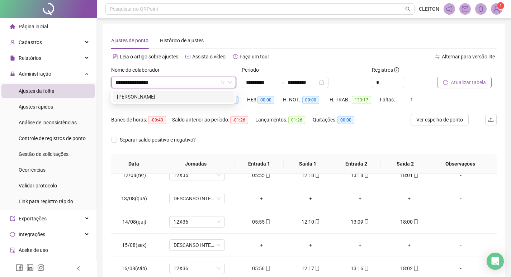
type input "**********"
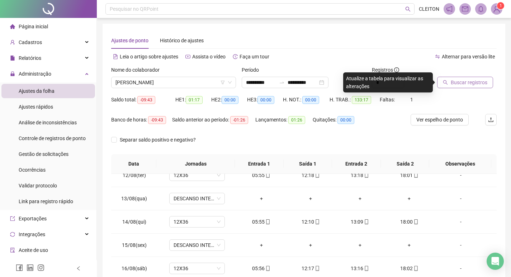
click at [473, 82] on span "Buscar registros" at bounding box center [469, 83] width 37 height 8
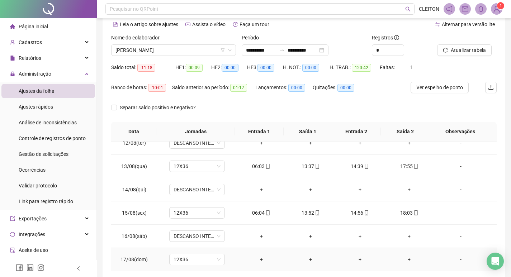
scroll to position [89, 0]
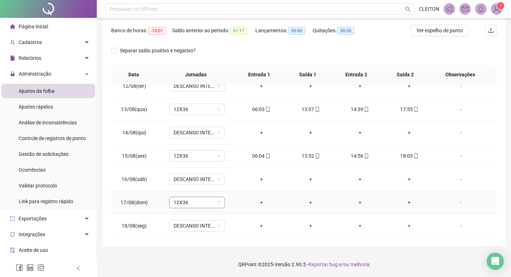
click at [198, 207] on span "12X36" at bounding box center [197, 202] width 47 height 11
type input "*****"
click at [226, 182] on span "Sim" at bounding box center [230, 184] width 8 height 8
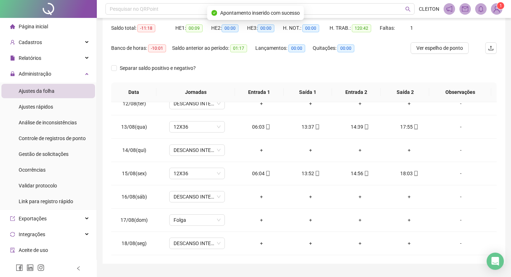
scroll to position [0, 0]
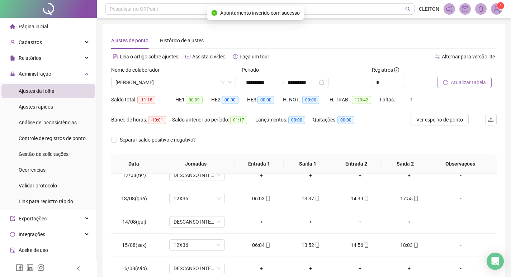
click at [477, 84] on span "Atualizar tabela" at bounding box center [468, 83] width 35 height 8
click at [193, 88] on span "ADRIANA ANDRADE DE QUEIROZ" at bounding box center [173, 82] width 116 height 11
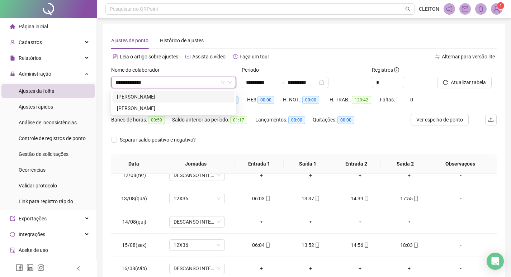
type input "**********"
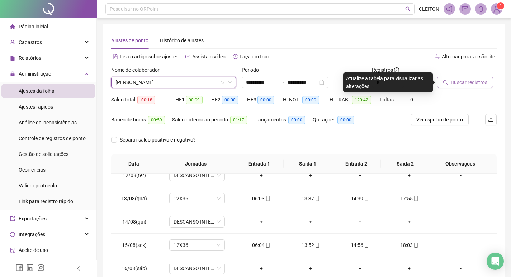
click at [463, 85] on span "Buscar registros" at bounding box center [469, 83] width 37 height 8
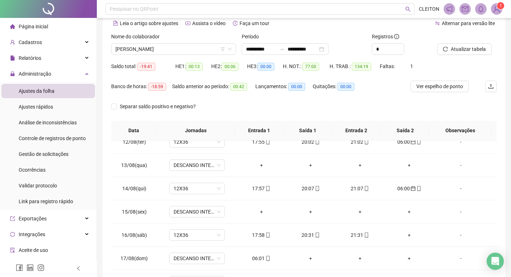
scroll to position [89, 0]
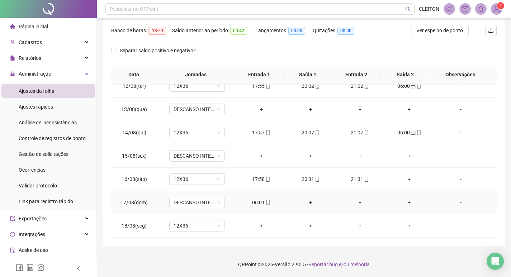
click at [253, 202] on div "06:01" at bounding box center [261, 203] width 38 height 8
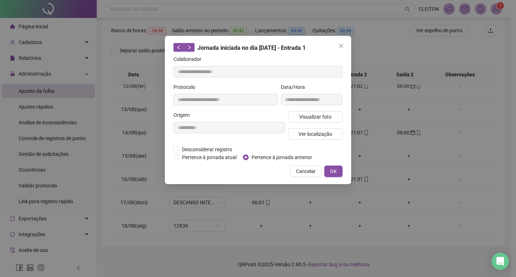
type input "**********"
click at [256, 159] on span "Pertence à jornada anterior" at bounding box center [282, 157] width 66 height 8
click at [330, 171] on button "OK" at bounding box center [334, 171] width 18 height 11
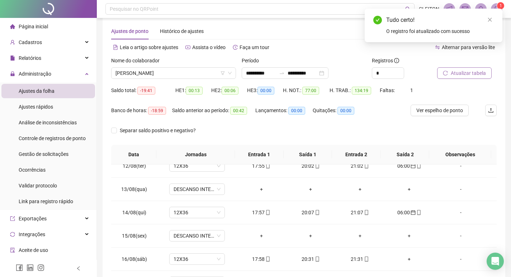
scroll to position [0, 0]
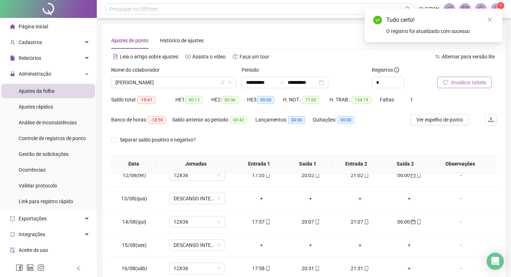
click at [467, 82] on span "Atualizar tabela" at bounding box center [468, 83] width 35 height 8
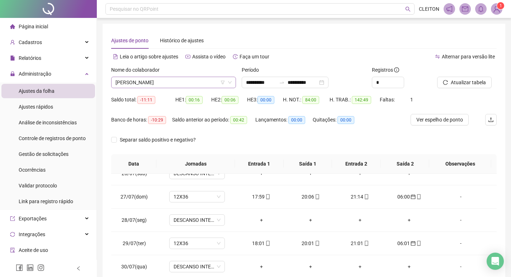
click at [166, 78] on span "MARCIA REGINA SIMÃO" at bounding box center [173, 82] width 116 height 11
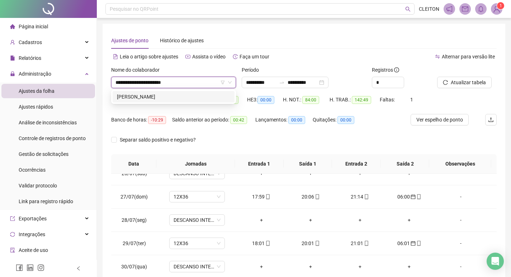
type input "**********"
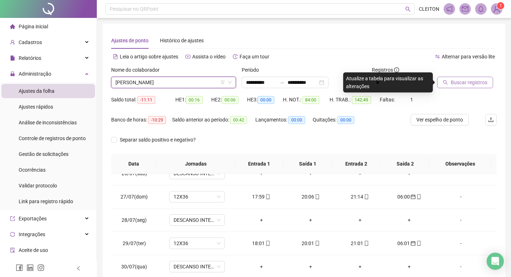
click at [474, 86] on span "Buscar registros" at bounding box center [469, 83] width 37 height 8
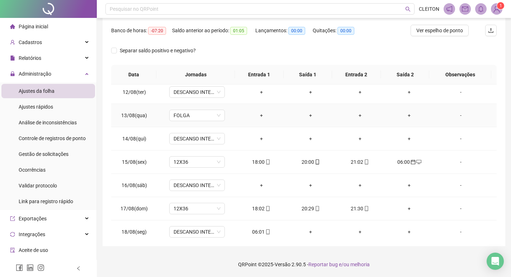
scroll to position [523, 0]
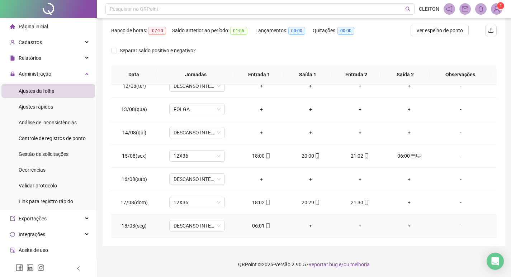
click at [254, 226] on div "06:01" at bounding box center [261, 226] width 38 height 8
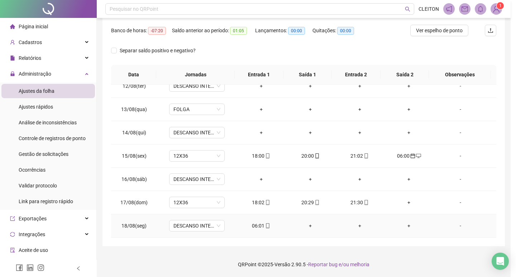
type input "**********"
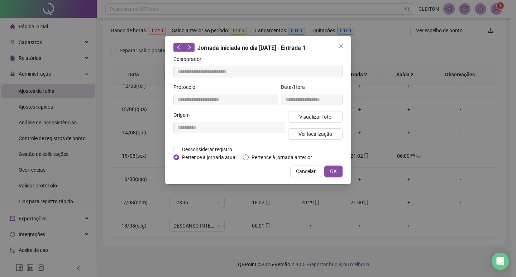
click at [276, 154] on span "Pertence à jornada anterior" at bounding box center [282, 157] width 66 height 8
click at [327, 170] on button "OK" at bounding box center [334, 171] width 18 height 11
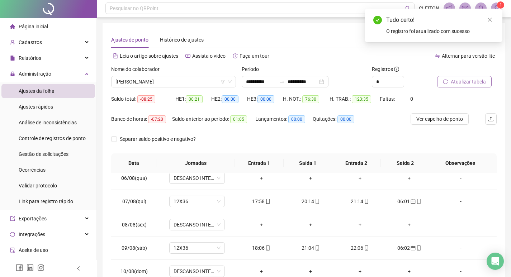
scroll to position [0, 0]
click at [454, 86] on span "Atualizar tabela" at bounding box center [468, 83] width 35 height 8
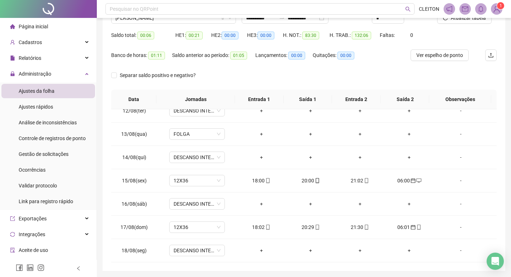
scroll to position [18, 0]
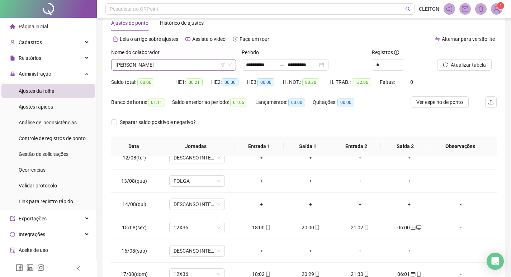
click at [162, 65] on span "CARMELITA PEREIRA DE PAULA" at bounding box center [173, 65] width 116 height 11
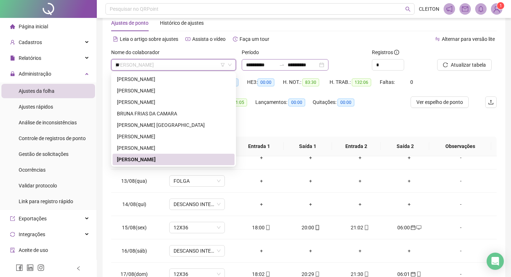
scroll to position [0, 0]
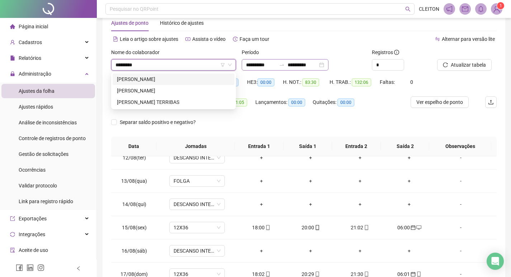
type input "**********"
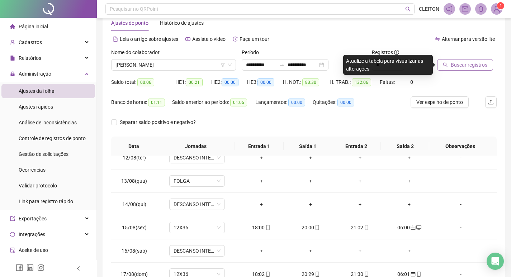
click at [491, 66] on button "Buscar registros" at bounding box center [465, 64] width 56 height 11
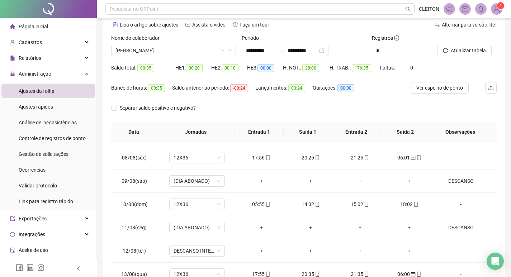
scroll to position [18, 0]
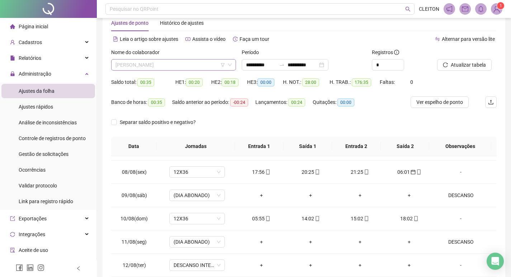
click at [156, 67] on span "MICHELE DE SOUZA VITORIA MESQUITA" at bounding box center [173, 65] width 116 height 11
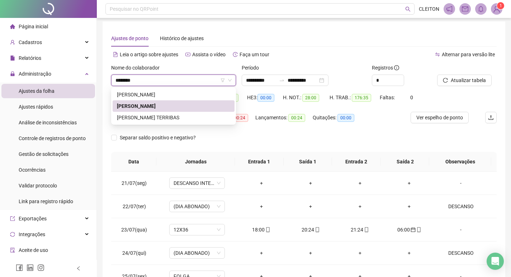
scroll to position [0, 0]
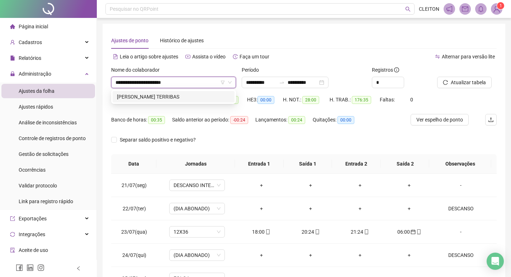
type input "**********"
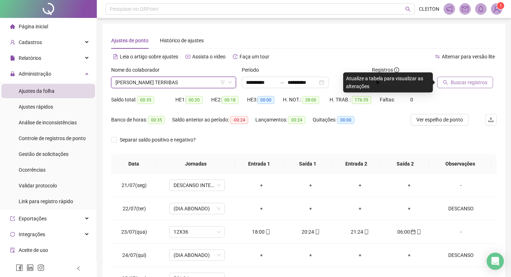
click at [448, 82] on icon "search" at bounding box center [445, 82] width 5 height 5
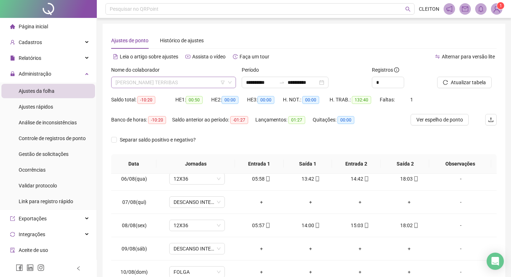
click at [172, 79] on span "MICHELE SARAGOSA TERRIBAS" at bounding box center [173, 82] width 116 height 11
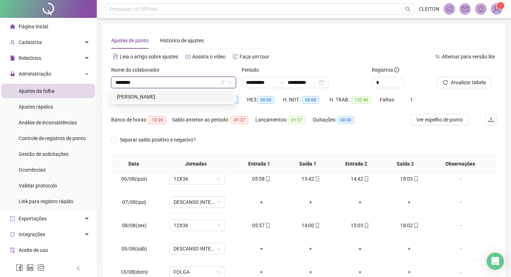
type input "*********"
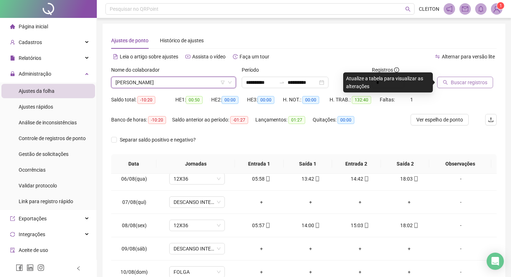
click at [477, 80] on span "Buscar registros" at bounding box center [469, 83] width 37 height 8
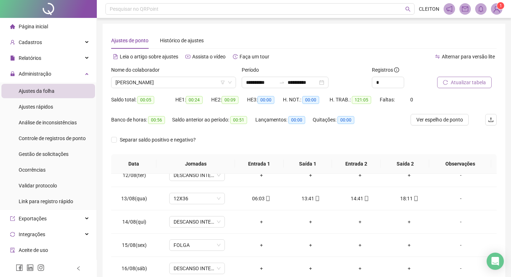
click at [170, 88] on div "Nome do colaborador VALDINEIA RODRIGUES BIZERRA" at bounding box center [173, 80] width 131 height 28
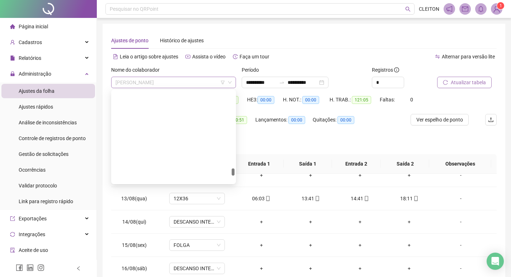
click at [171, 84] on span "VALDINEIA RODRIGUES BIZERRA" at bounding box center [173, 82] width 116 height 11
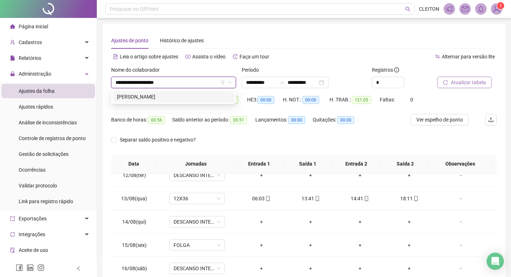
type input "**********"
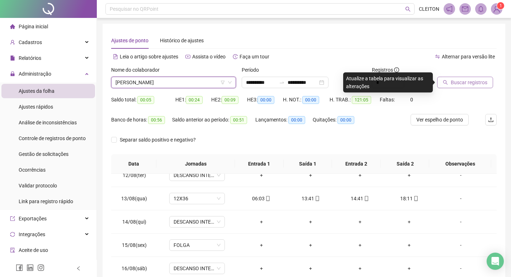
click at [462, 82] on span "Buscar registros" at bounding box center [469, 83] width 37 height 8
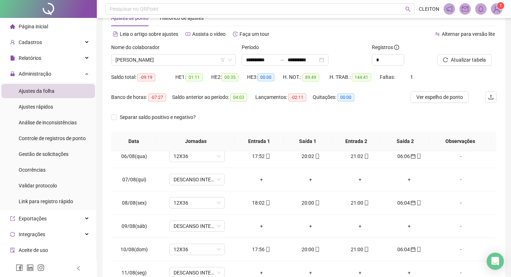
scroll to position [18, 0]
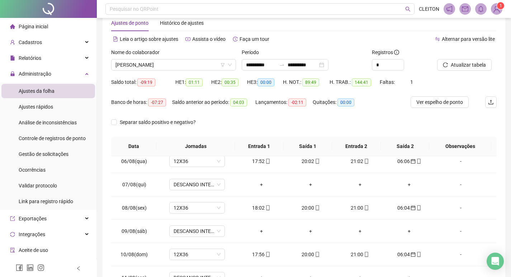
click at [181, 59] on div "Nome do colaborador" at bounding box center [173, 53] width 125 height 11
click at [185, 63] on span "PAMELA REGINA DA COSTA" at bounding box center [173, 65] width 116 height 11
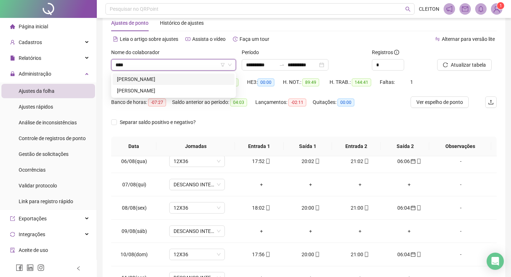
scroll to position [0, 0]
type input "**********"
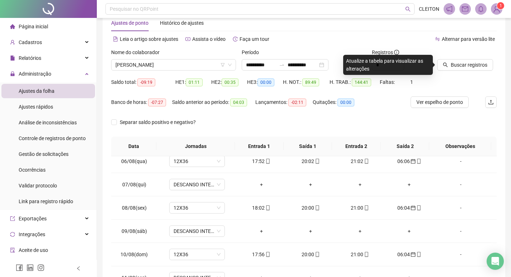
click at [442, 58] on div at bounding box center [458, 53] width 42 height 11
click at [444, 61] on button "Buscar registros" at bounding box center [465, 64] width 56 height 11
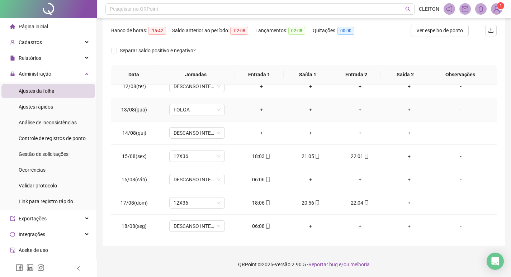
scroll to position [523, 0]
click at [256, 177] on div "06:06" at bounding box center [261, 179] width 38 height 8
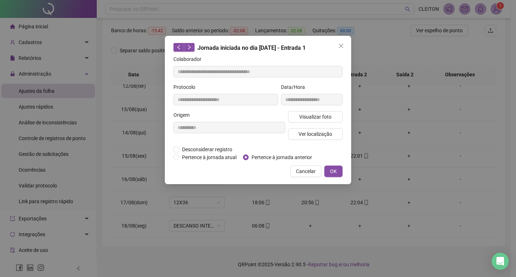
type input "**********"
click at [259, 159] on span "Pertence à jornada anterior" at bounding box center [282, 157] width 66 height 8
click at [332, 170] on span "OK" at bounding box center [333, 171] width 7 height 8
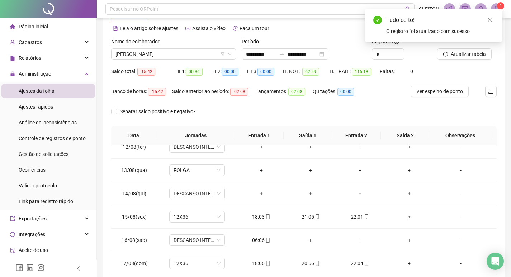
scroll to position [18, 0]
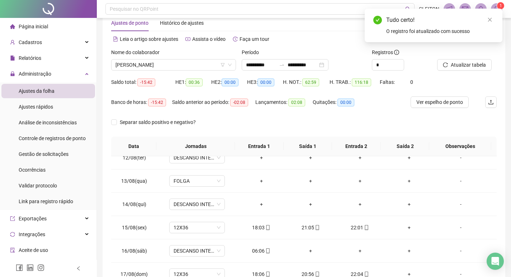
click at [471, 72] on div "Atualizar tabela" at bounding box center [466, 62] width 65 height 28
click at [470, 70] on button "Atualizar tabela" at bounding box center [464, 64] width 55 height 11
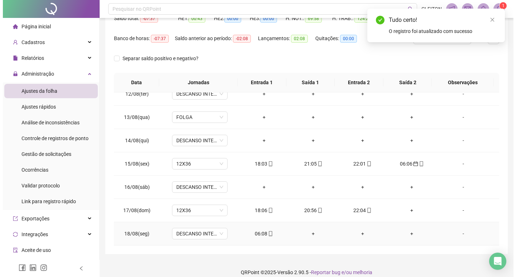
scroll to position [89, 0]
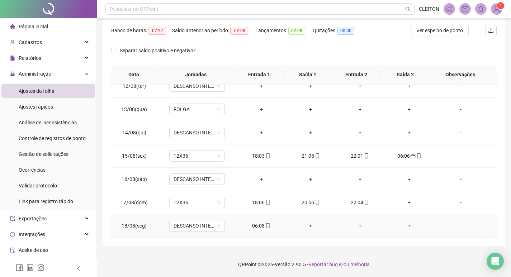
click at [255, 225] on div "06:08" at bounding box center [261, 226] width 38 height 8
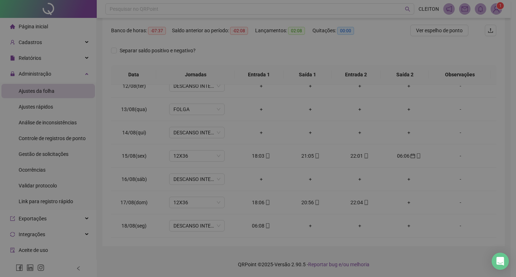
type input "**********"
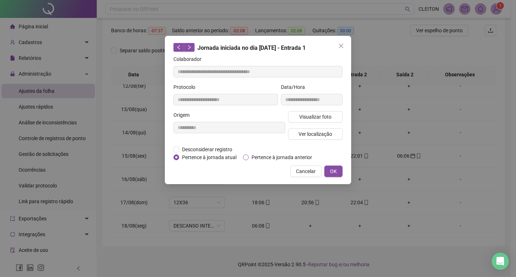
click at [261, 156] on span "Pertence à jornada anterior" at bounding box center [282, 157] width 66 height 8
click at [330, 171] on span "OK" at bounding box center [333, 171] width 7 height 8
click at [339, 170] on button "OK" at bounding box center [334, 171] width 18 height 11
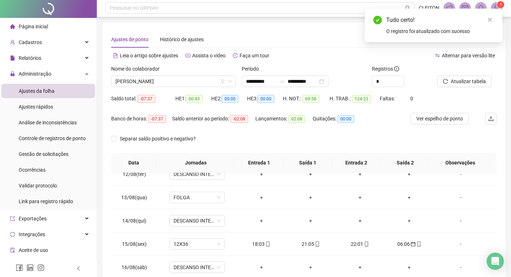
scroll to position [0, 0]
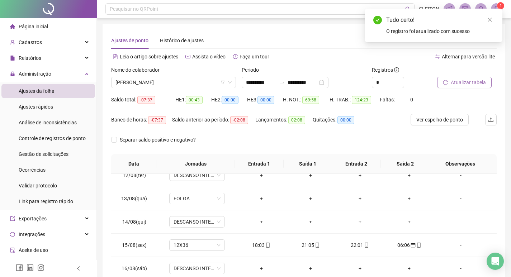
click at [447, 77] on button "Atualizar tabela" at bounding box center [464, 82] width 55 height 11
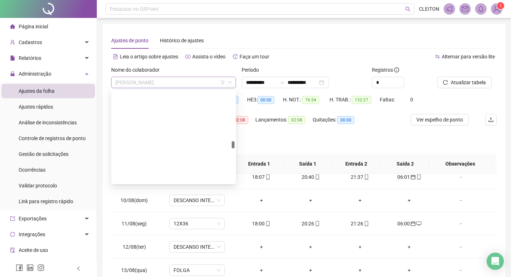
scroll to position [815, 0]
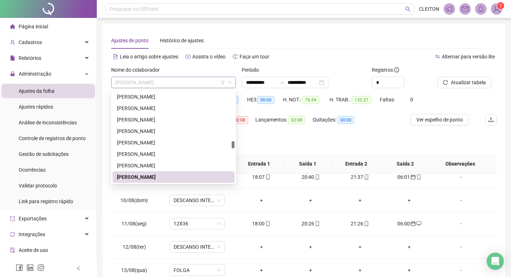
click at [185, 81] on span "MARCIA REGINA CARVALHO ALVES DE OLIVEIRA" at bounding box center [173, 82] width 116 height 11
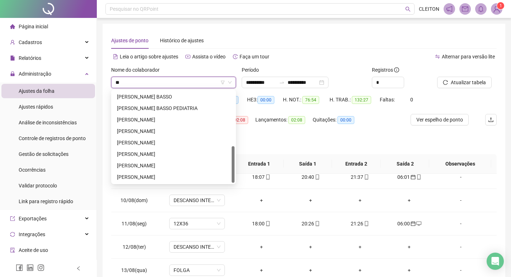
scroll to position [0, 0]
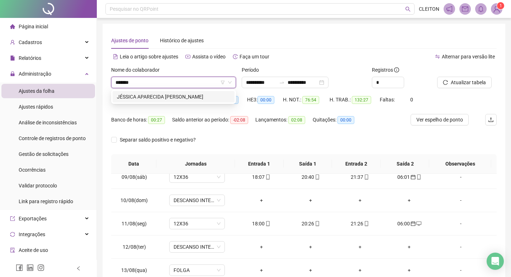
type input "*******"
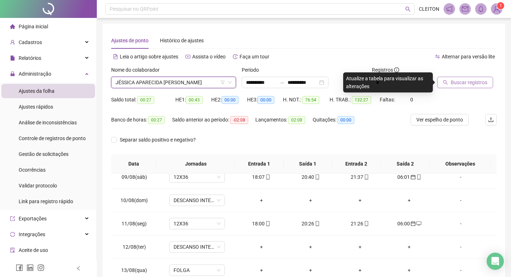
click at [444, 85] on icon "search" at bounding box center [445, 82] width 5 height 5
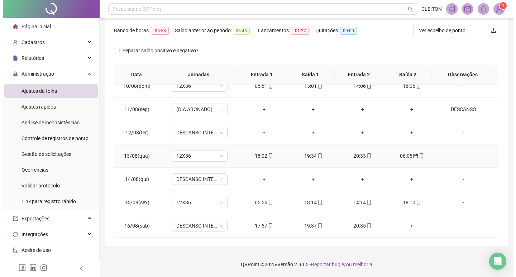
scroll to position [523, 0]
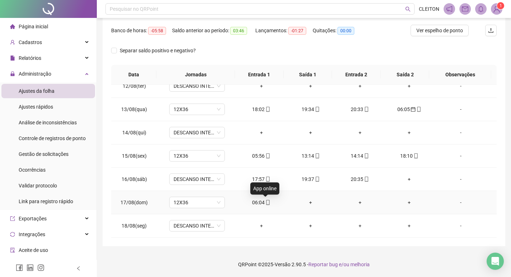
click at [256, 203] on div "06:04" at bounding box center [261, 203] width 38 height 8
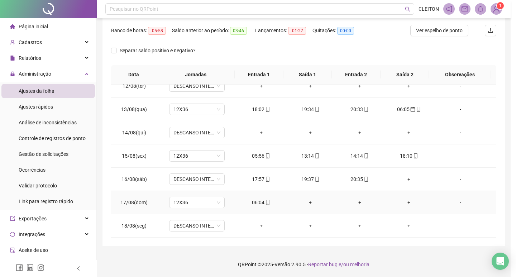
type input "**********"
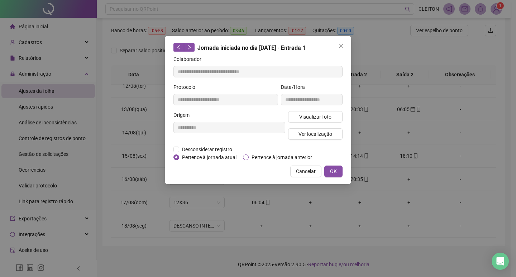
click at [275, 160] on span "Pertence à jornada anterior" at bounding box center [282, 157] width 66 height 8
click at [335, 175] on button "OK" at bounding box center [334, 171] width 18 height 11
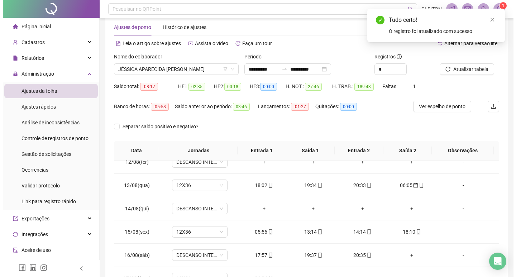
scroll to position [0, 0]
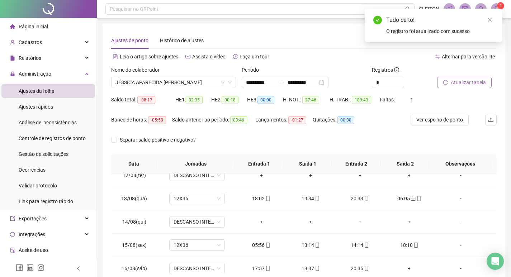
click at [466, 85] on span "Atualizar tabela" at bounding box center [468, 83] width 35 height 8
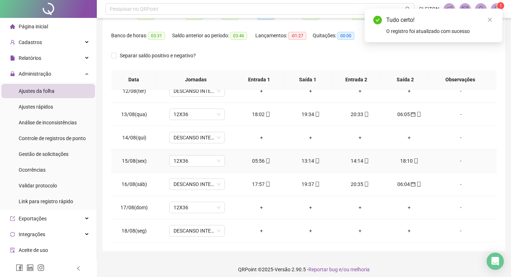
scroll to position [89, 0]
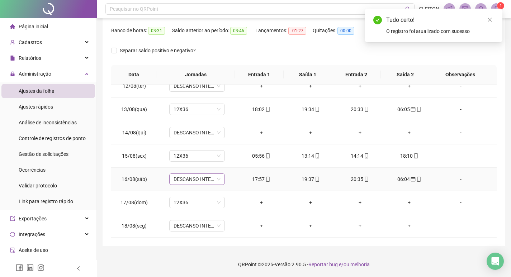
click at [204, 179] on span "DESCANSO INTER-JORNADA" at bounding box center [197, 179] width 47 height 11
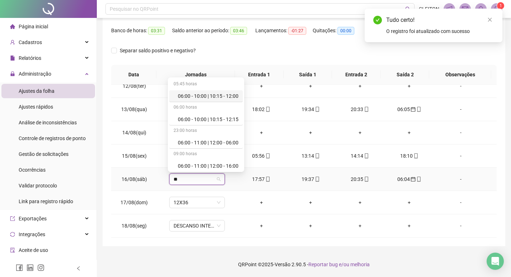
type input "***"
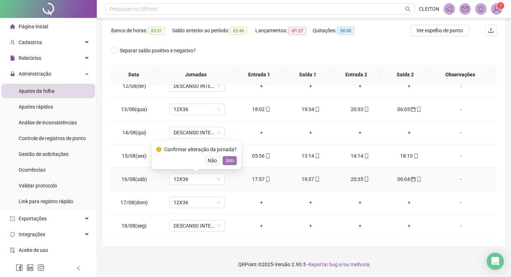
click at [226, 161] on span "Sim" at bounding box center [230, 161] width 8 height 8
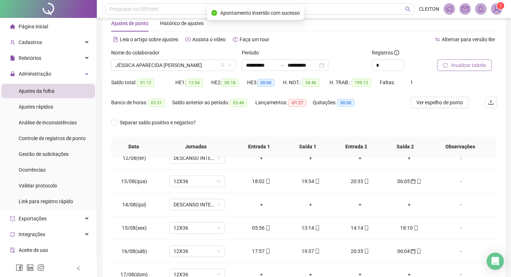
scroll to position [0, 0]
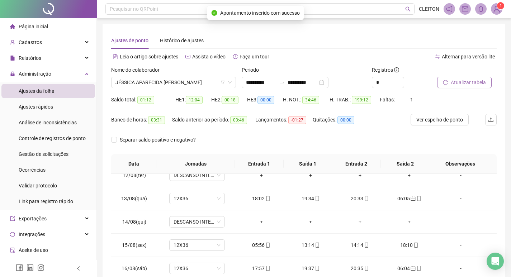
click at [460, 84] on span "Atualizar tabela" at bounding box center [468, 83] width 35 height 8
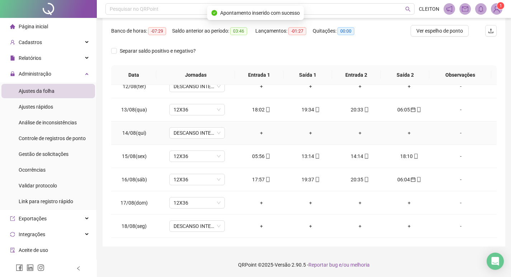
scroll to position [89, 0]
click at [456, 199] on div "-" at bounding box center [461, 203] width 42 height 8
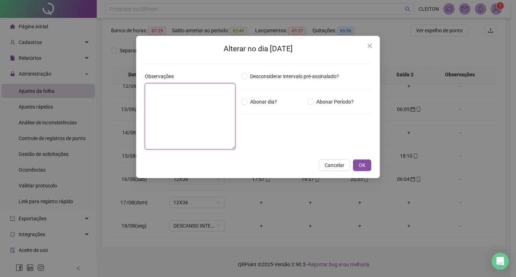
click at [194, 134] on textarea at bounding box center [190, 116] width 91 height 66
click at [369, 46] on icon "close" at bounding box center [370, 46] width 4 height 4
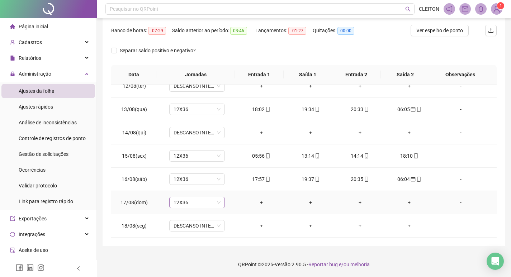
click at [191, 200] on span "12X36" at bounding box center [197, 202] width 47 height 11
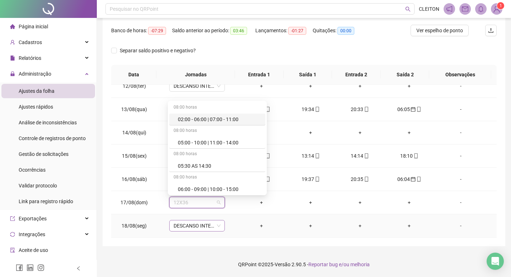
click at [203, 228] on span "DESCANSO INTER-JORNADA" at bounding box center [197, 226] width 47 height 11
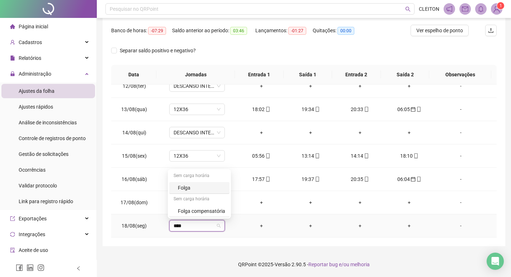
type input "*****"
click at [227, 204] on span "Sim" at bounding box center [230, 207] width 8 height 8
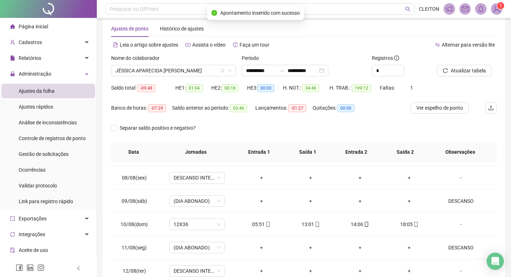
scroll to position [0, 0]
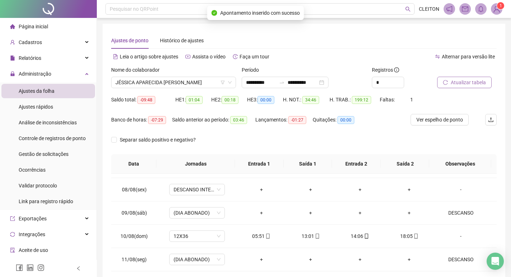
click at [464, 80] on span "Atualizar tabela" at bounding box center [468, 83] width 35 height 8
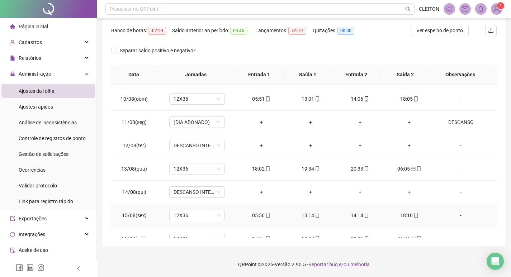
scroll to position [523, 0]
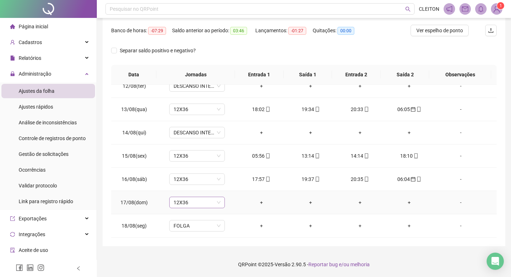
click at [200, 207] on span "12X36" at bounding box center [197, 202] width 47 height 11
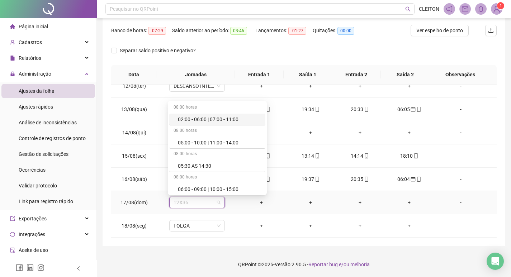
click at [456, 203] on div "-" at bounding box center [461, 203] width 42 height 8
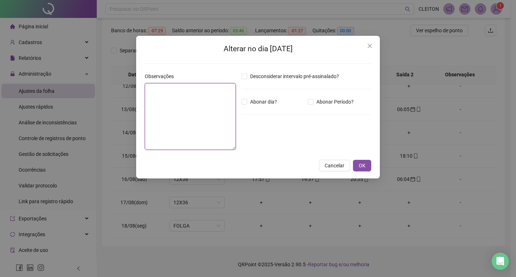
click at [189, 118] on textarea at bounding box center [190, 116] width 91 height 67
type textarea "********"
click at [250, 103] on span "Abonar dia?" at bounding box center [263, 102] width 33 height 8
click at [365, 165] on span "OK" at bounding box center [362, 166] width 7 height 8
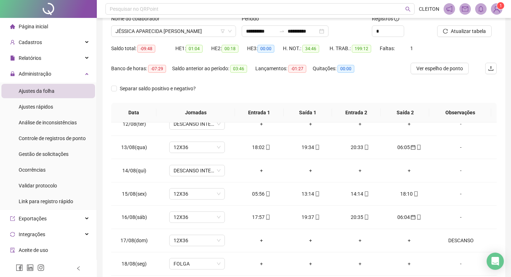
scroll to position [0, 0]
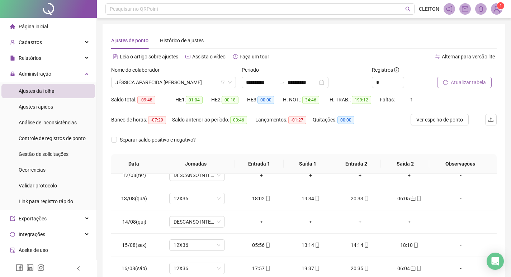
click at [452, 79] on span "Atualizar tabela" at bounding box center [468, 83] width 35 height 8
click at [187, 85] on span "JÉSSICA APARECIDA BERNARDO PEREIRA" at bounding box center [173, 82] width 116 height 11
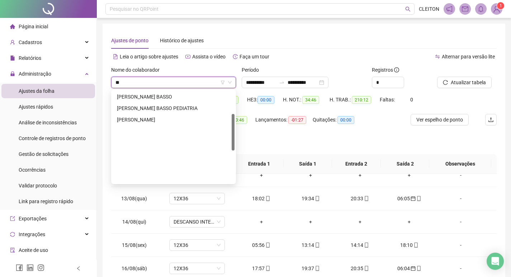
scroll to position [0, 0]
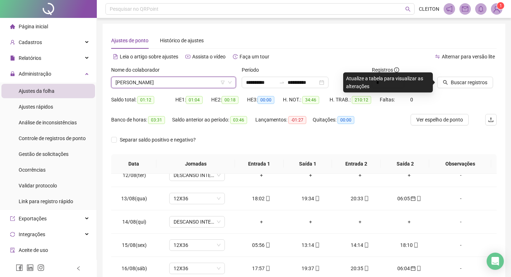
click at [449, 90] on div "Buscar registros" at bounding box center [466, 80] width 65 height 28
click at [449, 86] on button "Buscar registros" at bounding box center [465, 82] width 56 height 11
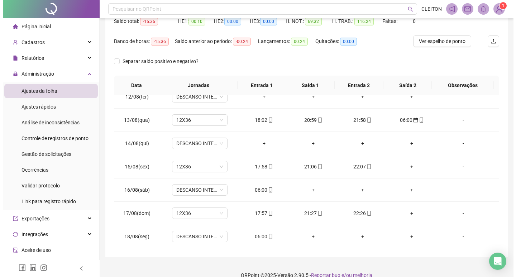
scroll to position [89, 0]
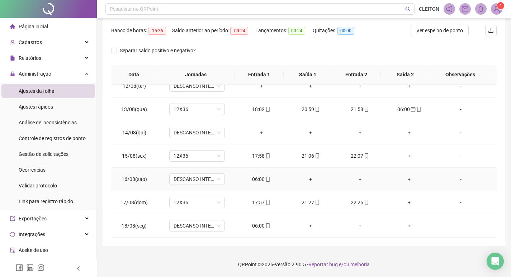
click at [256, 175] on td "06:00" at bounding box center [261, 179] width 49 height 23
click at [259, 178] on div "06:00" at bounding box center [261, 179] width 38 height 8
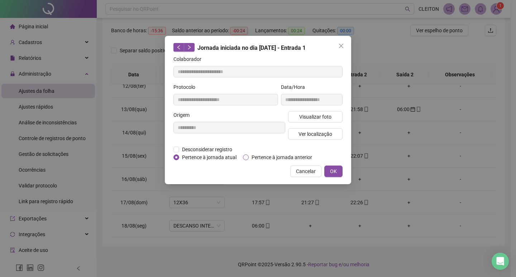
click at [250, 154] on span "Pertence à jornada anterior" at bounding box center [282, 157] width 66 height 8
click at [331, 169] on span "OK" at bounding box center [333, 171] width 7 height 8
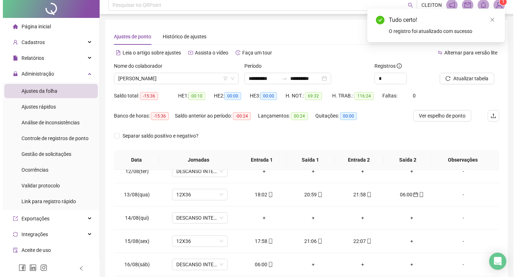
scroll to position [0, 0]
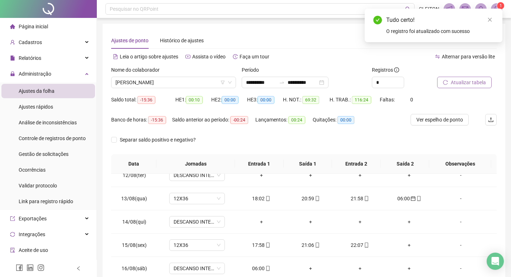
click at [468, 82] on span "Atualizar tabela" at bounding box center [468, 83] width 35 height 8
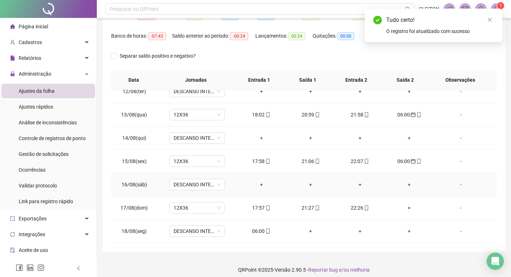
scroll to position [89, 0]
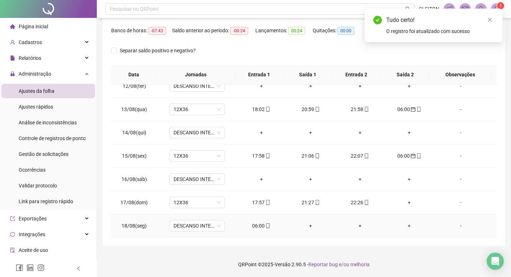
click at [258, 224] on div "06:00" at bounding box center [261, 226] width 38 height 8
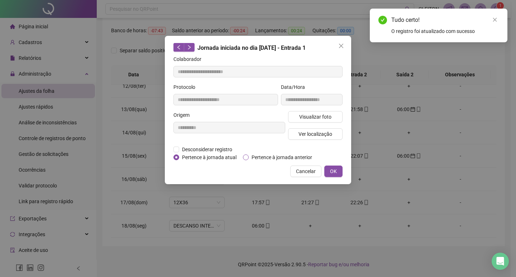
click at [268, 158] on span "Pertence à jornada anterior" at bounding box center [282, 157] width 66 height 8
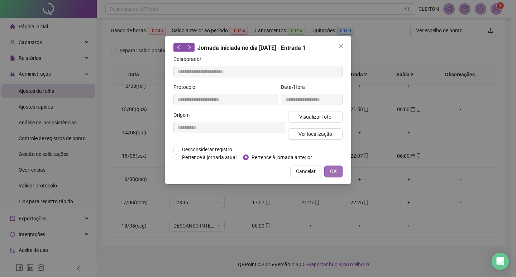
click at [332, 173] on span "OK" at bounding box center [333, 171] width 7 height 8
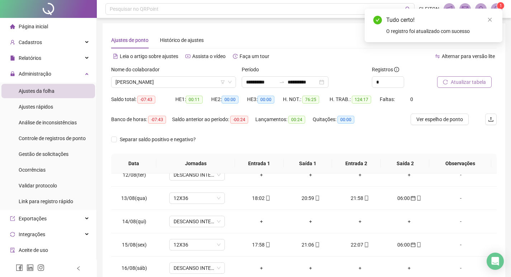
scroll to position [0, 0]
click at [467, 80] on span "Atualizar tabela" at bounding box center [468, 83] width 35 height 8
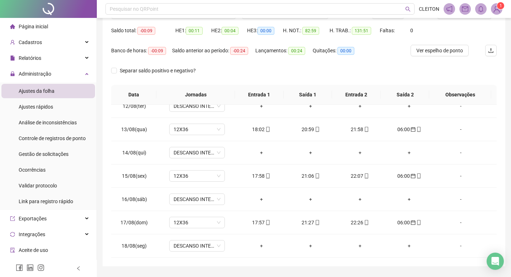
scroll to position [53, 0]
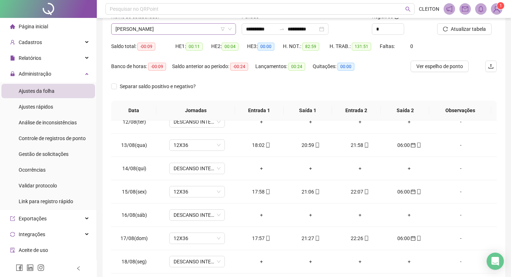
click at [188, 32] on span "JESSICA BORGES GONÇALVES" at bounding box center [173, 29] width 116 height 11
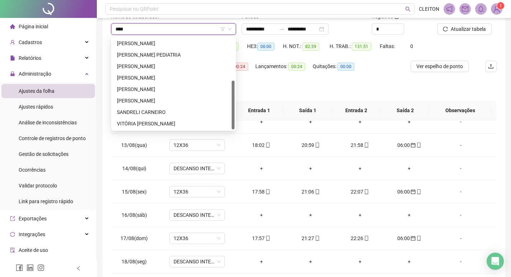
scroll to position [0, 0]
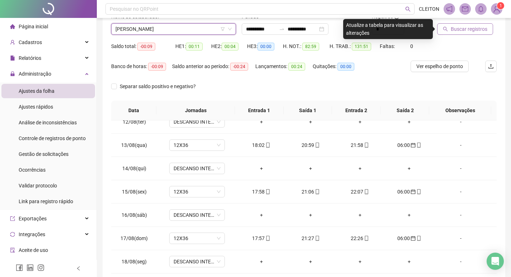
click at [463, 28] on span "Buscar registros" at bounding box center [469, 29] width 37 height 8
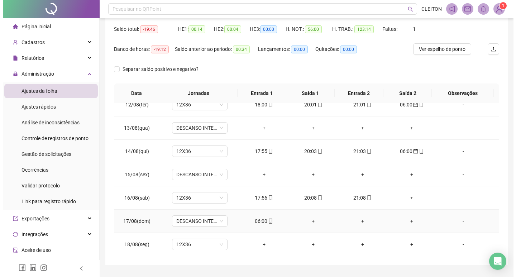
scroll to position [89, 0]
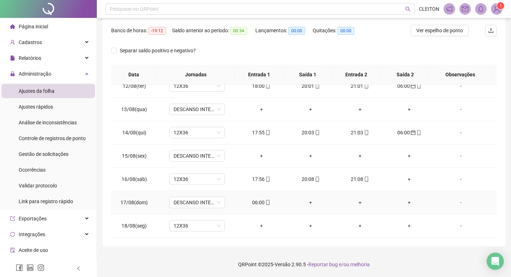
click at [259, 203] on div "06:00" at bounding box center [261, 203] width 38 height 8
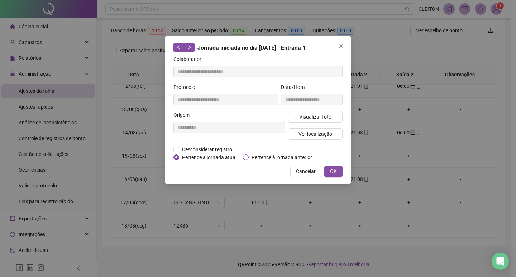
click at [263, 161] on div "**********" at bounding box center [258, 110] width 186 height 148
click at [265, 159] on span "Pertence à jornada anterior" at bounding box center [282, 157] width 66 height 8
click at [331, 172] on span "OK" at bounding box center [333, 171] width 7 height 8
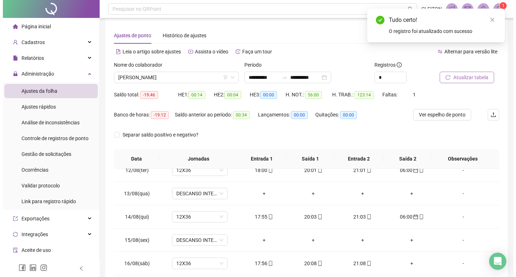
scroll to position [0, 0]
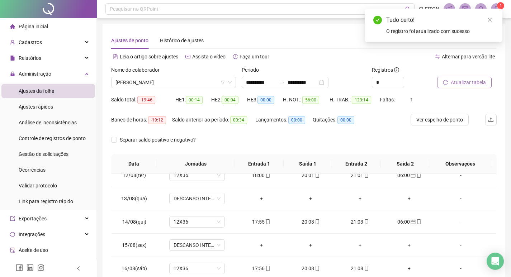
click at [441, 81] on button "Atualizar tabela" at bounding box center [464, 82] width 55 height 11
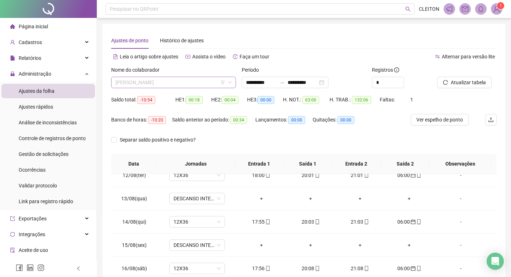
click at [175, 80] on span "CAROLINE SOBREIRA ROMANO" at bounding box center [173, 82] width 116 height 11
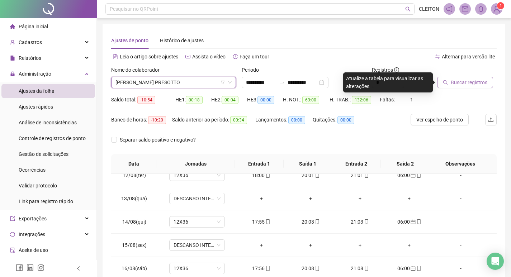
click at [462, 84] on span "Buscar registros" at bounding box center [469, 83] width 37 height 8
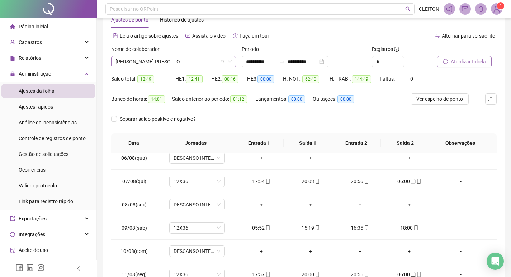
scroll to position [18, 0]
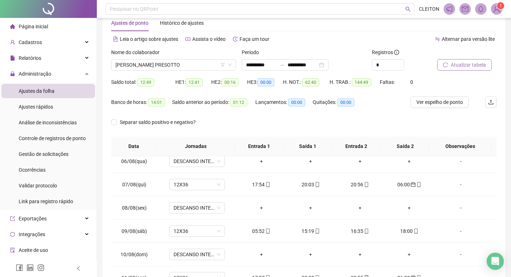
click at [201, 71] on div "Nome do colaborador MARIA EDUARDA MALPELI PRESOTTO" at bounding box center [173, 62] width 131 height 28
click at [201, 67] on span "MARIA EDUARDA MALPELI PRESOTTO" at bounding box center [173, 65] width 116 height 11
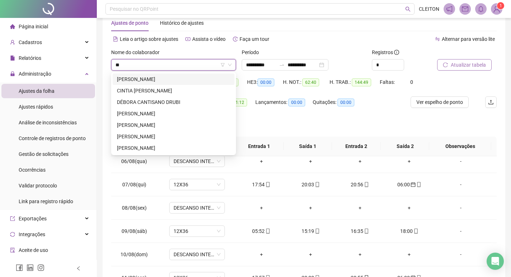
scroll to position [0, 0]
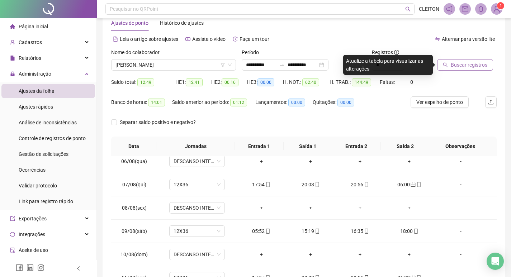
click at [441, 67] on button "Buscar registros" at bounding box center [465, 64] width 56 height 11
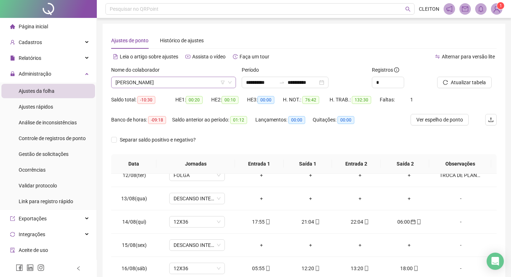
click at [175, 80] on span "BIANCA FERREIRA BARBOSA" at bounding box center [173, 82] width 116 height 11
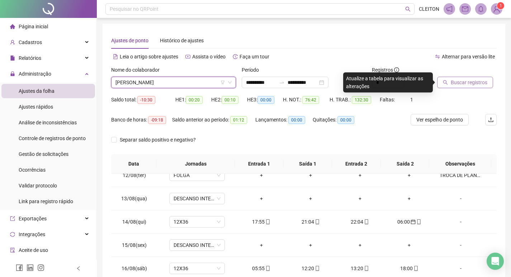
click at [484, 81] on span "Buscar registros" at bounding box center [469, 83] width 37 height 8
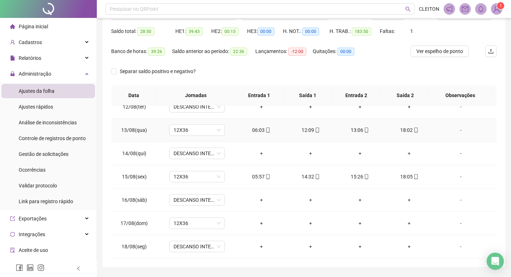
scroll to position [89, 0]
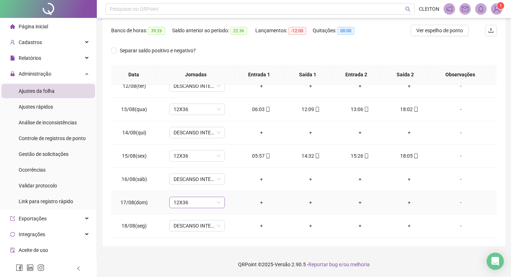
click at [190, 203] on span "12X36" at bounding box center [197, 202] width 47 height 11
click at [227, 189] on div "Confirmar alteração da jornada? Não Sim" at bounding box center [196, 179] width 89 height 28
click at [228, 188] on span "Sim" at bounding box center [230, 184] width 8 height 8
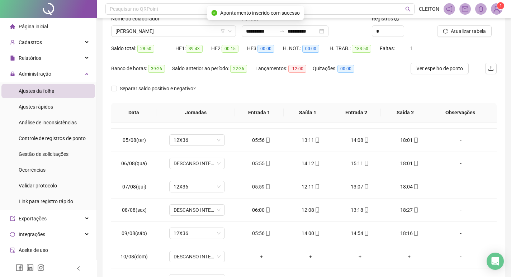
scroll to position [0, 0]
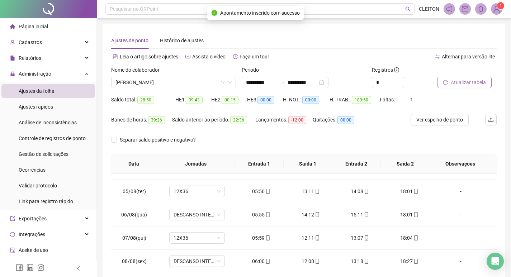
click at [466, 80] on span "Atualizar tabela" at bounding box center [468, 83] width 35 height 8
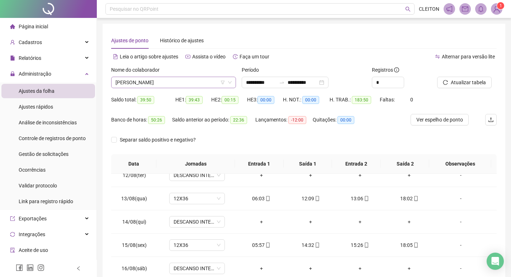
click at [179, 79] on span "LETICIA SIMÕES BRUNHERA" at bounding box center [173, 82] width 116 height 11
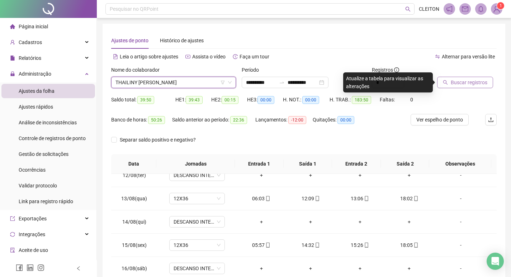
click at [471, 86] on span "Buscar registros" at bounding box center [469, 83] width 37 height 8
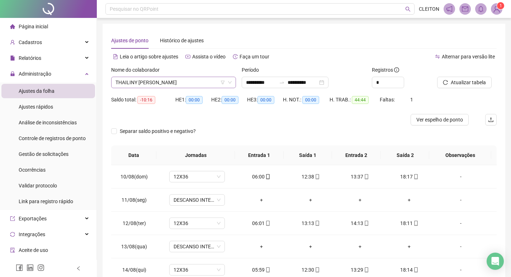
click at [181, 81] on span "THAILINY CRISTILIA SOUZA SANTOS" at bounding box center [173, 82] width 116 height 11
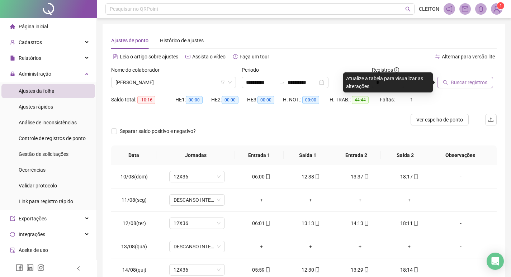
click at [468, 82] on span "Buscar registros" at bounding box center [469, 83] width 37 height 8
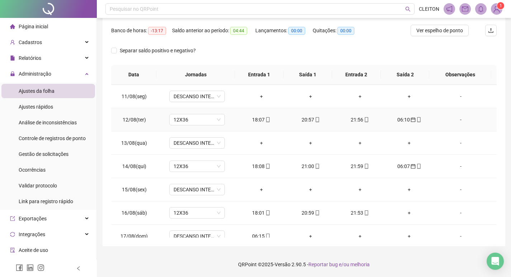
scroll to position [523, 0]
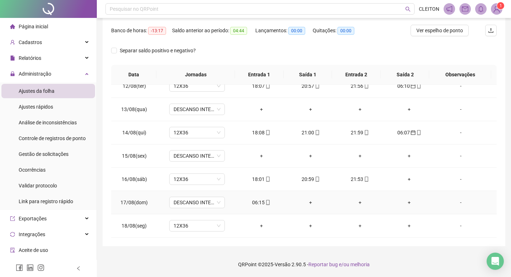
click at [252, 203] on div "06:15" at bounding box center [261, 203] width 38 height 8
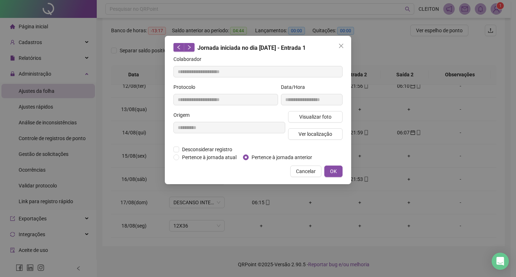
click at [263, 153] on span "Pertence à jornada anterior" at bounding box center [282, 157] width 66 height 8
click at [254, 155] on span "Pertence à jornada anterior" at bounding box center [282, 157] width 66 height 8
click at [332, 171] on span "OK" at bounding box center [333, 171] width 7 height 8
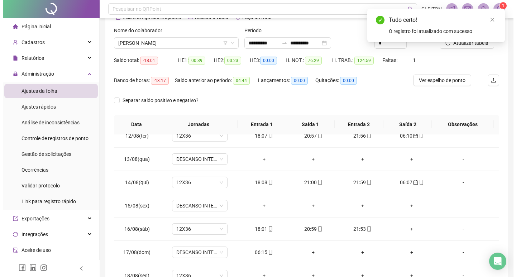
scroll to position [0, 0]
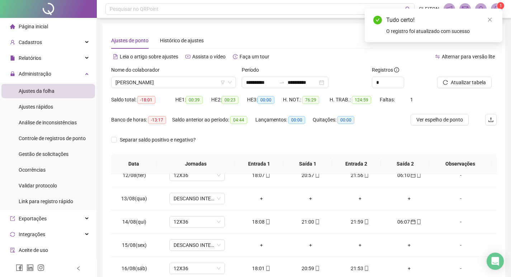
click at [464, 75] on div at bounding box center [458, 71] width 42 height 11
click at [464, 79] on span "Atualizar tabela" at bounding box center [468, 83] width 35 height 8
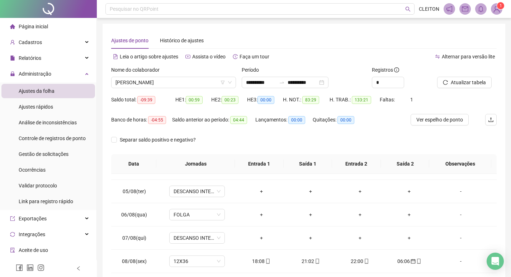
click at [182, 74] on div "Nome do colaborador" at bounding box center [173, 71] width 125 height 11
click at [183, 81] on span "JOSILENE DE SOUZA SILVA" at bounding box center [173, 82] width 116 height 11
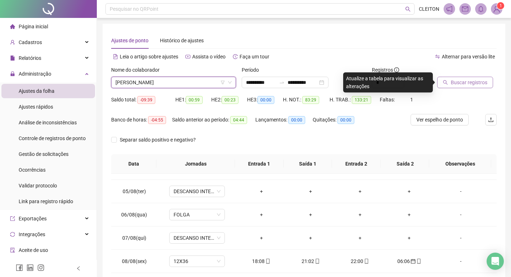
click at [481, 82] on span "Buscar registros" at bounding box center [469, 83] width 37 height 8
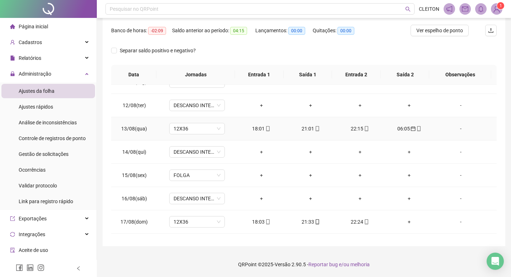
scroll to position [523, 0]
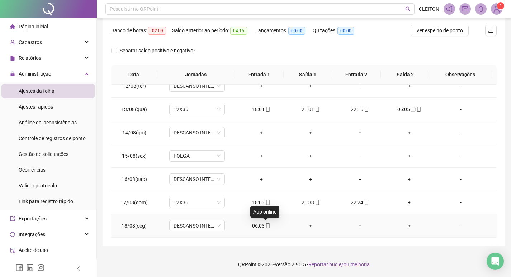
click at [258, 228] on div "06:03" at bounding box center [261, 226] width 38 height 8
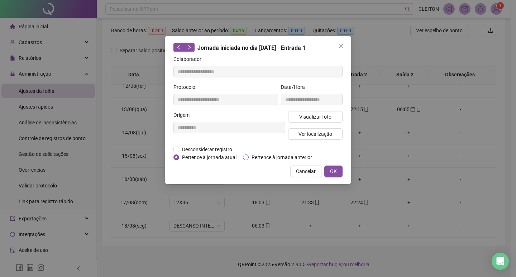
click at [264, 157] on span "Pertence à jornada anterior" at bounding box center [282, 157] width 66 height 8
click at [337, 170] on span "OK" at bounding box center [333, 171] width 7 height 8
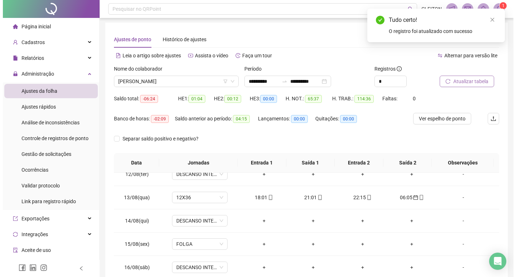
scroll to position [0, 0]
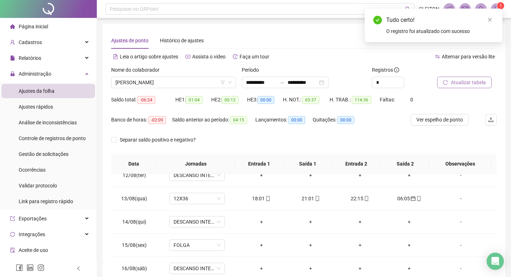
click at [448, 75] on div at bounding box center [458, 71] width 42 height 11
click at [448, 81] on icon "reload" at bounding box center [445, 82] width 5 height 5
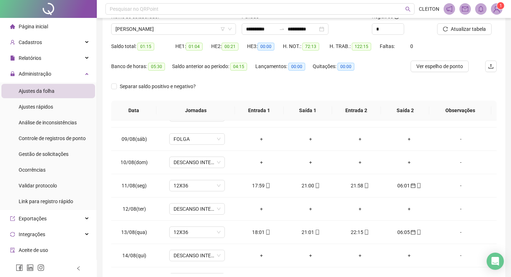
scroll to position [415, 0]
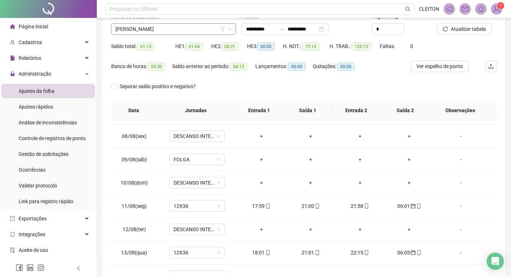
click at [163, 32] on span "RODOLFO TOGA MODESTO" at bounding box center [173, 29] width 116 height 11
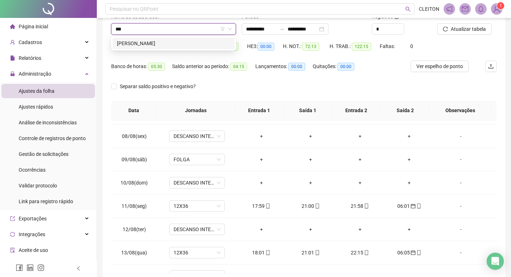
scroll to position [0, 0]
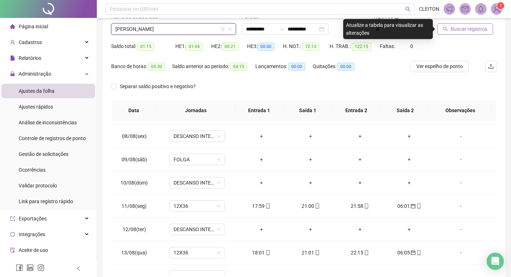
click at [461, 28] on span "Buscar registros" at bounding box center [469, 29] width 37 height 8
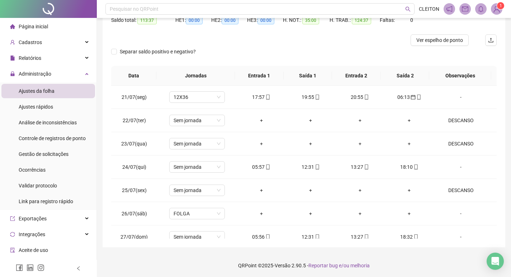
scroll to position [81, 0]
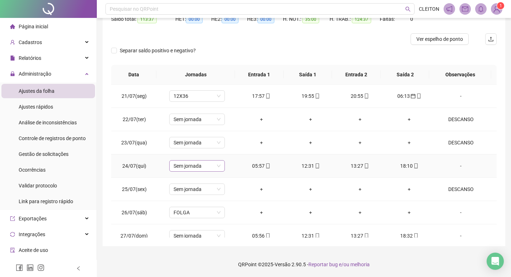
click at [199, 163] on span "Sem jornada" at bounding box center [197, 166] width 47 height 11
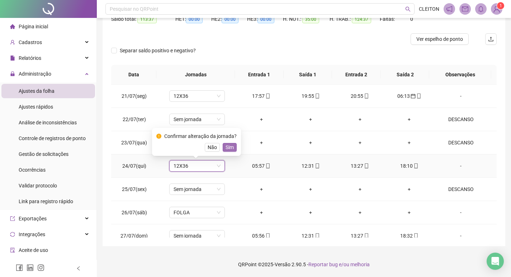
click at [223, 148] on button "Sim" at bounding box center [230, 147] width 14 height 9
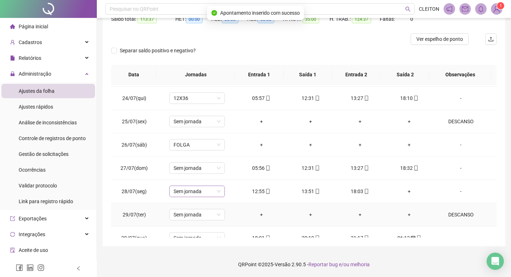
scroll to position [72, 0]
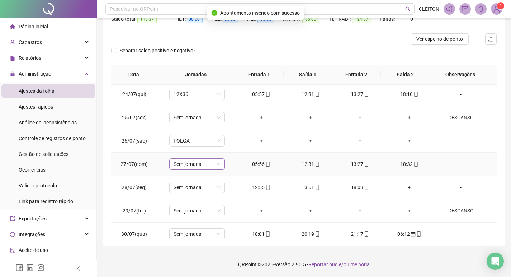
click at [192, 167] on span "Sem jornada" at bounding box center [197, 164] width 47 height 11
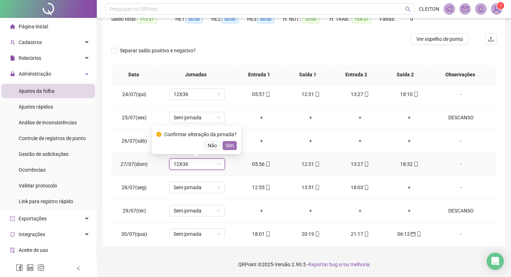
click at [223, 144] on button "Sim" at bounding box center [230, 145] width 14 height 9
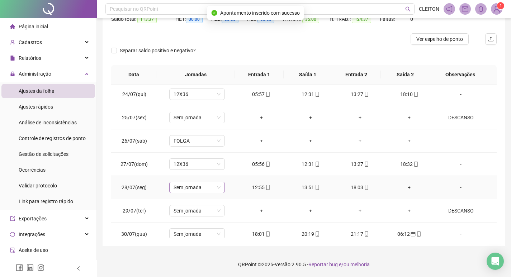
click at [187, 187] on span "Sem jornada" at bounding box center [197, 187] width 47 height 11
click at [228, 168] on span "Sim" at bounding box center [230, 169] width 8 height 8
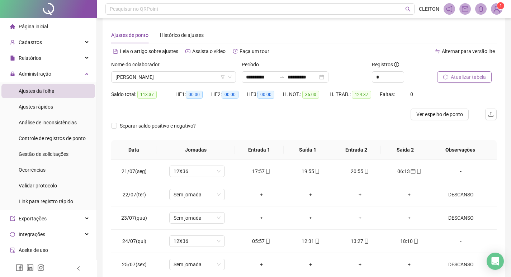
scroll to position [0, 0]
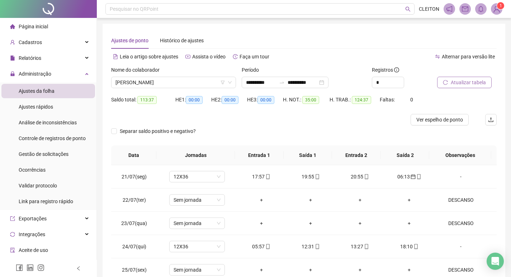
click at [466, 83] on span "Atualizar tabela" at bounding box center [468, 83] width 35 height 8
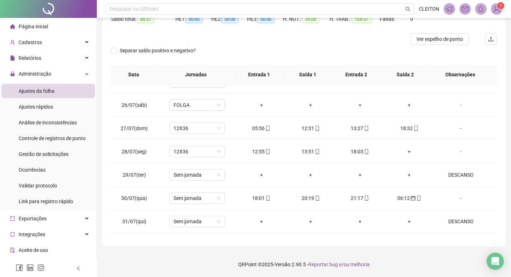
scroll to position [45, 0]
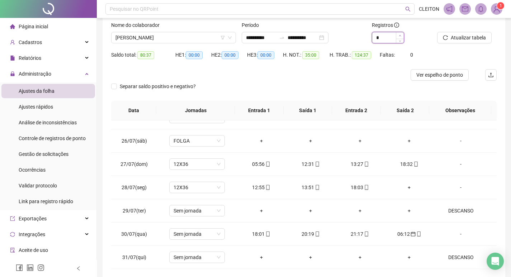
click at [398, 36] on span "Increase Value" at bounding box center [400, 35] width 8 height 6
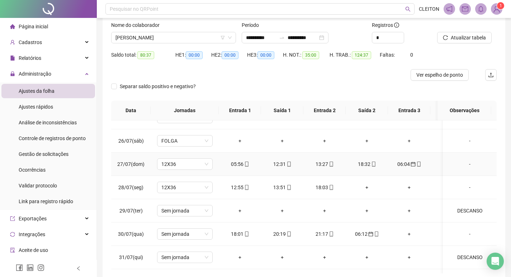
click at [401, 169] on td "06:04" at bounding box center [409, 164] width 42 height 23
click at [402, 167] on div "06:04" at bounding box center [409, 164] width 31 height 8
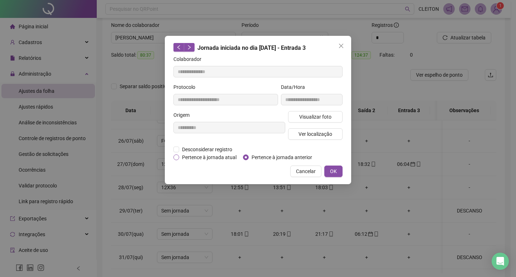
click at [204, 157] on span "Pertence à jornada atual" at bounding box center [209, 157] width 60 height 8
click at [332, 172] on span "OK" at bounding box center [333, 171] width 7 height 8
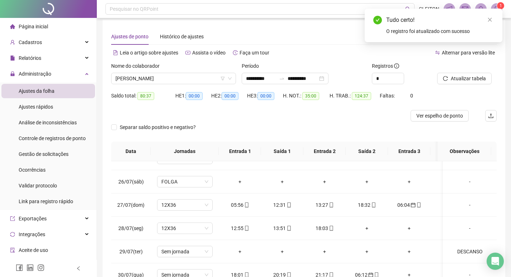
scroll to position [0, 0]
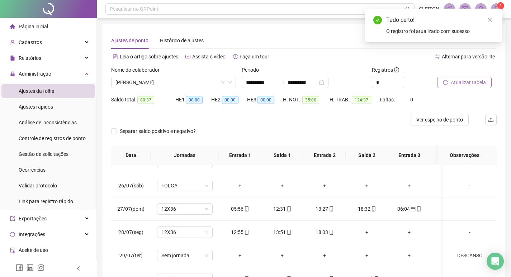
click at [479, 80] on span "Atualizar tabela" at bounding box center [468, 83] width 35 height 8
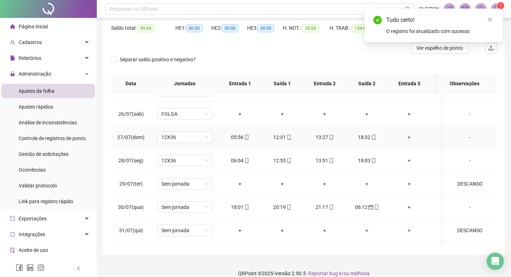
scroll to position [81, 0]
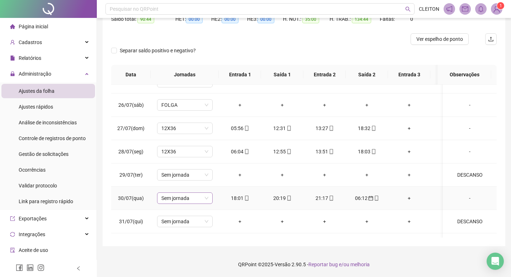
click at [190, 197] on span "Sem jornada" at bounding box center [184, 198] width 47 height 11
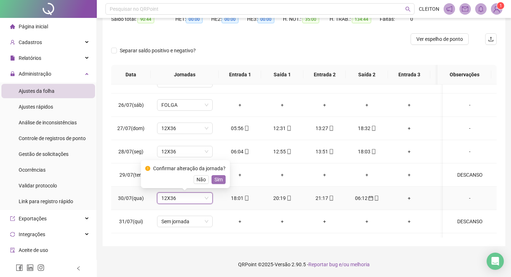
click at [220, 180] on span "Sim" at bounding box center [218, 180] width 8 height 8
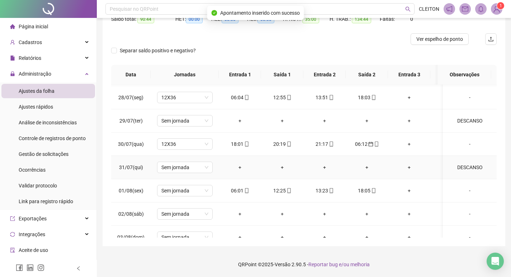
scroll to position [179, 0]
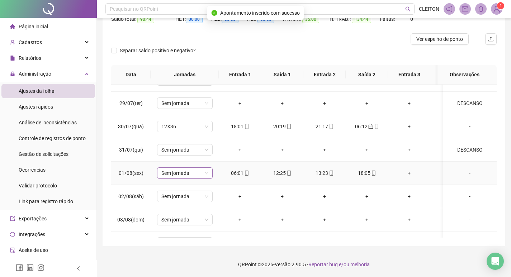
click at [171, 173] on span "Sem jornada" at bounding box center [184, 173] width 47 height 11
click at [217, 153] on span "Sim" at bounding box center [218, 155] width 8 height 8
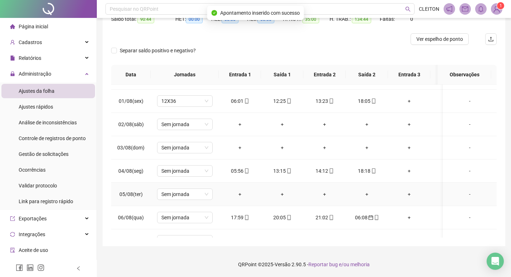
scroll to position [287, 0]
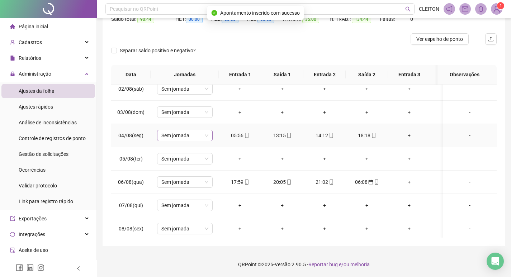
click at [186, 133] on span "Sem jornada" at bounding box center [184, 135] width 47 height 11
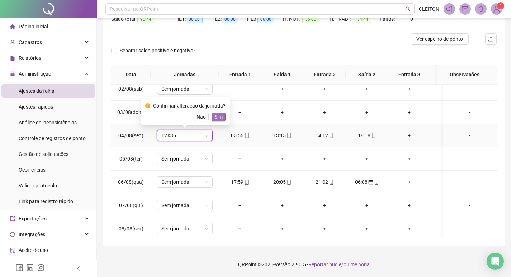
click at [214, 115] on span "Sim" at bounding box center [218, 117] width 8 height 8
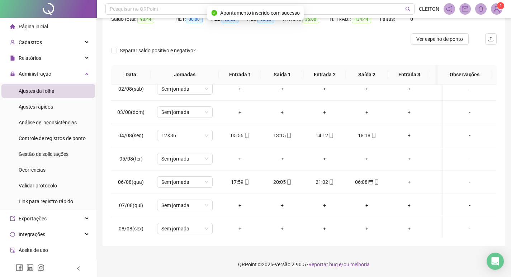
scroll to position [0, 0]
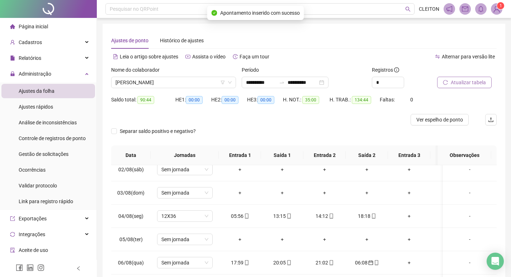
click at [479, 82] on span "Atualizar tabela" at bounding box center [468, 83] width 35 height 8
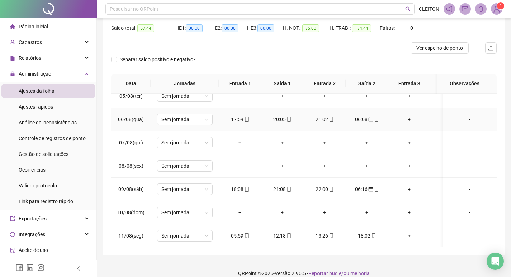
scroll to position [323, 0]
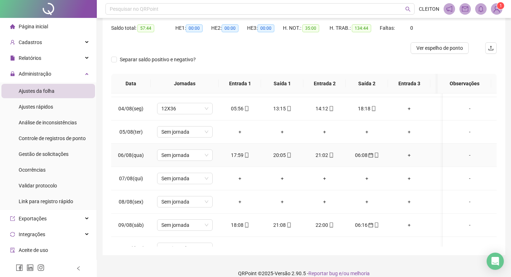
click at [180, 150] on div "Sem jornada" at bounding box center [185, 155] width 56 height 11
click at [218, 139] on span "Sim" at bounding box center [218, 137] width 8 height 8
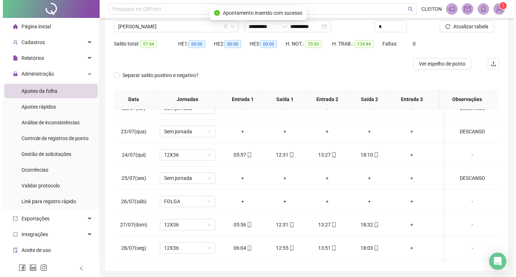
scroll to position [36, 0]
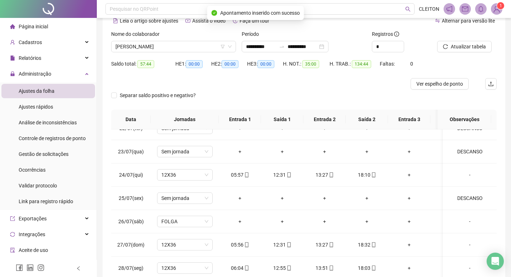
click at [466, 55] on div "Atualizar tabela" at bounding box center [466, 44] width 65 height 28
click at [466, 52] on div "Atualizar tabela" at bounding box center [466, 44] width 65 height 28
click at [463, 47] on span "Atualizar tabela" at bounding box center [468, 47] width 35 height 8
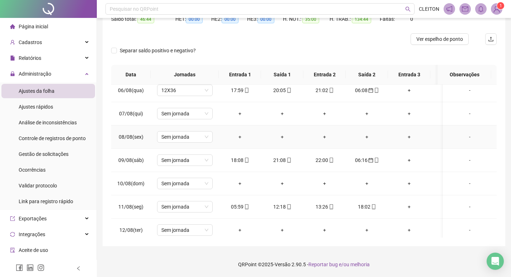
scroll to position [395, 0]
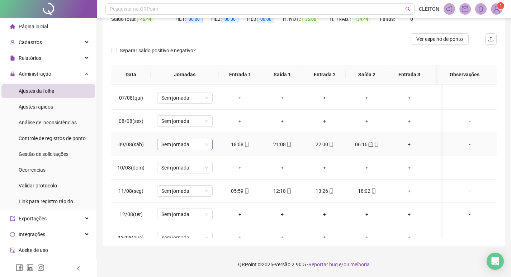
click at [164, 147] on span "Sem jornada" at bounding box center [184, 144] width 47 height 11
click at [219, 124] on span "Sim" at bounding box center [218, 126] width 8 height 8
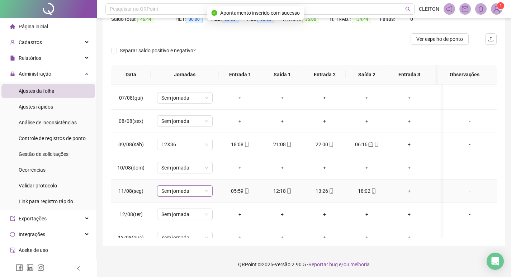
click at [186, 189] on span "Sem jornada" at bounding box center [184, 191] width 47 height 11
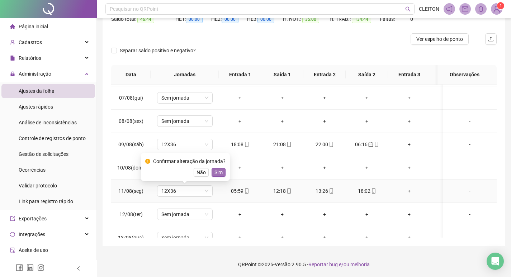
click at [219, 173] on span "Sim" at bounding box center [218, 173] width 8 height 8
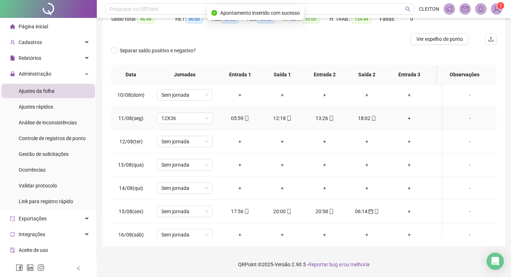
scroll to position [502, 0]
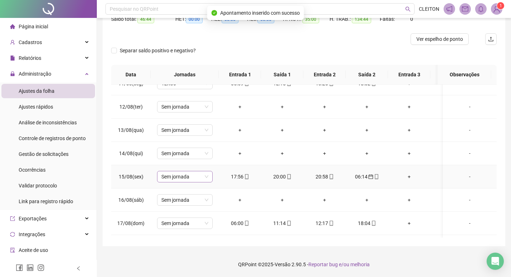
click at [192, 176] on span "Sem jornada" at bounding box center [184, 176] width 47 height 11
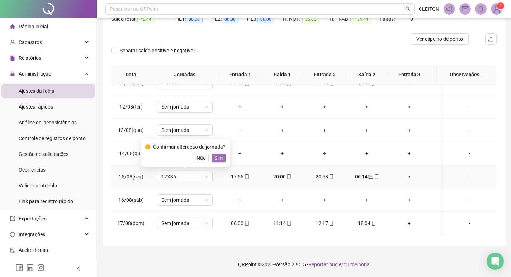
click at [212, 157] on button "Sim" at bounding box center [219, 158] width 14 height 9
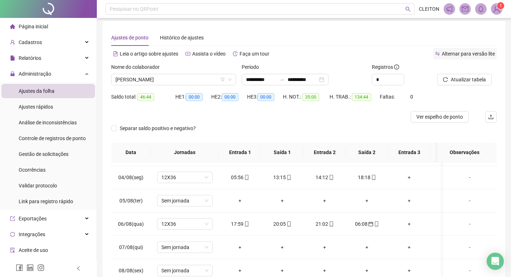
scroll to position [0, 0]
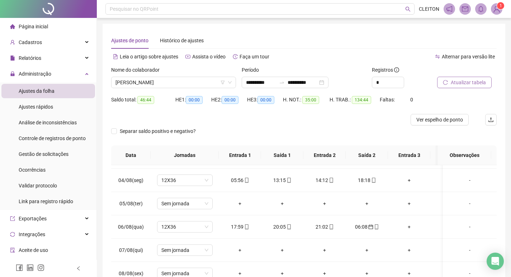
click at [472, 79] on span "Atualizar tabela" at bounding box center [468, 83] width 35 height 8
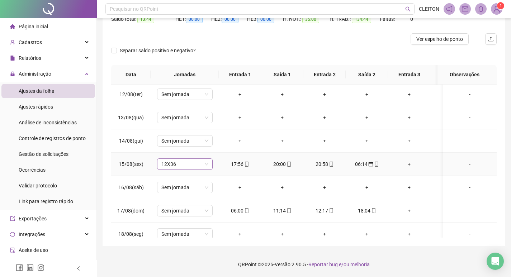
scroll to position [528, 0]
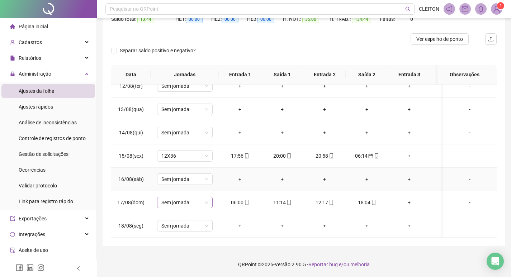
click at [183, 201] on span "Sem jornada" at bounding box center [184, 202] width 47 height 11
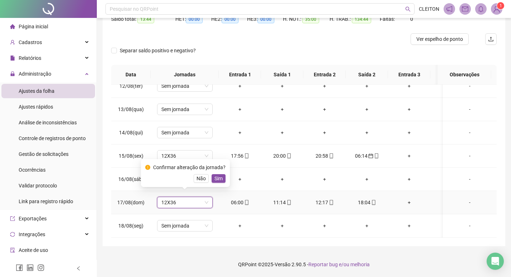
click at [225, 181] on div "Confirmar alteração da jornada? Não Sim" at bounding box center [185, 173] width 89 height 28
click at [222, 179] on button "Sim" at bounding box center [219, 178] width 14 height 9
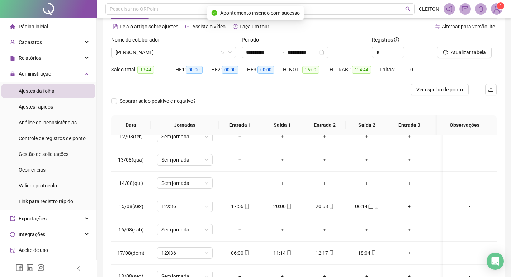
scroll to position [0, 0]
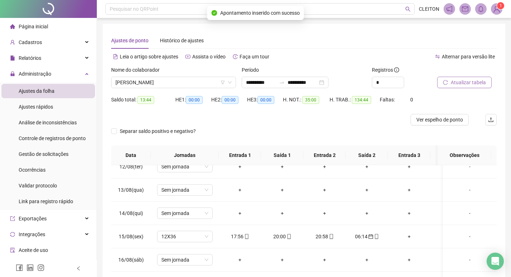
click at [479, 77] on button "Atualizar tabela" at bounding box center [464, 82] width 55 height 11
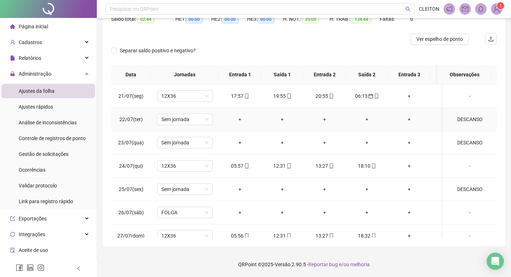
click at [463, 115] on td "DESCANSO" at bounding box center [470, 119] width 54 height 23
click at [463, 117] on div "DESCANSO" at bounding box center [470, 119] width 42 height 8
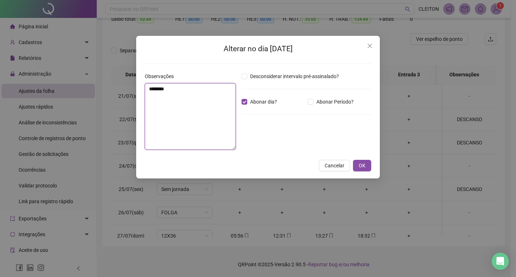
drag, startPoint x: 188, startPoint y: 94, endPoint x: 121, endPoint y: 91, distance: 67.5
click at [121, 91] on div "Alterar no dia 22/07/2025 Observações ******** Desconsiderar intervalo pré-assi…" at bounding box center [258, 138] width 516 height 277
click at [369, 47] on icon "close" at bounding box center [370, 46] width 6 height 6
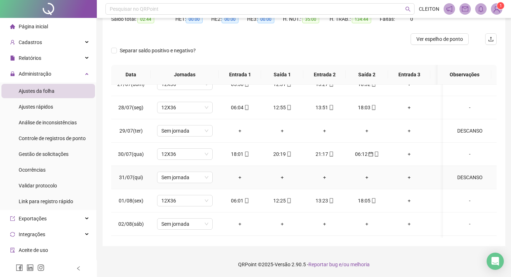
scroll to position [179, 0]
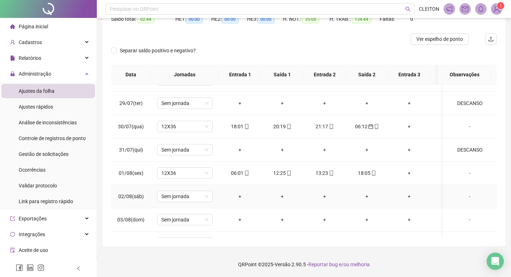
click at [465, 196] on div "-" at bounding box center [470, 197] width 42 height 8
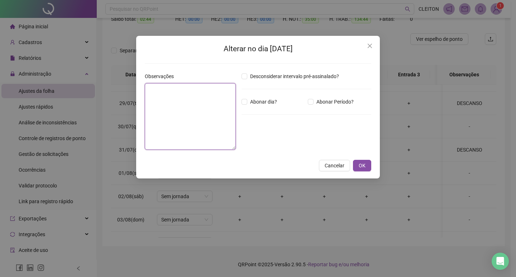
click at [215, 113] on textarea at bounding box center [190, 116] width 91 height 67
paste textarea "********"
click at [260, 103] on span "Abonar dia?" at bounding box center [263, 102] width 33 height 8
click at [363, 168] on span "OK" at bounding box center [362, 166] width 7 height 8
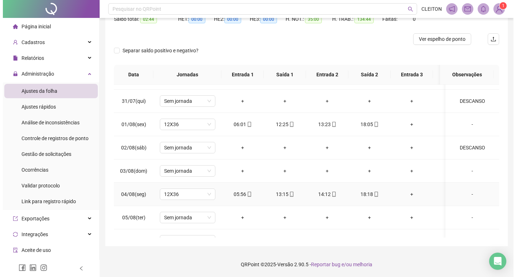
scroll to position [251, 0]
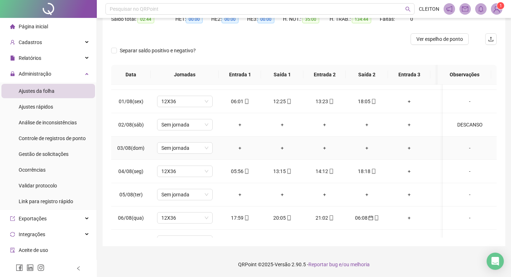
click at [461, 150] on div "-" at bounding box center [470, 148] width 42 height 8
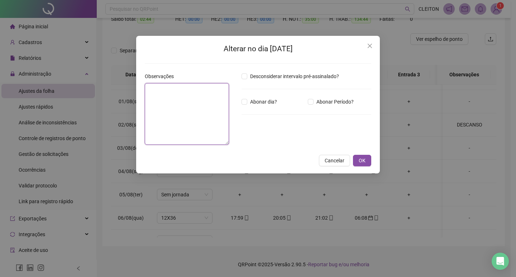
click at [192, 123] on textarea at bounding box center [187, 114] width 84 height 62
paste textarea "********"
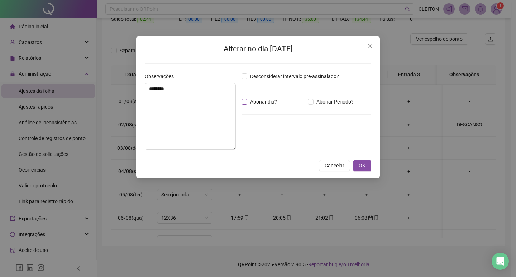
click at [272, 100] on span "Abonar dia?" at bounding box center [263, 102] width 33 height 8
click at [361, 166] on span "OK" at bounding box center [362, 166] width 7 height 8
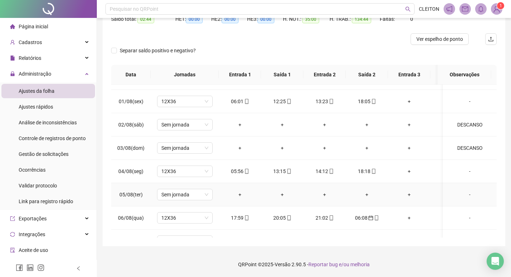
click at [465, 193] on div "-" at bounding box center [470, 195] width 42 height 8
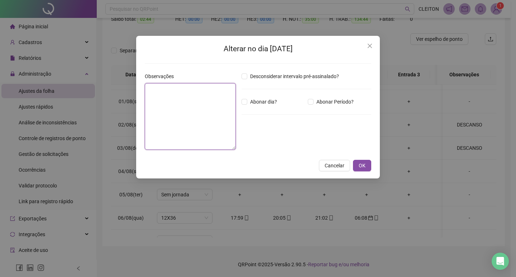
drag, startPoint x: 208, startPoint y: 133, endPoint x: 197, endPoint y: 129, distance: 11.8
click at [208, 133] on textarea at bounding box center [190, 116] width 91 height 67
paste textarea "********"
click at [265, 103] on span "Abonar dia?" at bounding box center [263, 102] width 33 height 8
click at [356, 164] on button "OK" at bounding box center [362, 165] width 18 height 11
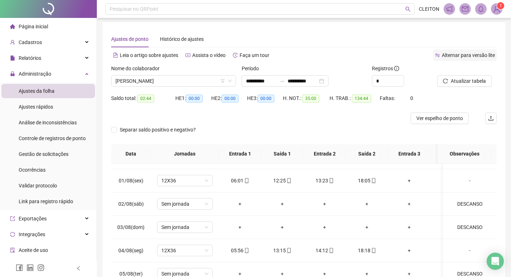
scroll to position [0, 0]
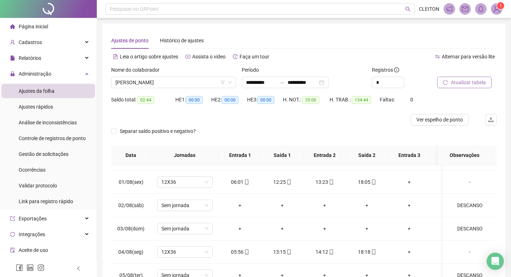
click at [466, 85] on span "Atualizar tabela" at bounding box center [468, 83] width 35 height 8
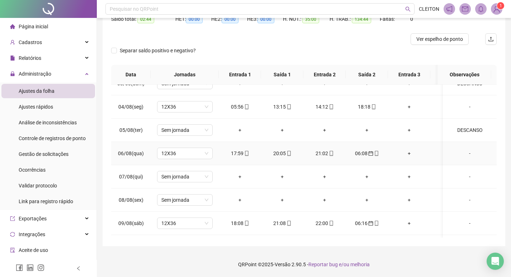
scroll to position [313, 0]
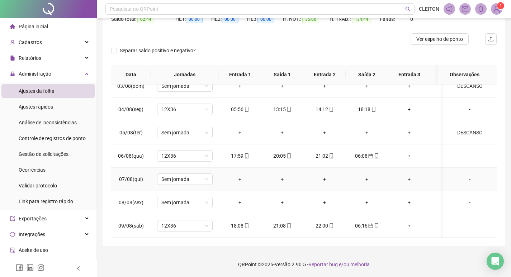
click at [464, 179] on div "-" at bounding box center [470, 179] width 42 height 8
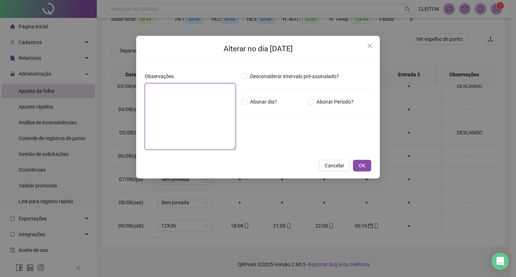
click at [176, 117] on textarea at bounding box center [190, 116] width 91 height 67
paste textarea "********"
click at [264, 96] on div "Desconsiderar intervalo pré-assinalado? Abonar dia? Abonar Período? Horas a abo…" at bounding box center [307, 113] width 136 height 83
click at [265, 100] on span "Abonar dia?" at bounding box center [263, 102] width 33 height 8
click at [366, 167] on button "OK" at bounding box center [362, 165] width 18 height 11
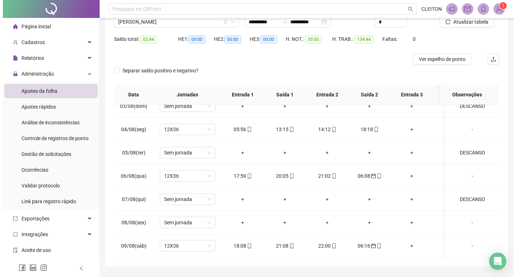
scroll to position [9, 0]
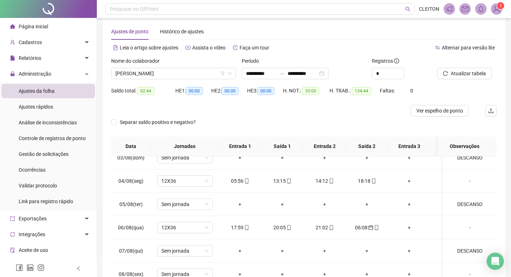
click at [474, 62] on div at bounding box center [458, 62] width 42 height 11
click at [473, 71] on span "Atualizar tabela" at bounding box center [468, 74] width 35 height 8
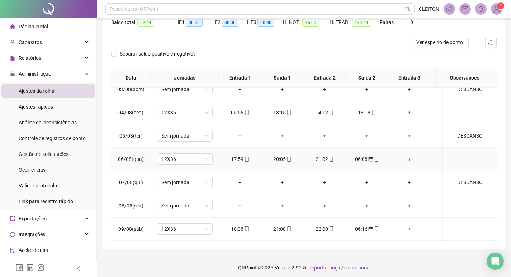
scroll to position [81, 0]
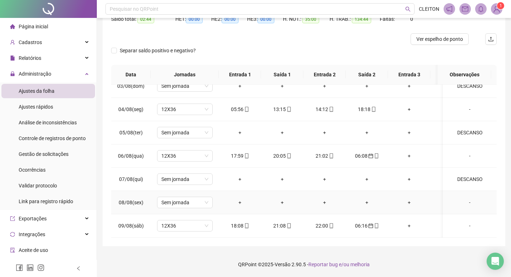
click at [466, 201] on div "-" at bounding box center [470, 203] width 42 height 8
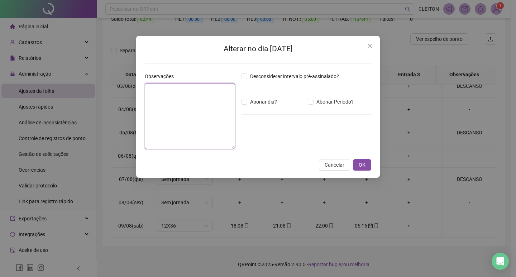
click at [193, 143] on textarea at bounding box center [190, 116] width 90 height 66
paste textarea "********"
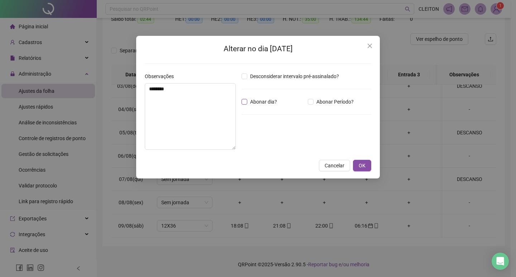
click at [264, 98] on span "Abonar dia?" at bounding box center [263, 102] width 33 height 8
click at [367, 162] on button "OK" at bounding box center [362, 165] width 18 height 11
click at [359, 167] on span "OK" at bounding box center [362, 166] width 7 height 8
click at [368, 166] on button "OK" at bounding box center [362, 165] width 18 height 11
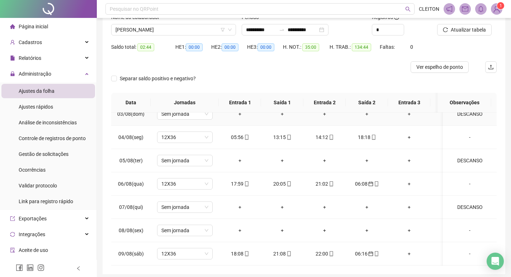
scroll to position [9, 0]
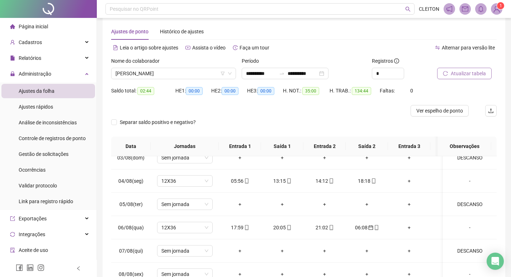
click at [457, 72] on span "Atualizar tabela" at bounding box center [468, 74] width 35 height 8
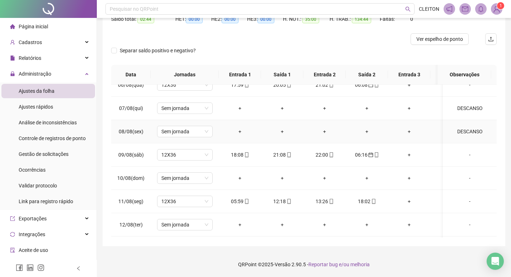
scroll to position [385, 0]
click at [463, 178] on div "-" at bounding box center [470, 178] width 42 height 8
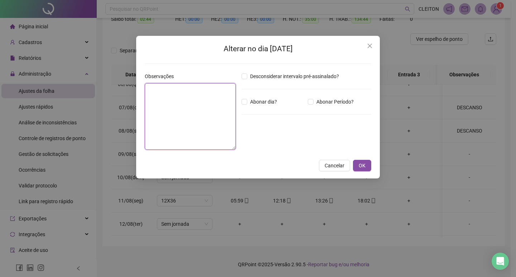
click at [174, 100] on textarea at bounding box center [190, 116] width 91 height 67
paste textarea "********"
click at [263, 105] on span "Abonar dia?" at bounding box center [263, 102] width 33 height 8
click at [355, 165] on button "OK" at bounding box center [362, 165] width 18 height 11
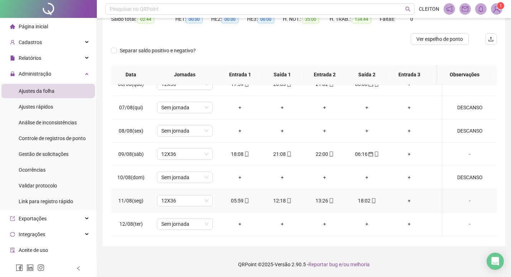
scroll to position [421, 0]
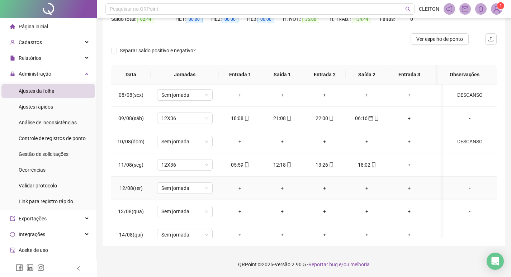
click at [463, 185] on div "-" at bounding box center [470, 188] width 42 height 8
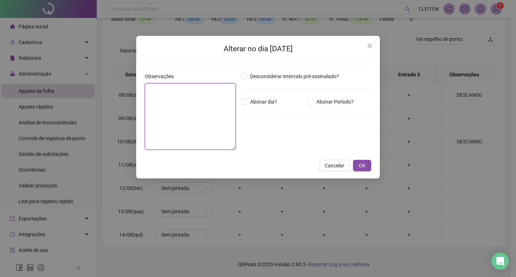
click at [200, 127] on textarea at bounding box center [190, 116] width 91 height 67
paste textarea "********"
click at [271, 101] on span "Abonar dia?" at bounding box center [263, 102] width 33 height 8
click at [352, 164] on div "Cancelar OK" at bounding box center [258, 165] width 227 height 11
click at [362, 165] on span "OK" at bounding box center [362, 166] width 7 height 8
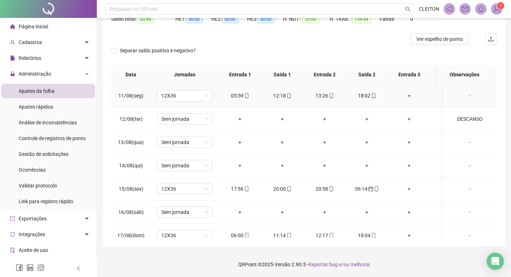
scroll to position [492, 0]
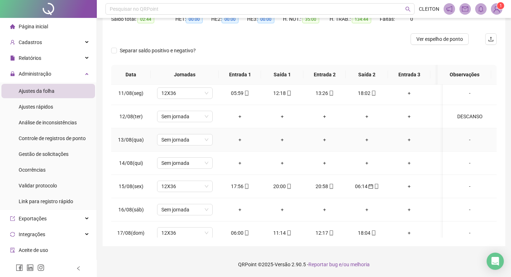
click at [463, 143] on div "-" at bounding box center [470, 140] width 42 height 8
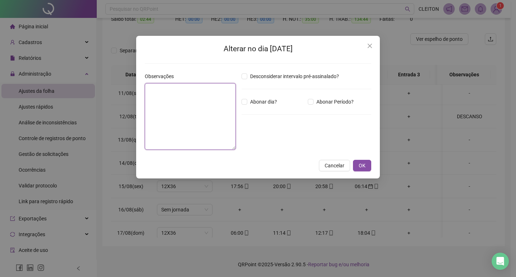
click at [163, 109] on textarea at bounding box center [190, 116] width 91 height 67
paste textarea "********"
click at [260, 99] on span "Abonar dia?" at bounding box center [263, 102] width 33 height 8
click at [360, 166] on span "OK" at bounding box center [362, 166] width 7 height 8
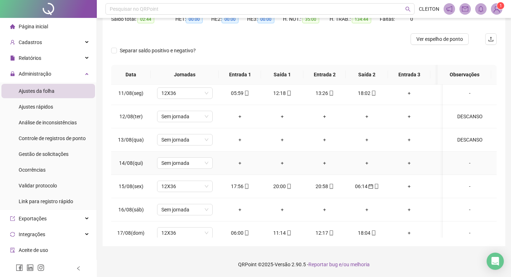
click at [465, 161] on div "-" at bounding box center [470, 163] width 42 height 8
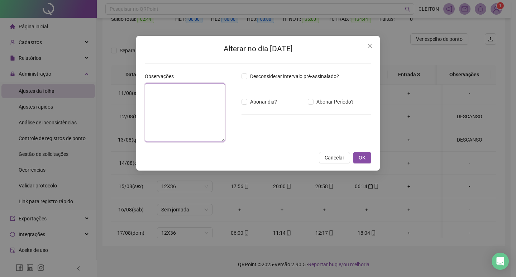
click at [186, 121] on textarea at bounding box center [185, 112] width 80 height 59
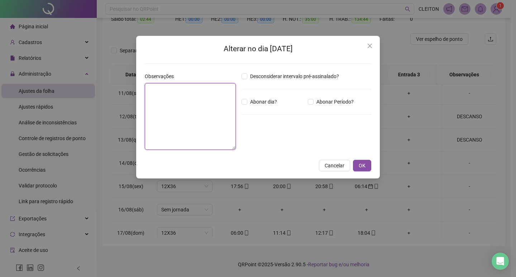
paste textarea "********"
click at [260, 101] on span "Abonar dia?" at bounding box center [263, 102] width 33 height 8
click at [360, 166] on span "OK" at bounding box center [362, 166] width 7 height 8
click at [366, 169] on button "OK" at bounding box center [362, 165] width 18 height 11
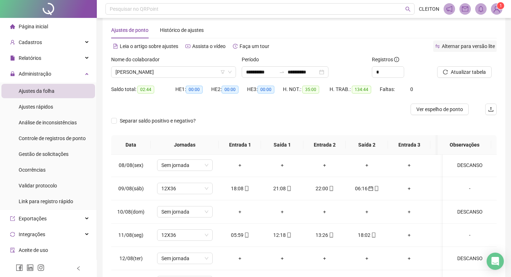
scroll to position [9, 0]
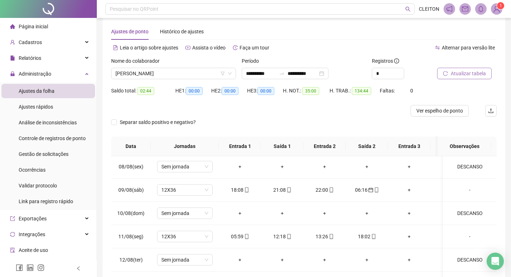
click at [473, 73] on span "Atualizar tabela" at bounding box center [468, 74] width 35 height 8
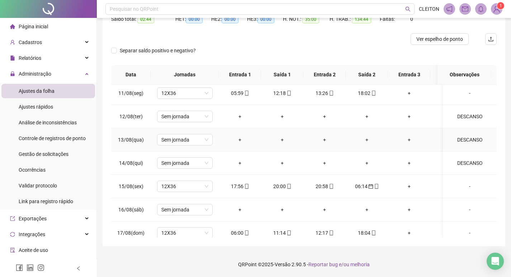
scroll to position [528, 0]
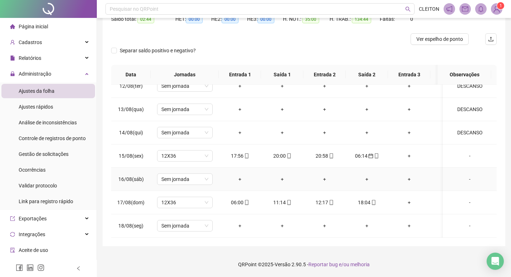
click at [467, 175] on div "-" at bounding box center [470, 179] width 42 height 8
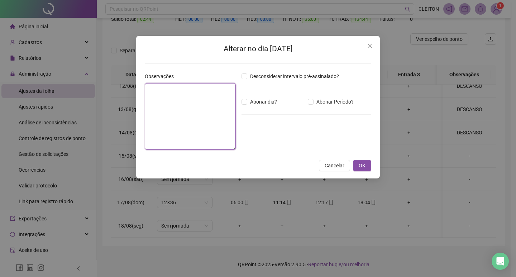
click at [206, 113] on textarea at bounding box center [190, 116] width 91 height 67
paste textarea "********"
drag, startPoint x: 253, startPoint y: 103, endPoint x: 259, endPoint y: 103, distance: 6.1
click at [254, 103] on span "Abonar dia?" at bounding box center [263, 102] width 33 height 8
click at [361, 172] on div "Alterar no dia 16/08/2025 Observações ******** Desconsiderar intervalo pré-assi…" at bounding box center [258, 107] width 244 height 143
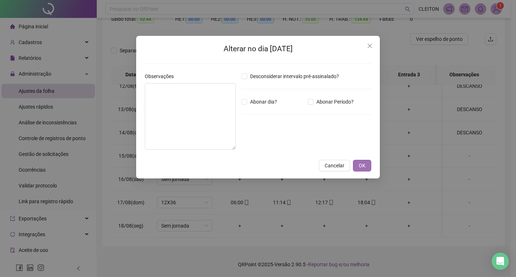
click at [362, 169] on span "OK" at bounding box center [362, 166] width 7 height 8
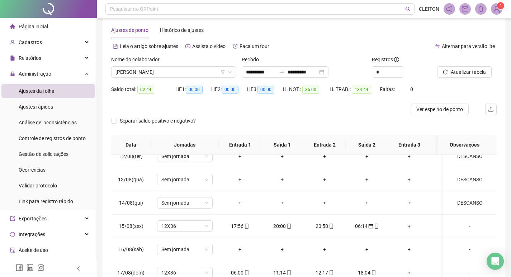
scroll to position [9, 0]
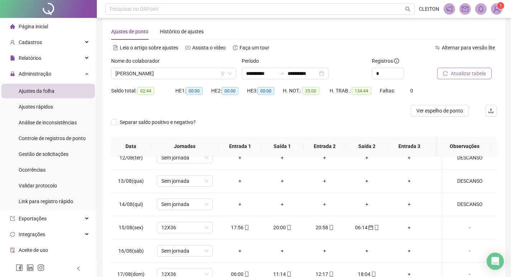
click at [476, 71] on span "Atualizar tabela" at bounding box center [468, 74] width 35 height 8
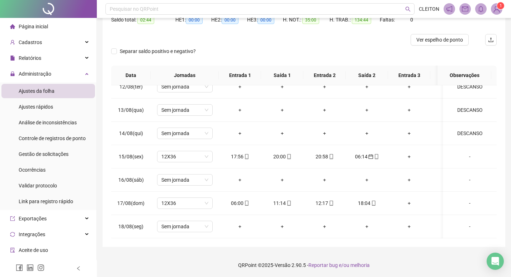
scroll to position [81, 0]
click at [463, 176] on div "-" at bounding box center [470, 179] width 42 height 8
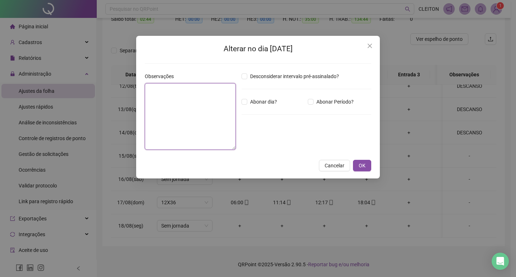
click at [217, 123] on textarea at bounding box center [190, 116] width 91 height 67
paste textarea "********"
click at [363, 165] on span "OK" at bounding box center [362, 166] width 7 height 8
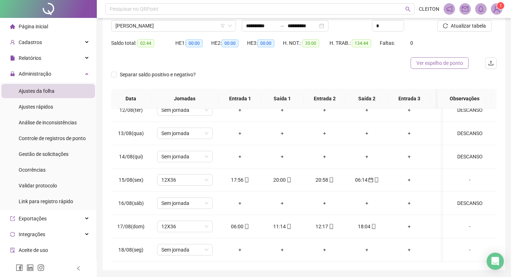
scroll to position [9, 0]
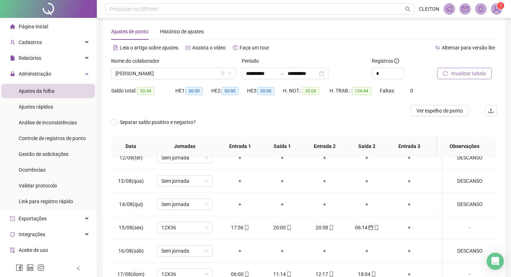
click at [457, 70] on span "Atualizar tabela" at bounding box center [468, 74] width 35 height 8
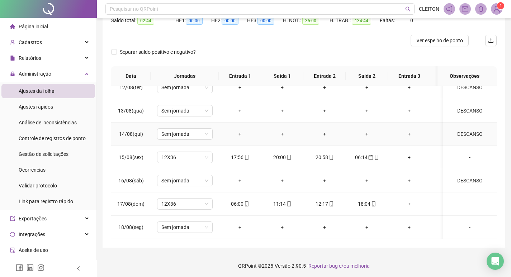
scroll to position [81, 0]
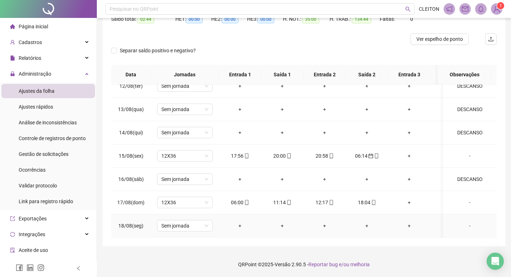
click at [464, 222] on div "-" at bounding box center [470, 226] width 42 height 8
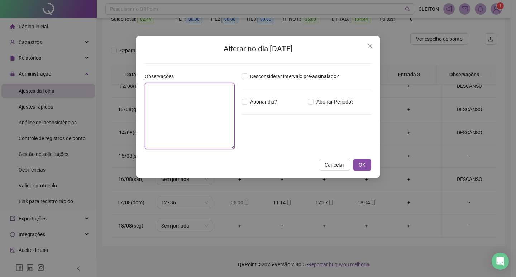
click at [184, 96] on textarea at bounding box center [190, 116] width 90 height 66
paste textarea "********"
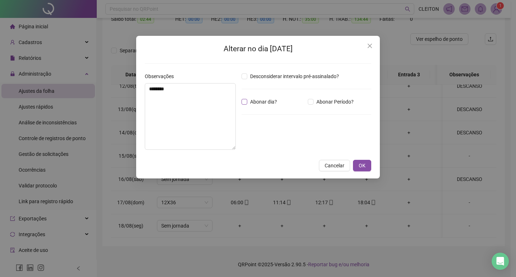
drag, startPoint x: 279, startPoint y: 101, endPoint x: 274, endPoint y: 101, distance: 4.3
click at [275, 101] on span "Abonar dia?" at bounding box center [263, 102] width 33 height 8
click at [257, 101] on span "Abonar dia?" at bounding box center [263, 102] width 33 height 8
click at [365, 164] on span "OK" at bounding box center [362, 166] width 7 height 8
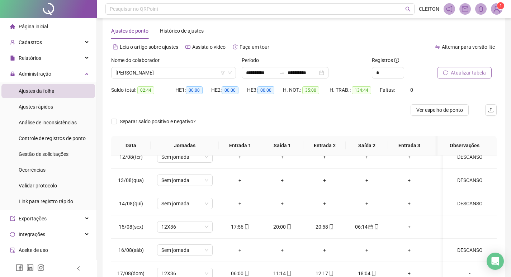
scroll to position [9, 0]
click at [461, 74] on span "Atualizar tabela" at bounding box center [468, 74] width 35 height 8
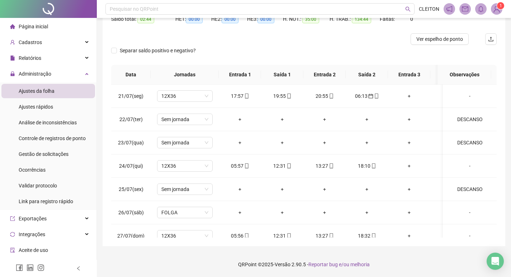
scroll to position [0, 0]
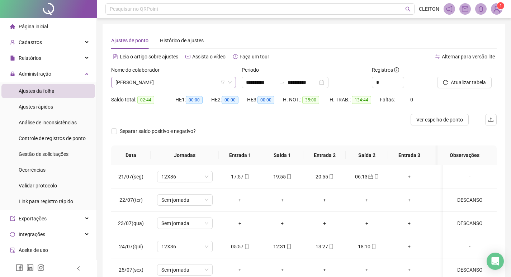
click at [182, 85] on span "PAOLA HRASTEL" at bounding box center [173, 82] width 116 height 11
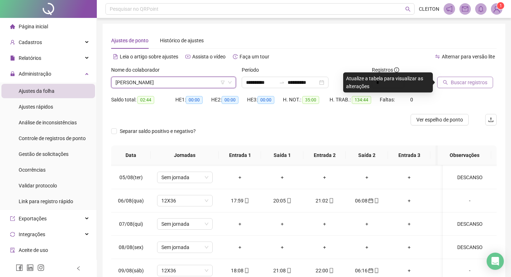
click at [485, 82] on span "Buscar registros" at bounding box center [469, 83] width 37 height 8
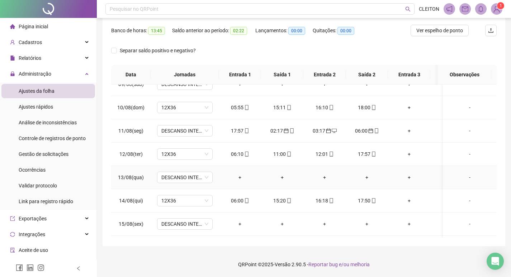
scroll to position [528, 0]
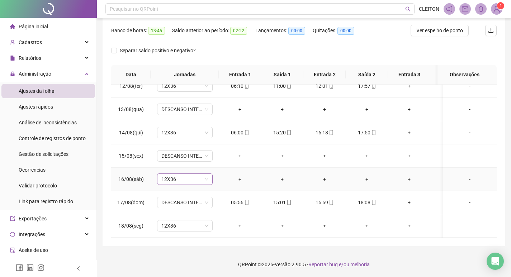
click at [186, 178] on span "12X36" at bounding box center [184, 179] width 47 height 11
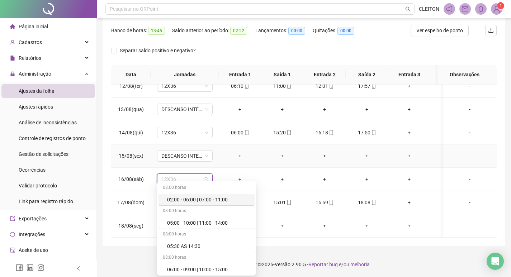
click at [424, 158] on td "+" at bounding box center [409, 156] width 42 height 23
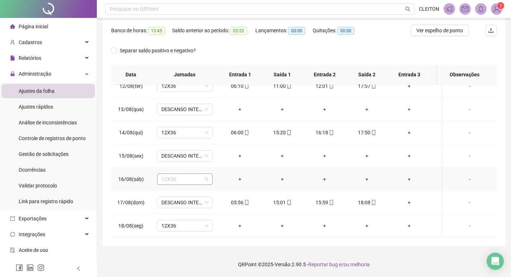
click at [184, 175] on span "12X36" at bounding box center [184, 179] width 47 height 11
click at [461, 175] on div "-" at bounding box center [470, 179] width 42 height 8
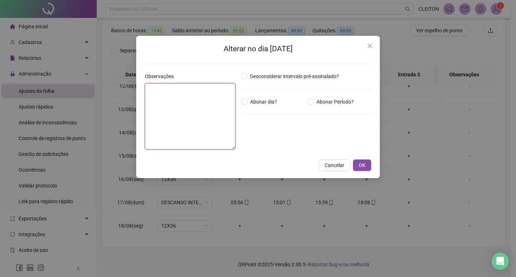
click at [222, 130] on textarea at bounding box center [190, 116] width 91 height 66
click at [253, 100] on span "Abonar dia?" at bounding box center [263, 102] width 33 height 8
click at [360, 164] on span "OK" at bounding box center [362, 166] width 7 height 8
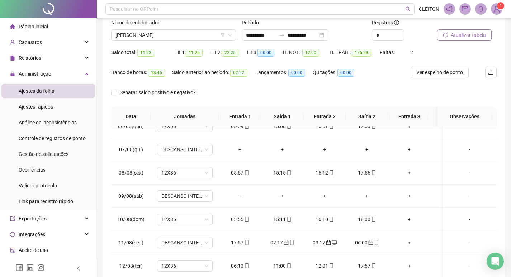
scroll to position [18, 0]
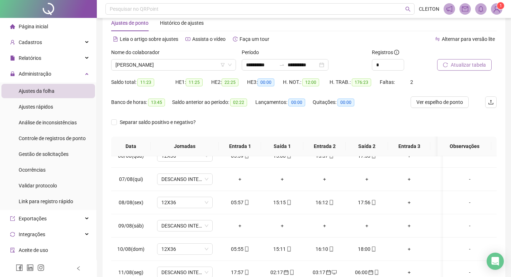
click at [467, 64] on span "Atualizar tabela" at bounding box center [468, 65] width 35 height 8
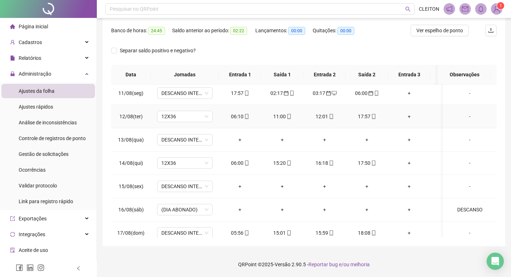
scroll to position [528, 0]
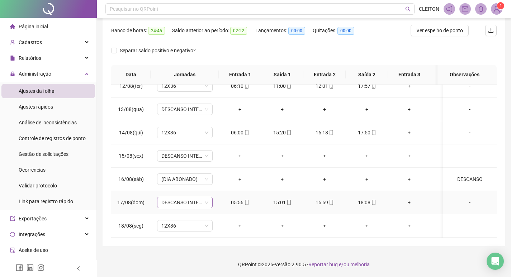
click at [191, 198] on span "DESCANSO INTER-JORNADA" at bounding box center [184, 202] width 47 height 11
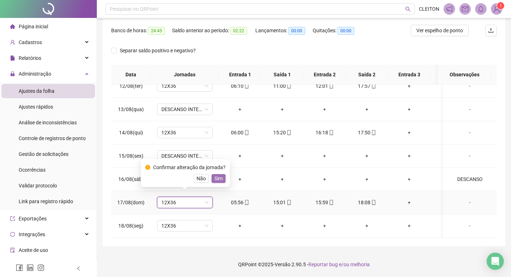
click at [215, 179] on span "Sim" at bounding box center [218, 179] width 8 height 8
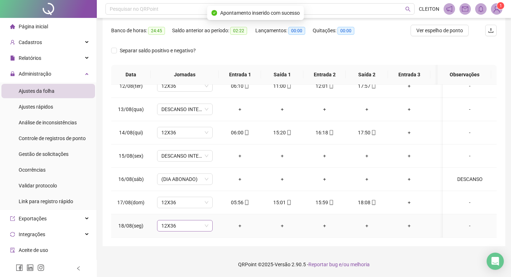
click at [163, 221] on span "12X36" at bounding box center [184, 226] width 47 height 11
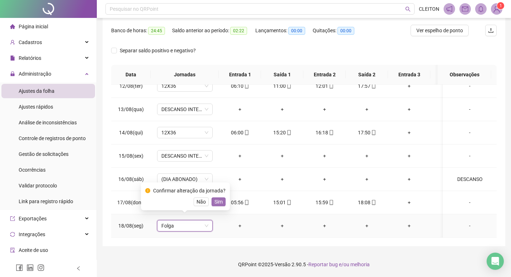
click at [214, 204] on span "Sim" at bounding box center [218, 202] width 8 height 8
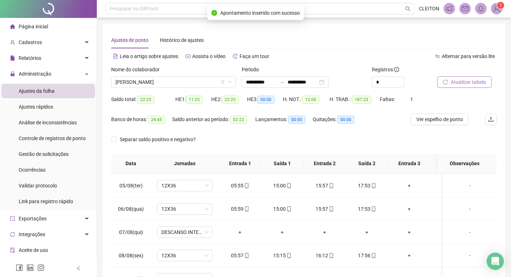
scroll to position [0, 0]
click at [474, 77] on button "Atualizar tabela" at bounding box center [464, 82] width 55 height 11
click at [190, 87] on span "THIAGO MACHADO DA SILVA" at bounding box center [173, 82] width 116 height 11
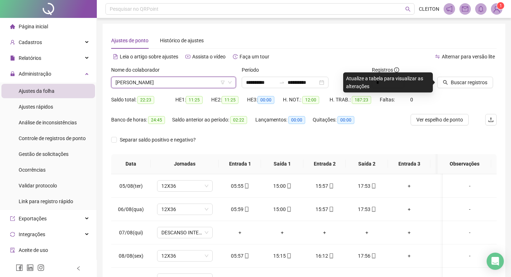
click at [467, 92] on div "Buscar registros" at bounding box center [466, 80] width 65 height 28
click at [467, 86] on span "Buscar registros" at bounding box center [469, 83] width 37 height 8
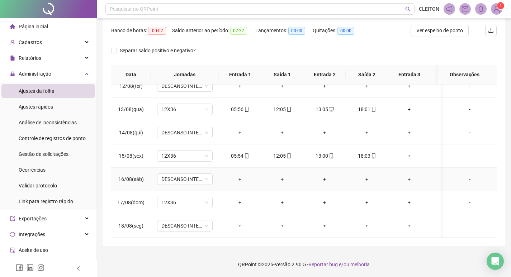
scroll to position [528, 0]
click at [170, 200] on span "12X36" at bounding box center [184, 202] width 47 height 11
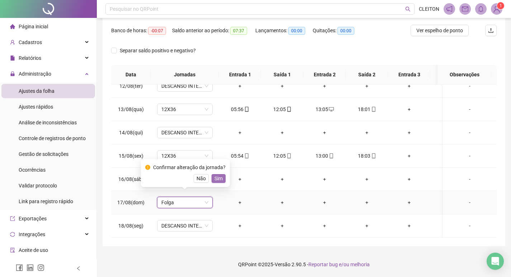
click at [223, 180] on button "Sim" at bounding box center [219, 178] width 14 height 9
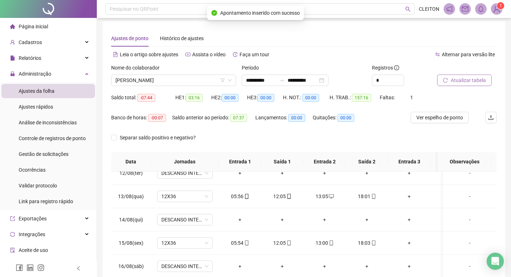
scroll to position [0, 0]
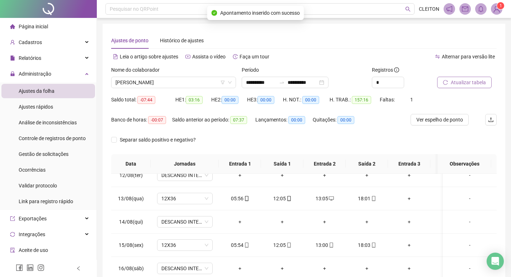
click at [468, 78] on button "Atualizar tabela" at bounding box center [464, 82] width 55 height 11
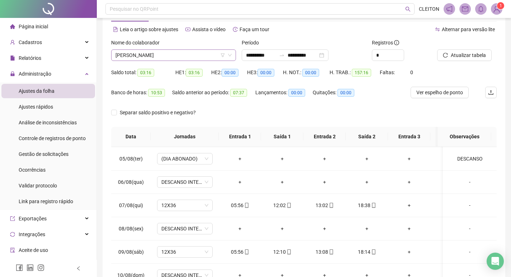
scroll to position [18, 0]
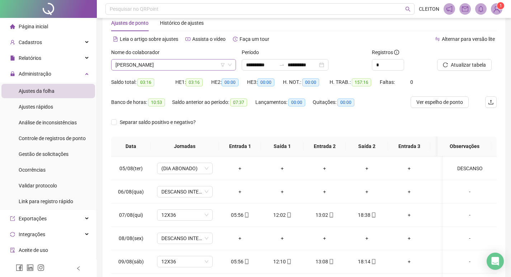
click at [190, 66] on span "[PERSON_NAME] [PERSON_NAME] [PERSON_NAME]" at bounding box center [173, 65] width 116 height 11
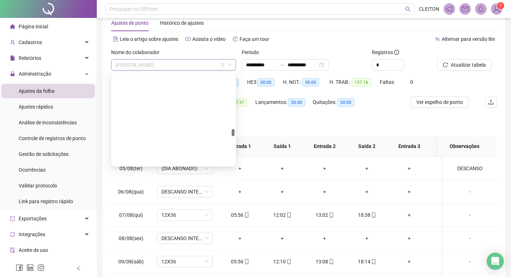
scroll to position [907, 0]
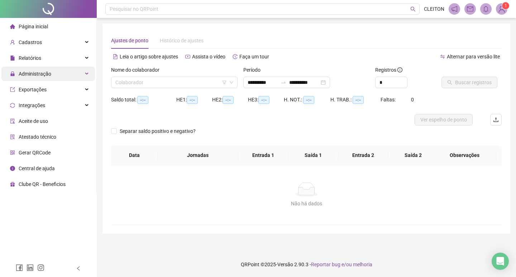
click at [58, 73] on div "Administração" at bounding box center [48, 74] width 94 height 14
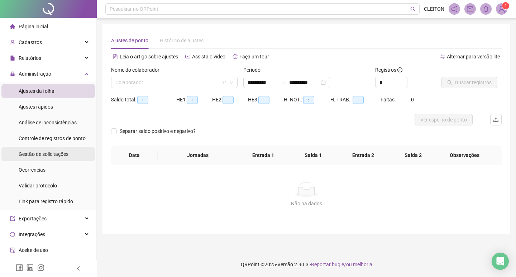
click at [62, 150] on div "Gestão de solicitações" at bounding box center [44, 154] width 50 height 14
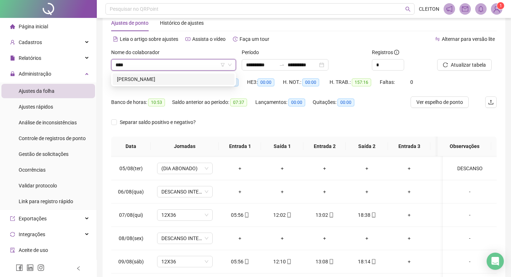
type input "****"
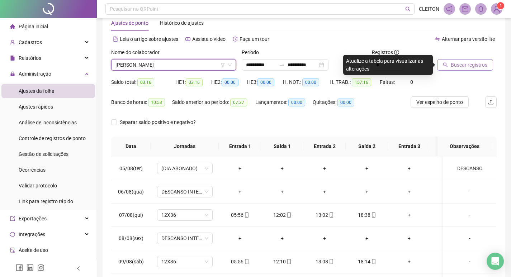
click at [456, 63] on span "Buscar registros" at bounding box center [469, 65] width 37 height 8
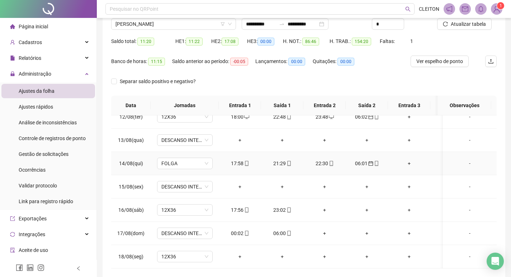
scroll to position [89, 0]
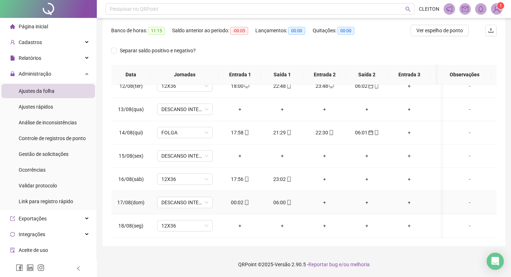
click at [239, 199] on div "00:02" at bounding box center [240, 203] width 31 height 8
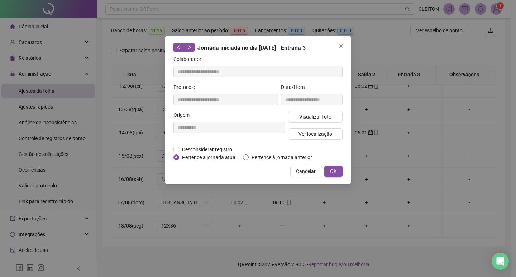
type input "**********"
click at [266, 158] on span "Pertence à jornada anterior" at bounding box center [282, 157] width 66 height 8
click at [337, 171] on span "OK" at bounding box center [333, 171] width 7 height 8
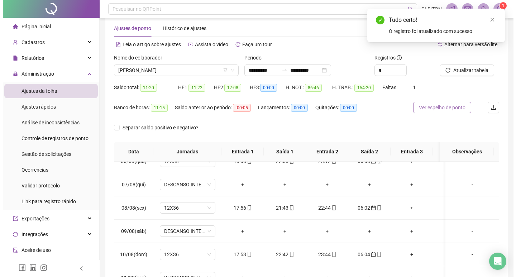
scroll to position [0, 0]
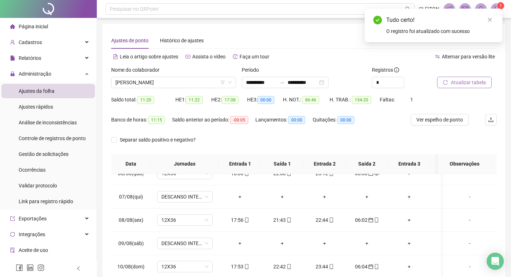
click at [460, 84] on span "Atualizar tabela" at bounding box center [468, 83] width 35 height 8
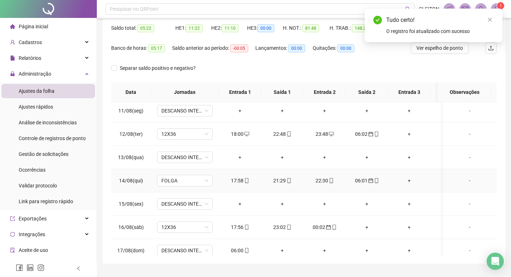
scroll to position [528, 0]
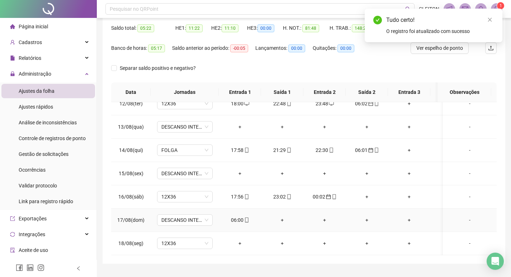
click at [238, 216] on div "06:00" at bounding box center [240, 220] width 31 height 8
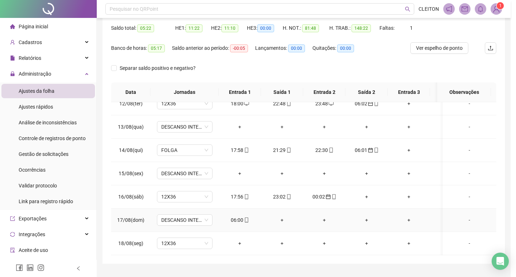
type input "**********"
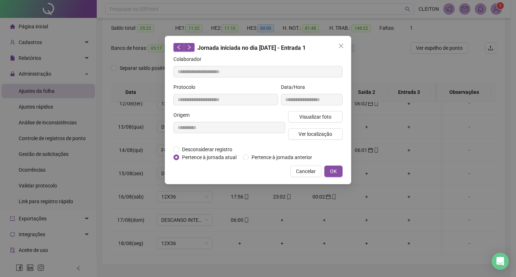
click at [267, 161] on div "**********" at bounding box center [258, 110] width 186 height 148
click at [267, 159] on span "Pertence à jornada anterior" at bounding box center [282, 157] width 66 height 8
click at [325, 172] on button "OK" at bounding box center [334, 171] width 18 height 11
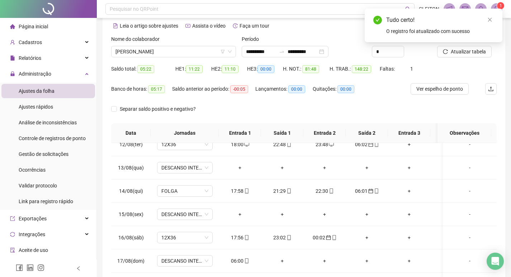
scroll to position [0, 0]
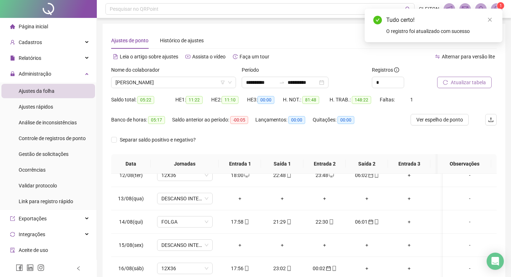
click at [438, 84] on button "Atualizar tabela" at bounding box center [464, 82] width 55 height 11
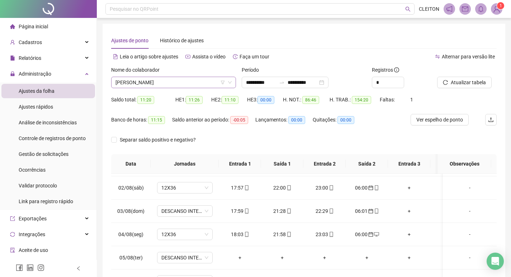
click at [188, 84] on span "JOÃO PAULO MENDOÇA NETO" at bounding box center [173, 82] width 116 height 11
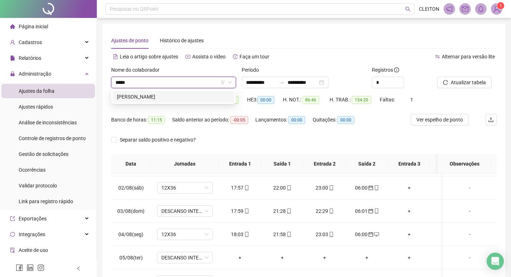
type input "******"
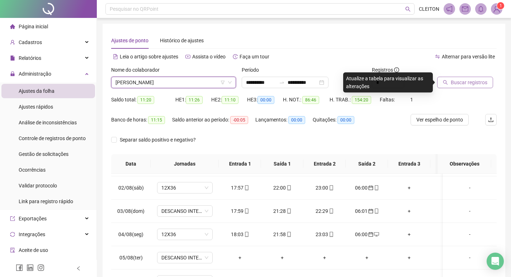
click at [443, 86] on button "Buscar registros" at bounding box center [465, 82] width 56 height 11
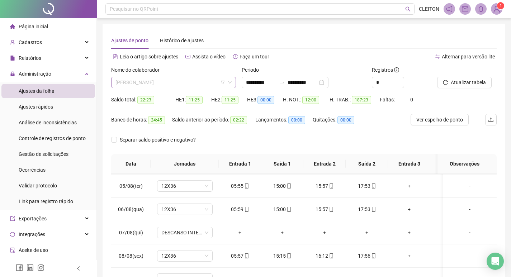
click at [180, 77] on span "THIAGO MACHADO DA SILVA" at bounding box center [173, 82] width 116 height 11
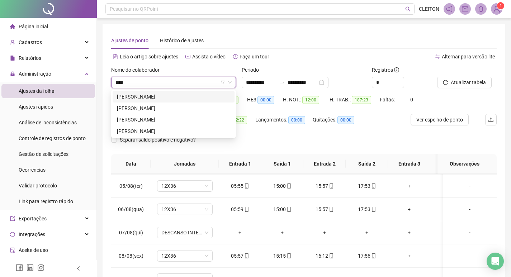
type input "*****"
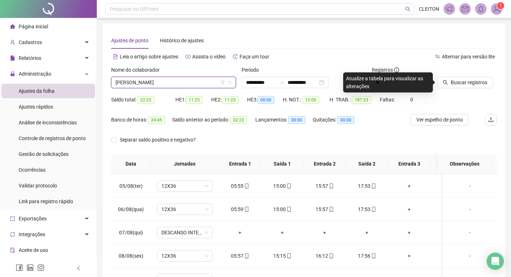
click at [446, 76] on div at bounding box center [458, 71] width 42 height 11
click at [448, 77] on button "Buscar registros" at bounding box center [465, 82] width 56 height 11
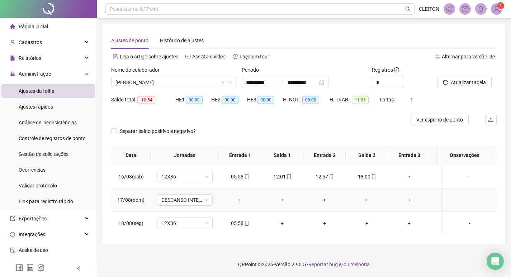
scroll to position [3, 0]
click at [374, 175] on icon "mobile" at bounding box center [373, 176] width 5 height 5
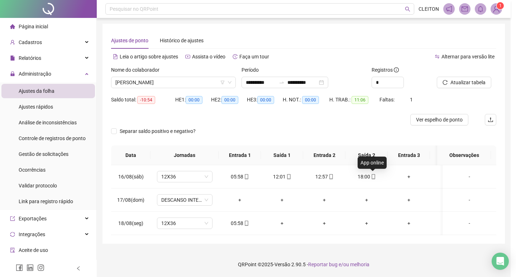
type input "**********"
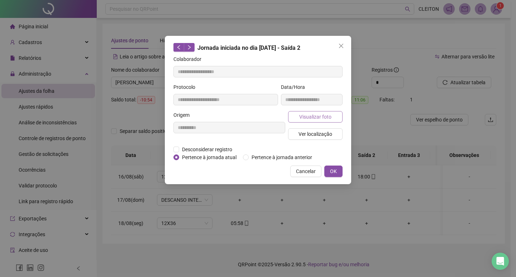
click at [311, 117] on span "Visualizar foto" at bounding box center [315, 117] width 32 height 8
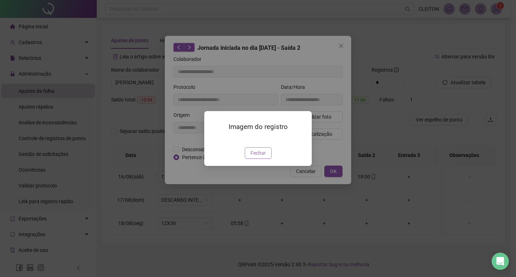
click at [263, 157] on span "Fechar" at bounding box center [258, 153] width 15 height 8
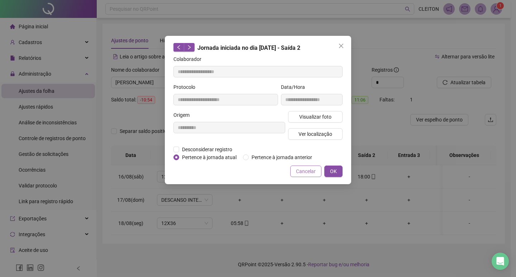
click at [310, 170] on span "Cancelar" at bounding box center [306, 171] width 20 height 8
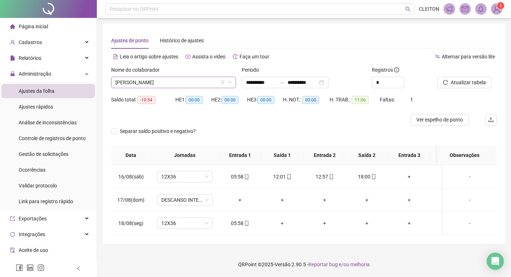
scroll to position [471, 0]
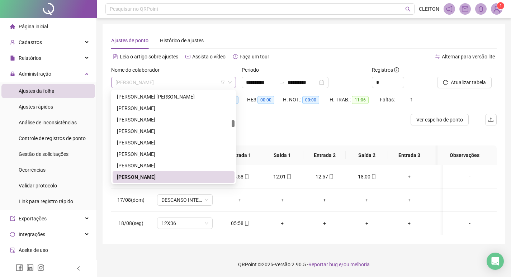
click at [186, 80] on span "HENRY PARO DE SOUZA" at bounding box center [173, 82] width 116 height 11
click at [266, 108] on div "HE 3: 00:00" at bounding box center [265, 104] width 36 height 20
click at [173, 85] on span "HENRY PARO DE SOUZA" at bounding box center [173, 82] width 116 height 11
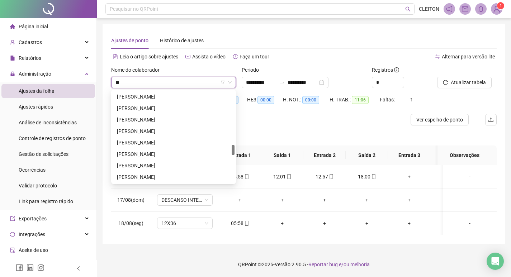
scroll to position [0, 0]
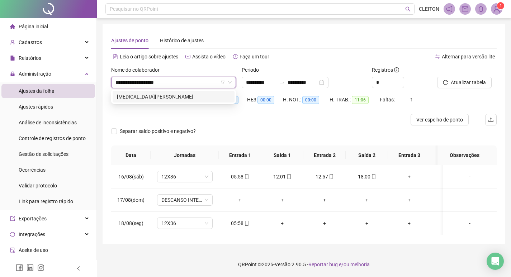
type input "**********"
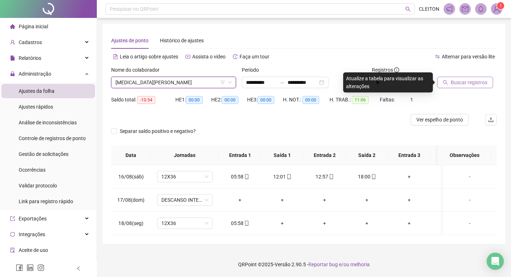
click at [473, 79] on span "Buscar registros" at bounding box center [469, 83] width 37 height 8
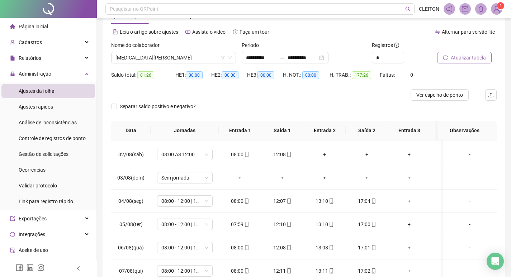
scroll to position [9, 0]
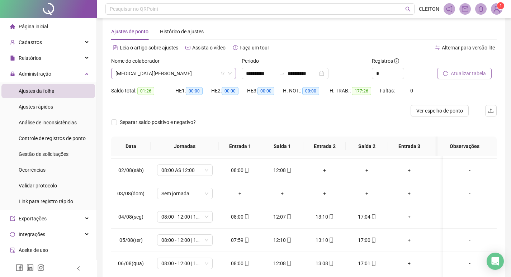
click at [168, 74] on span "CLEITON MUNIZ DE SOUZA" at bounding box center [173, 73] width 116 height 11
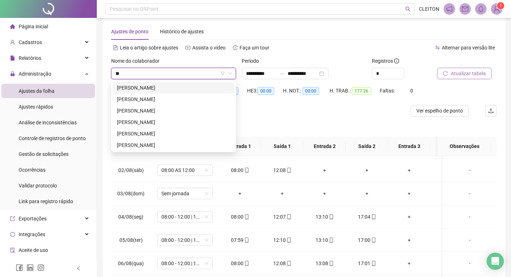
scroll to position [0, 0]
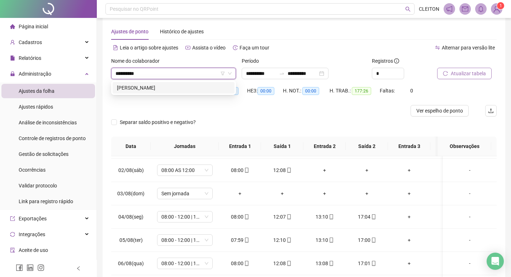
type input "**********"
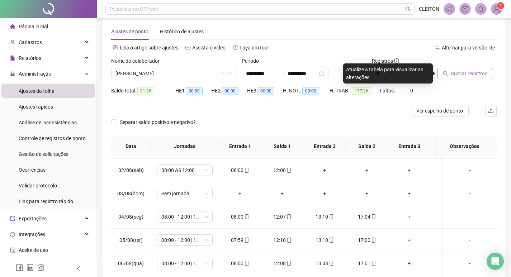
click at [472, 71] on span "Buscar registros" at bounding box center [469, 74] width 37 height 8
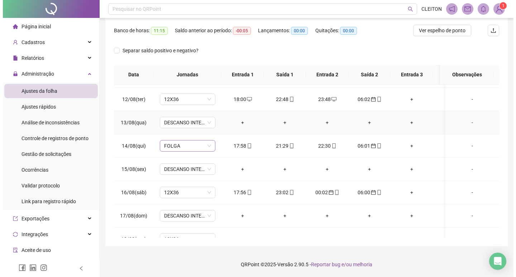
scroll to position [528, 0]
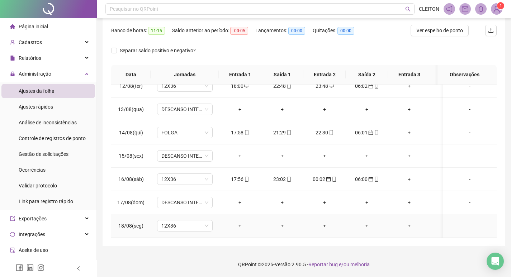
click at [465, 222] on div "-" at bounding box center [470, 226] width 42 height 8
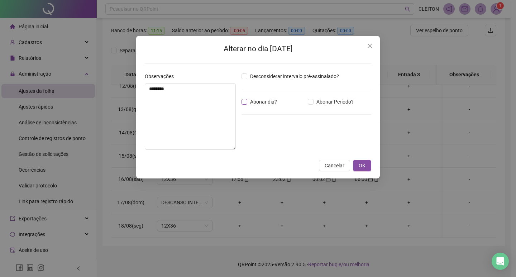
click at [247, 105] on label "Abonar dia?" at bounding box center [261, 102] width 38 height 8
click at [359, 162] on span "OK" at bounding box center [362, 166] width 7 height 8
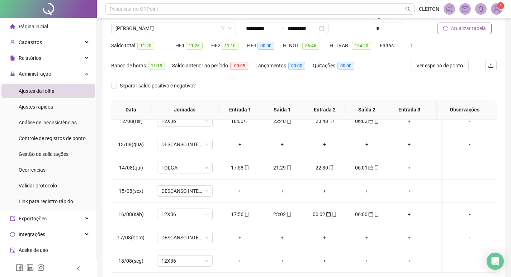
scroll to position [53, 0]
click at [447, 36] on div "Atualizar tabela" at bounding box center [466, 27] width 65 height 28
click at [448, 33] on button "Atualizar tabela" at bounding box center [464, 28] width 55 height 11
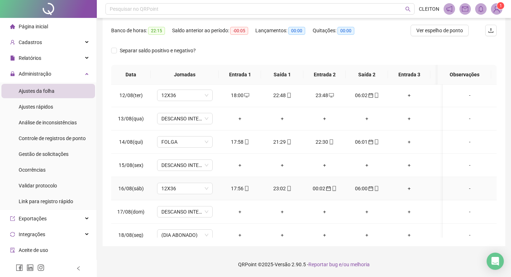
scroll to position [528, 0]
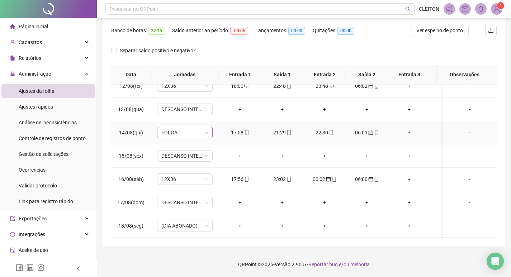
click at [178, 131] on span "FOLGA" at bounding box center [184, 132] width 47 height 11
click at [179, 131] on span "FOLGA" at bounding box center [184, 132] width 47 height 11
click at [186, 221] on span "(DIA ABONADO)" at bounding box center [184, 226] width 47 height 11
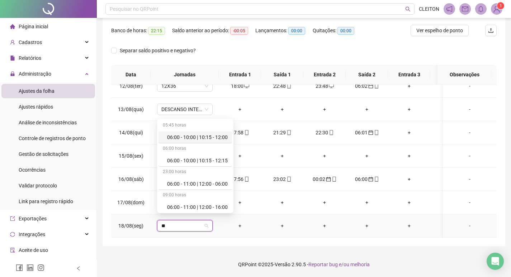
type input "***"
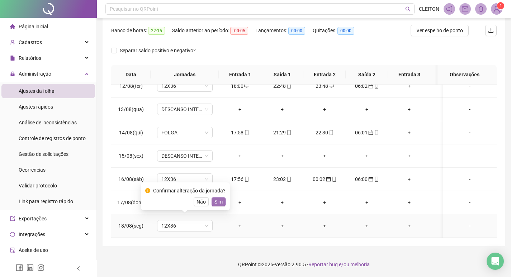
click at [222, 204] on button "Sim" at bounding box center [219, 202] width 14 height 9
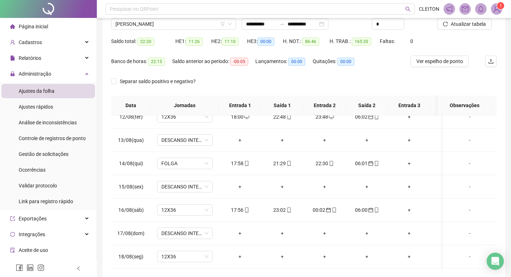
scroll to position [0, 0]
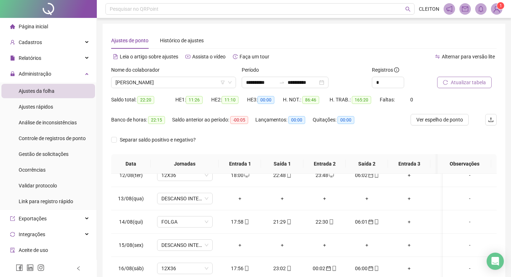
click at [446, 85] on button "Atualizar tabela" at bounding box center [464, 82] width 55 height 11
click at [466, 78] on button "Atualizar tabela" at bounding box center [464, 82] width 55 height 11
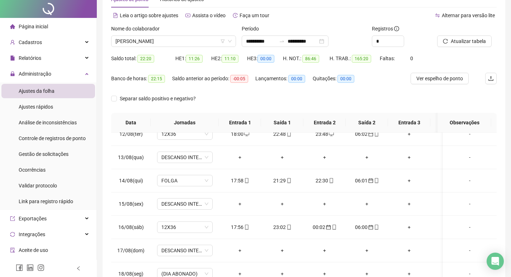
scroll to position [89, 0]
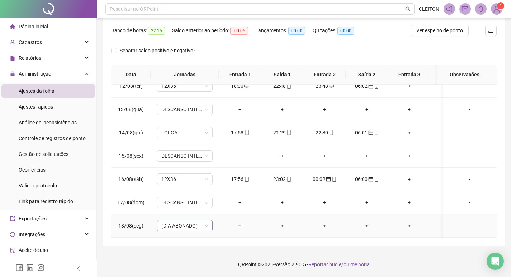
click at [189, 221] on span "(DIA ABONADO)" at bounding box center [184, 226] width 47 height 11
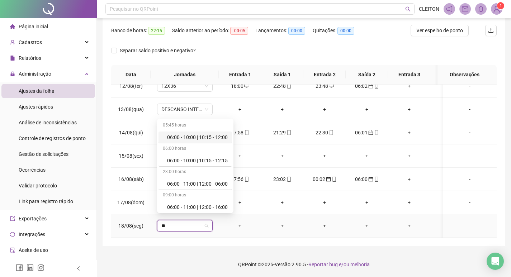
type input "***"
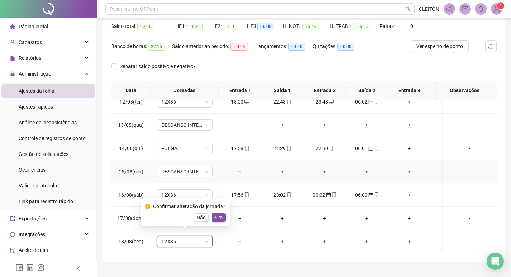
scroll to position [53, 0]
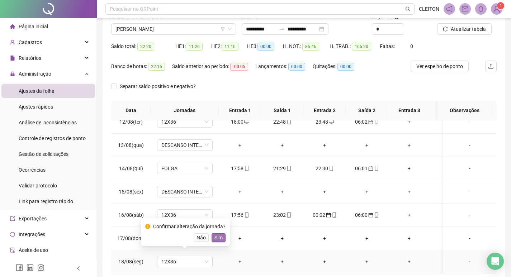
click at [219, 237] on span "Sim" at bounding box center [218, 238] width 8 height 8
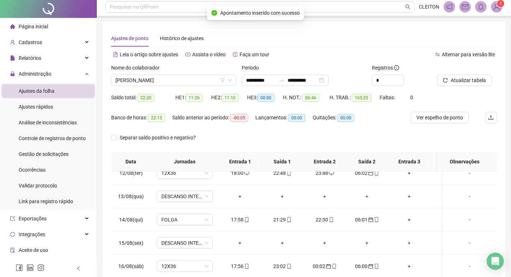
scroll to position [0, 0]
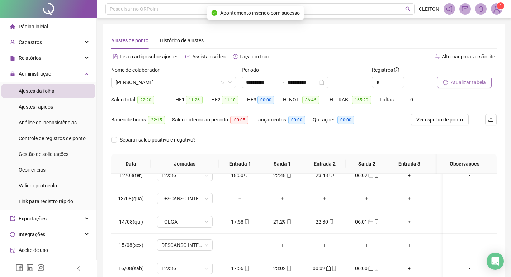
click at [457, 82] on span "Atualizar tabela" at bounding box center [468, 83] width 35 height 8
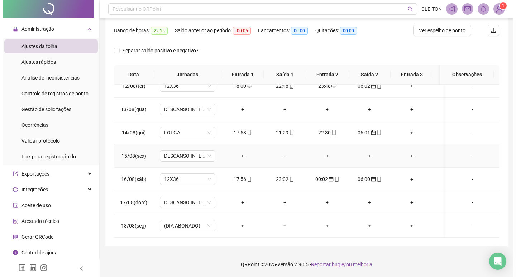
scroll to position [528, 0]
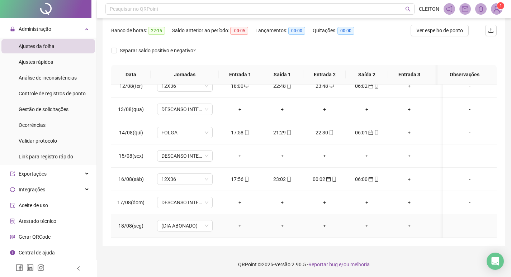
click at [466, 222] on div "-" at bounding box center [470, 226] width 42 height 8
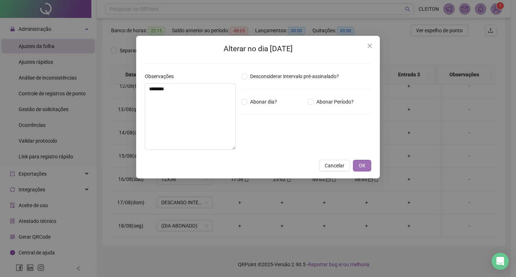
click at [365, 165] on span "OK" at bounding box center [362, 166] width 7 height 8
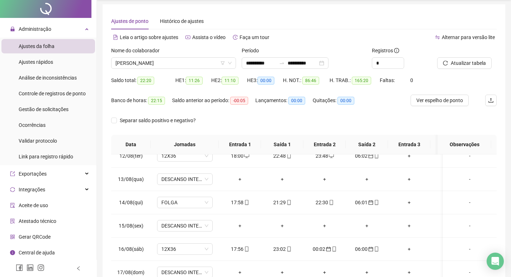
scroll to position [0, 0]
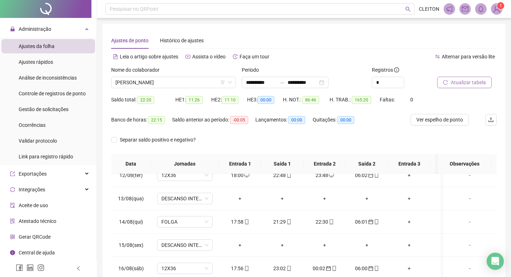
click at [456, 82] on span "Atualizar tabela" at bounding box center [468, 83] width 35 height 8
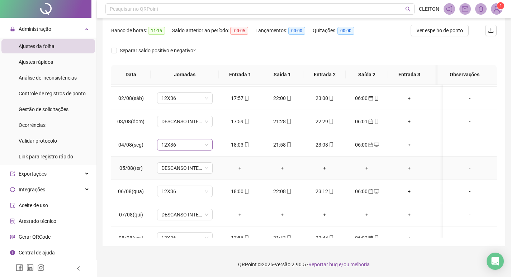
scroll to position [277, 0]
click at [181, 123] on span "DESCANSO INTER-JORNADA" at bounding box center [184, 122] width 47 height 11
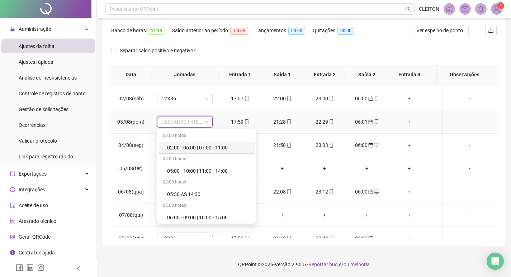
click at [422, 117] on td "+" at bounding box center [409, 121] width 42 height 23
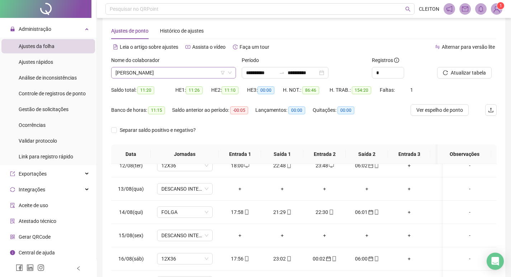
scroll to position [0, 0]
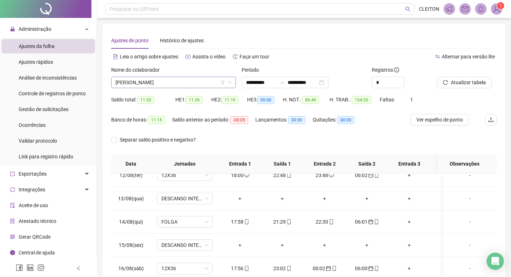
click at [193, 88] on span "JOÃO PAULO MENDOÇA NETO" at bounding box center [173, 82] width 116 height 11
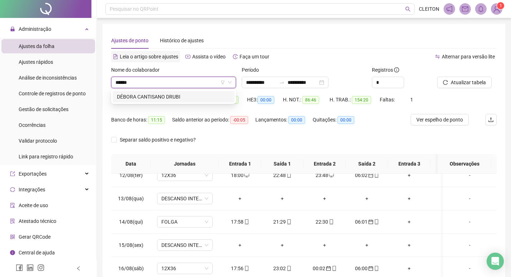
type input "******"
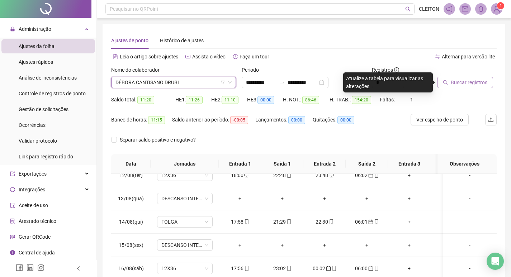
click at [481, 82] on span "Buscar registros" at bounding box center [469, 83] width 37 height 8
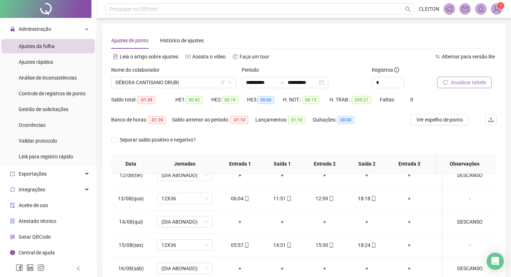
click at [467, 79] on span "Atualizar tabela" at bounding box center [468, 83] width 35 height 8
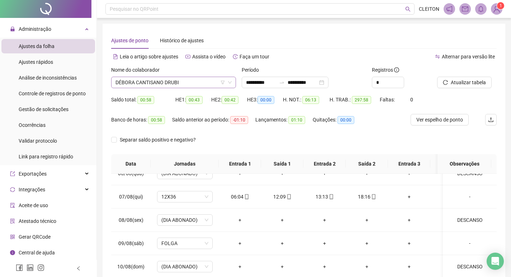
click at [182, 79] on span "DÉBORA CANTISANO DRUBI" at bounding box center [173, 82] width 116 height 11
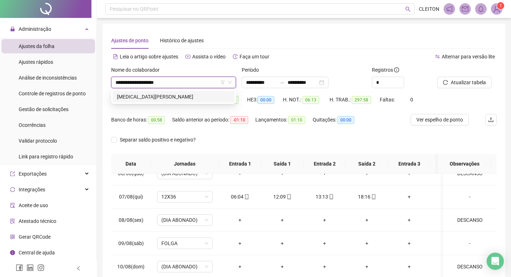
type input "**********"
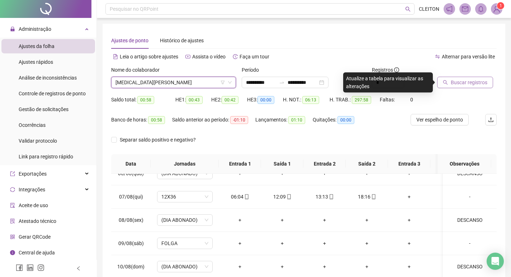
click at [448, 80] on button "Buscar registros" at bounding box center [465, 82] width 56 height 11
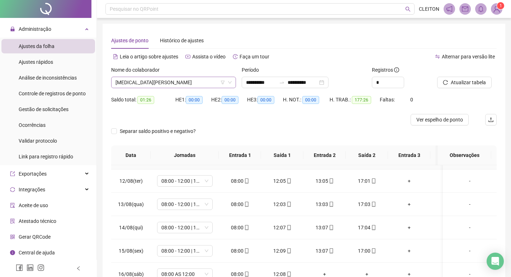
scroll to position [528, 0]
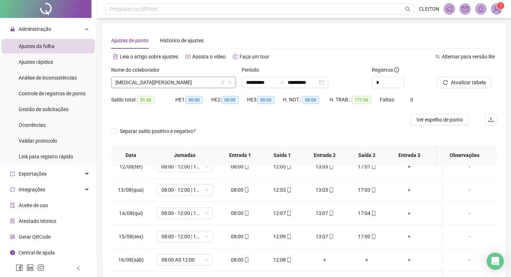
click at [199, 82] on span "CLEITON MUNIZ DE SOUZA" at bounding box center [173, 82] width 116 height 11
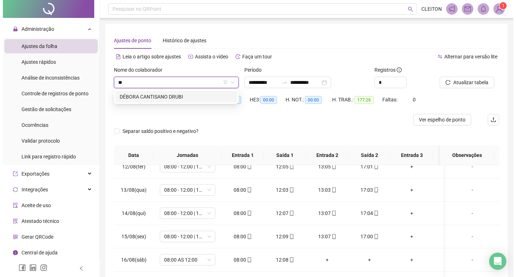
scroll to position [0, 0]
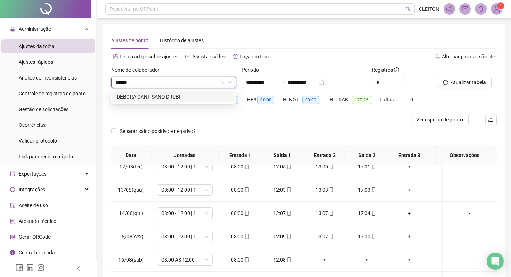
type input "******"
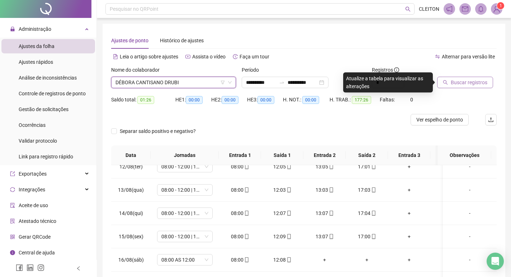
click at [481, 80] on span "Buscar registros" at bounding box center [469, 83] width 37 height 8
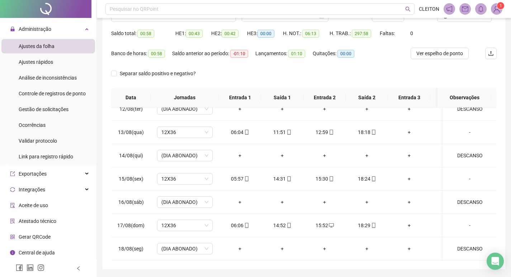
scroll to position [2, 0]
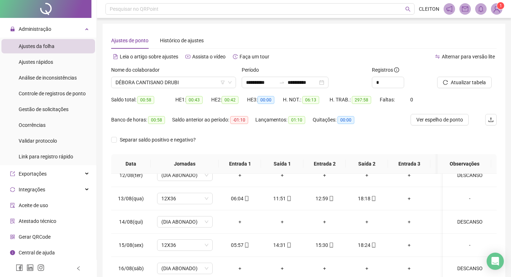
click at [153, 89] on div "Nome do colaborador DÉBORA CANTISANO DRUBI" at bounding box center [173, 80] width 131 height 28
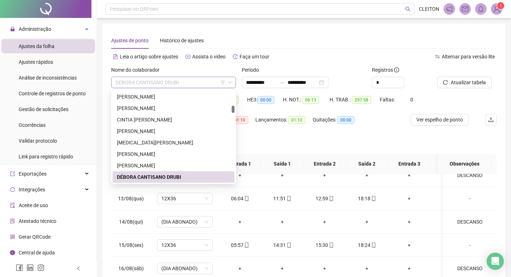
click at [155, 88] on span "DÉBORA CANTISANO DRUBI" at bounding box center [173, 82] width 116 height 11
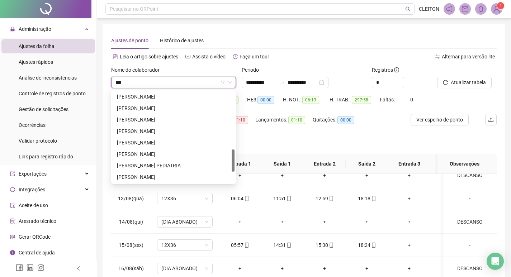
scroll to position [149, 0]
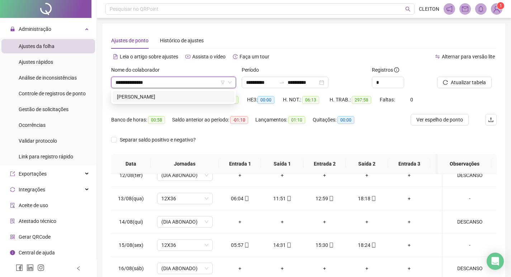
type input "**********"
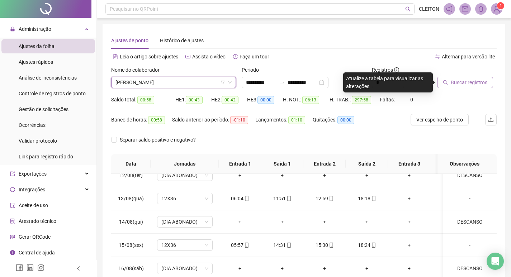
click at [478, 77] on button "Buscar registros" at bounding box center [465, 82] width 56 height 11
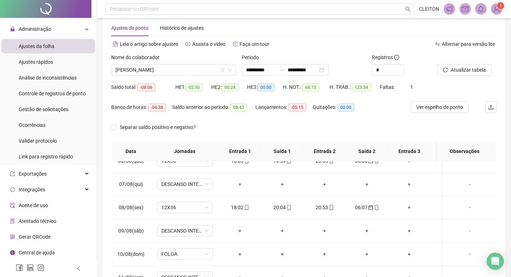
scroll to position [0, 0]
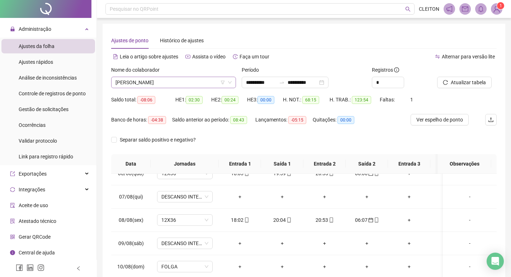
click at [162, 78] on span "MARIA ROSENILDA DE SOUSA LIMA" at bounding box center [173, 82] width 116 height 11
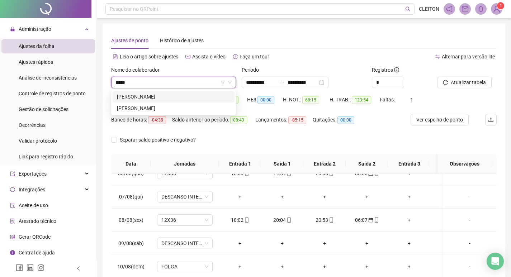
type input "*****"
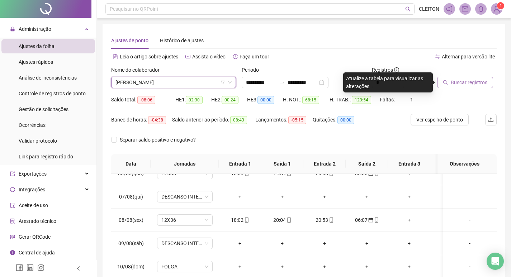
drag, startPoint x: 477, startPoint y: 72, endPoint x: 475, endPoint y: 77, distance: 5.3
click at [477, 73] on div at bounding box center [458, 71] width 42 height 11
click at [474, 79] on span "Buscar registros" at bounding box center [469, 83] width 37 height 8
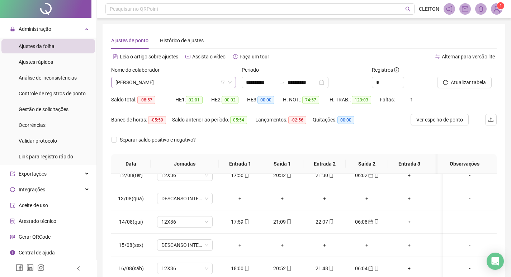
click at [154, 83] on span "KELLY CRISTINA DOS SANTOS LIMA" at bounding box center [173, 82] width 116 height 11
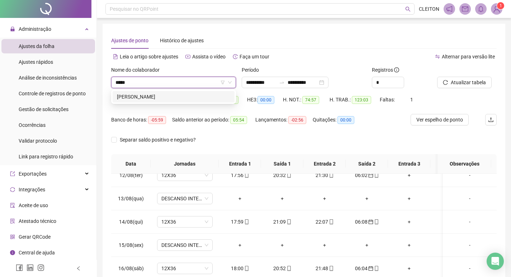
type input "******"
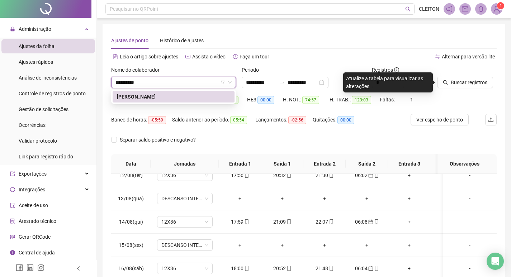
type input "**********"
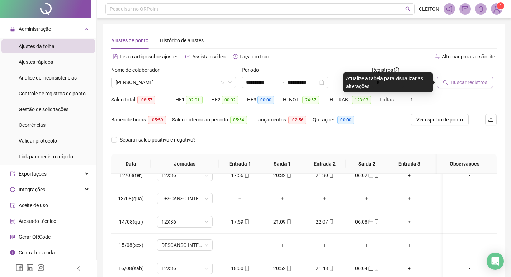
click at [481, 79] on button "Buscar registros" at bounding box center [465, 82] width 56 height 11
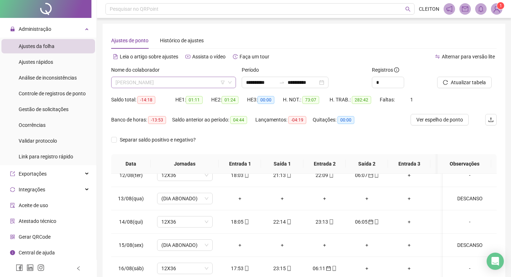
click at [189, 83] on span "ALESSANDRA ESTEFANI DE OLIVEIRA ROCHA" at bounding box center [173, 82] width 116 height 11
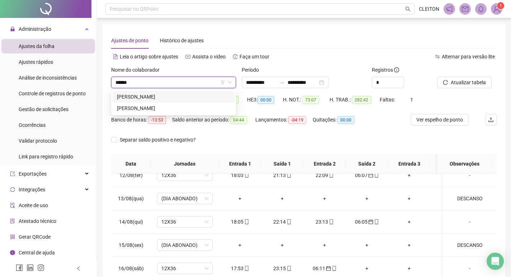
type input "******"
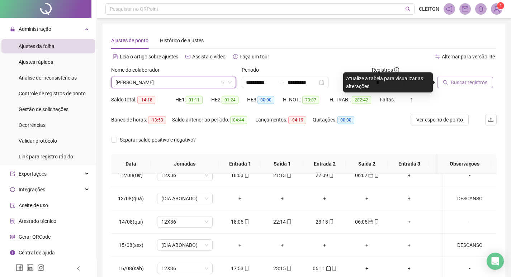
click at [471, 85] on span "Buscar registros" at bounding box center [469, 83] width 37 height 8
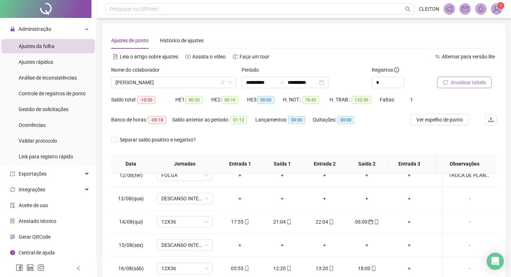
drag, startPoint x: 164, startPoint y: 98, endPoint x: 162, endPoint y: 79, distance: 18.7
click at [164, 97] on div "Saldo total: -10:30" at bounding box center [143, 100] width 64 height 8
click at [162, 79] on span "BIANCA FERREIRA BARBOSA" at bounding box center [173, 82] width 116 height 11
click at [303, 57] on div "Leia o artigo sobre ajustes Assista o vídeo Faça um tour" at bounding box center [207, 56] width 193 height 11
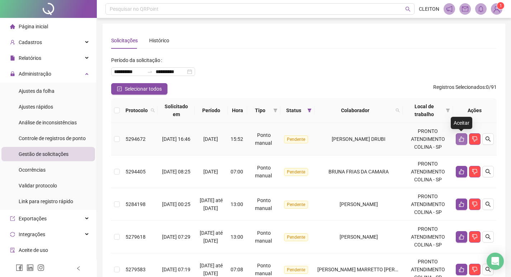
click at [461, 143] on button "button" at bounding box center [461, 138] width 11 height 11
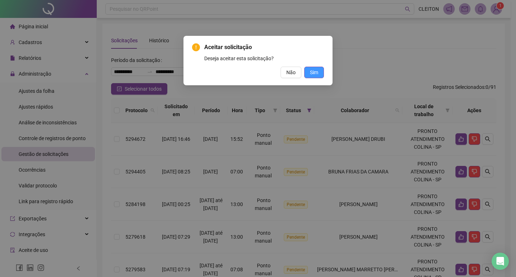
click at [320, 71] on button "Sim" at bounding box center [314, 72] width 20 height 11
